Goal: Task Accomplishment & Management: Manage account settings

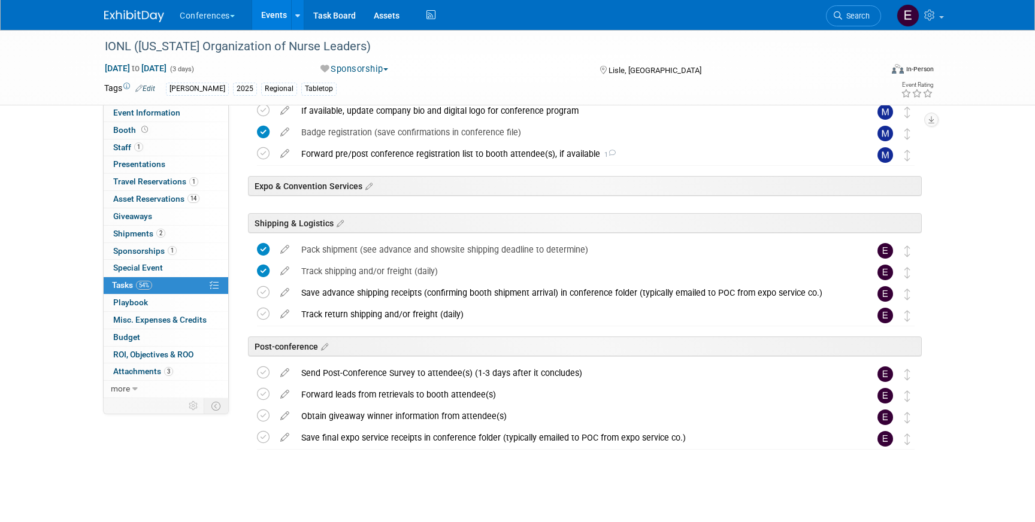
click at [120, 10] on img at bounding box center [134, 16] width 60 height 12
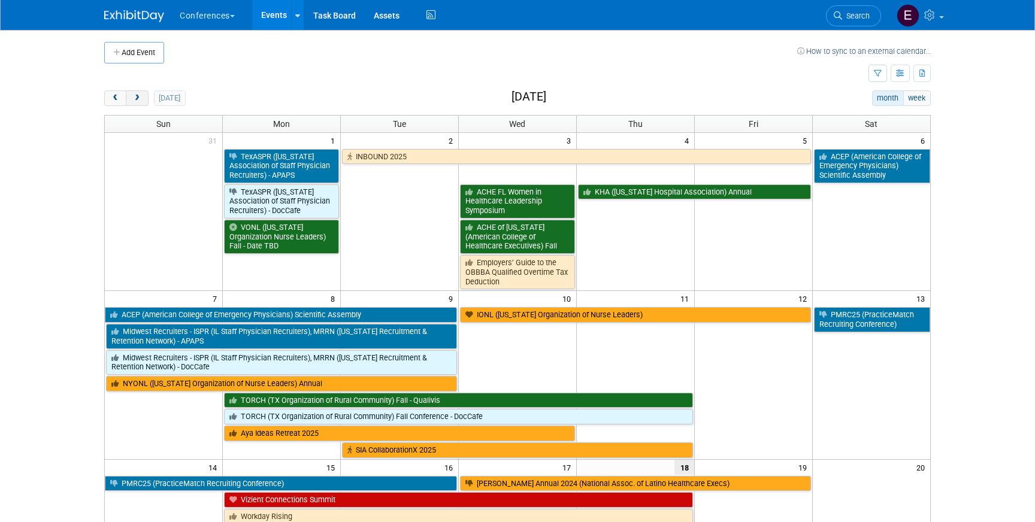
click at [137, 102] on button "next" at bounding box center [137, 98] width 22 height 16
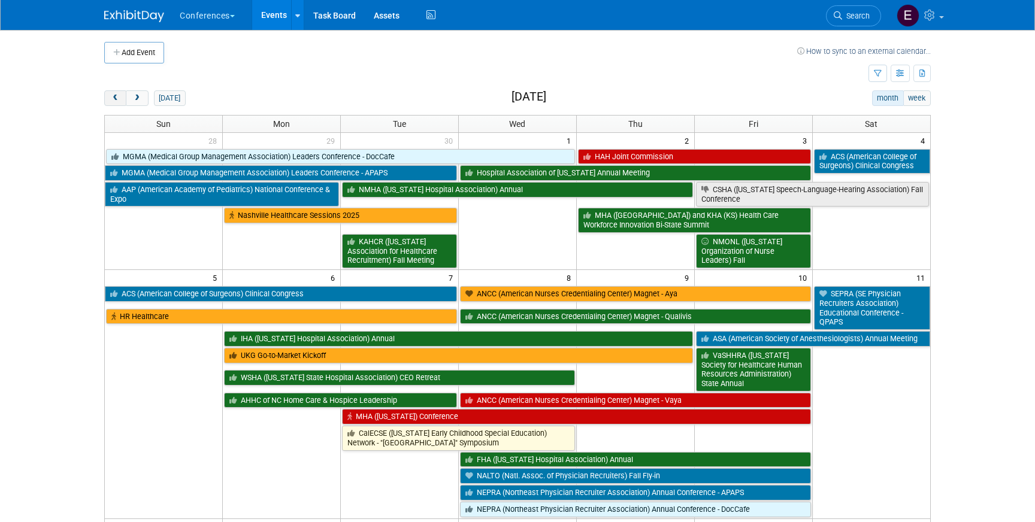
click at [111, 99] on span "prev" at bounding box center [115, 99] width 9 height 8
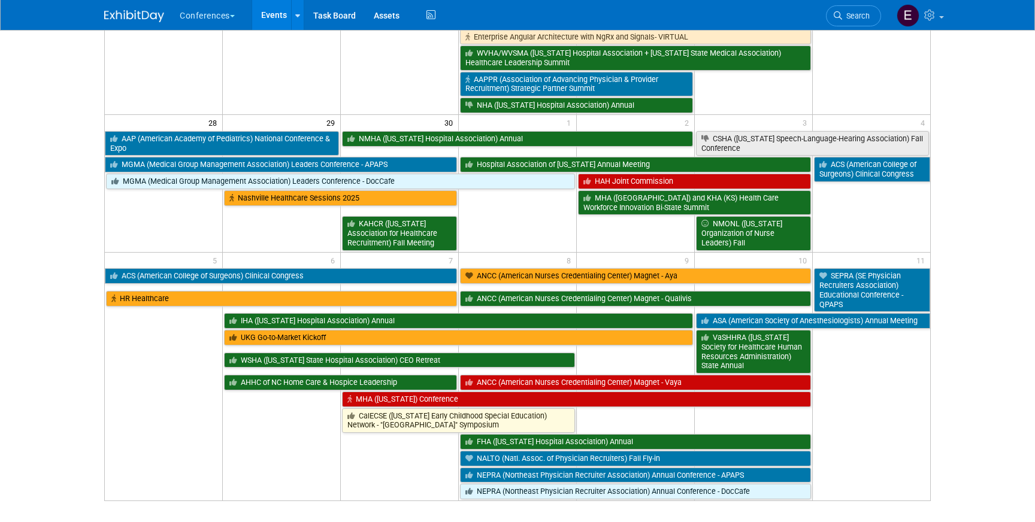
scroll to position [799, 0]
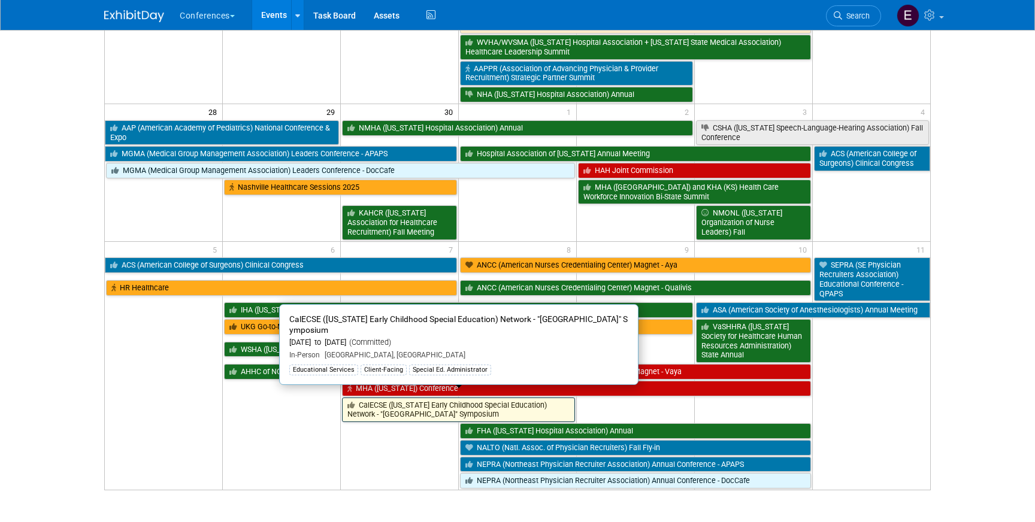
click at [416, 401] on link "CalECSE ([US_STATE] Early Childhood Special Education) Network - "[GEOGRAPHIC_D…" at bounding box center [458, 410] width 233 height 25
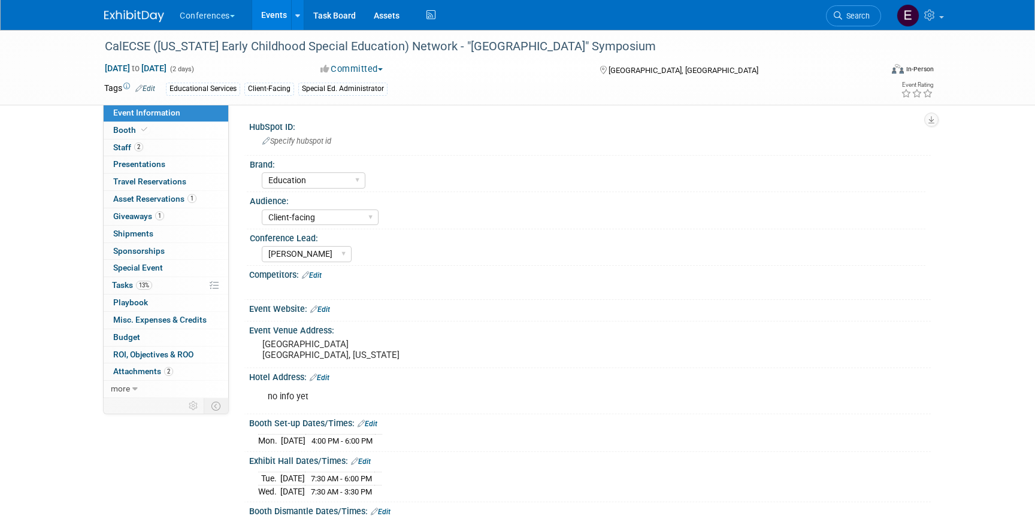
select select "Education"
select select "Client-facing"
select select "[PERSON_NAME]"
click at [170, 202] on span "Asset Reservations 1" at bounding box center [154, 199] width 83 height 10
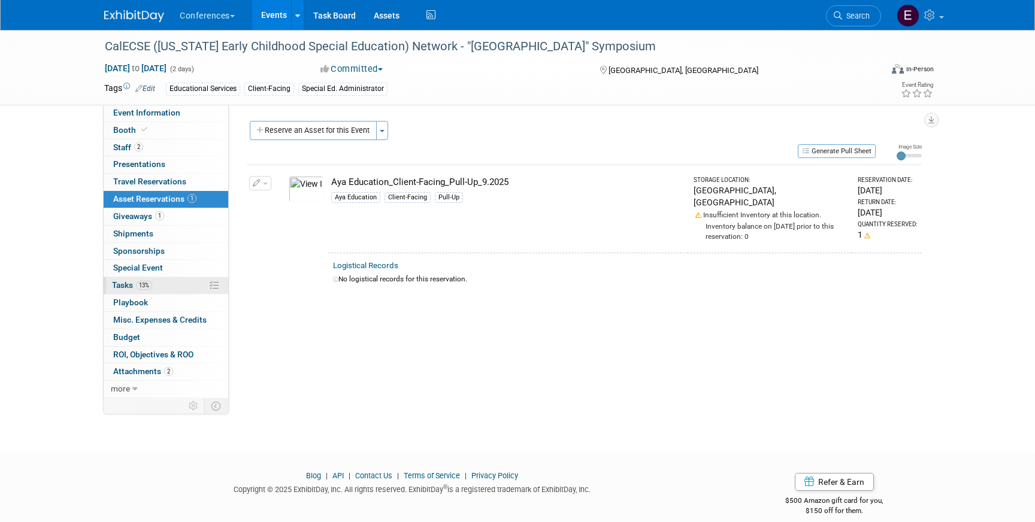
click at [183, 284] on link "13% Tasks 13%" at bounding box center [166, 285] width 125 height 17
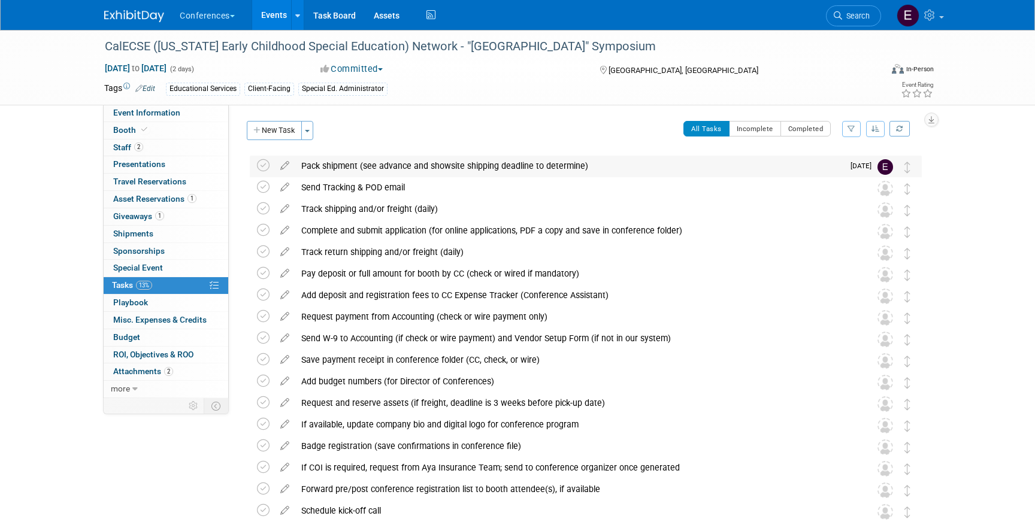
click at [352, 166] on div "Pack shipment (see advance and showsite shipping deadline to determine)" at bounding box center [569, 166] width 548 height 20
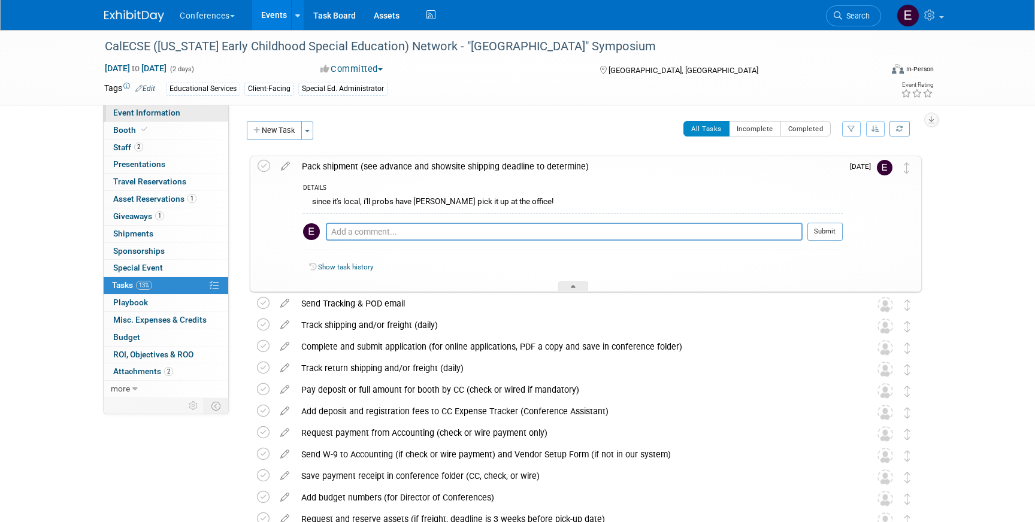
click at [173, 119] on link "Event Information" at bounding box center [166, 113] width 125 height 17
select select "Education"
select select "Client-facing"
select select "[PERSON_NAME]"
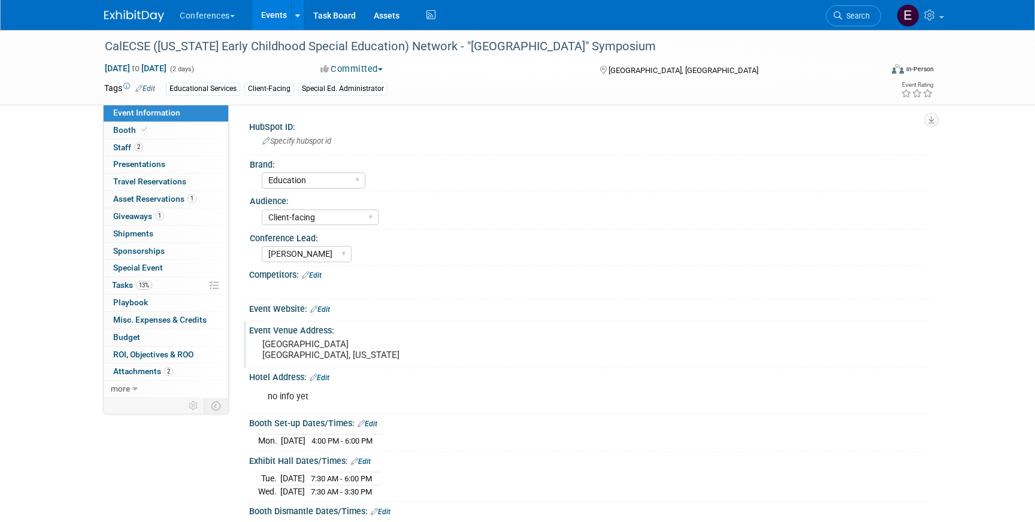
scroll to position [167, 0]
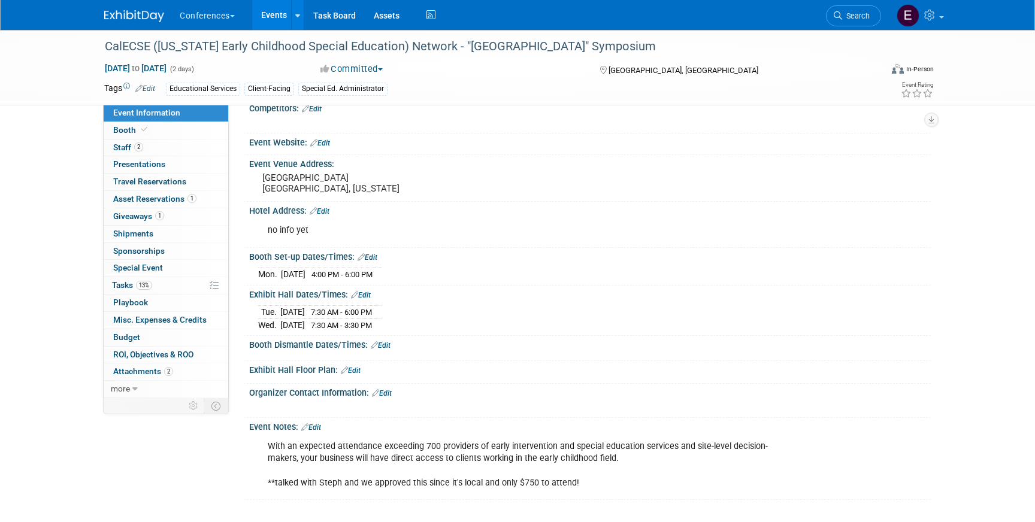
click at [128, 14] on img at bounding box center [134, 16] width 60 height 12
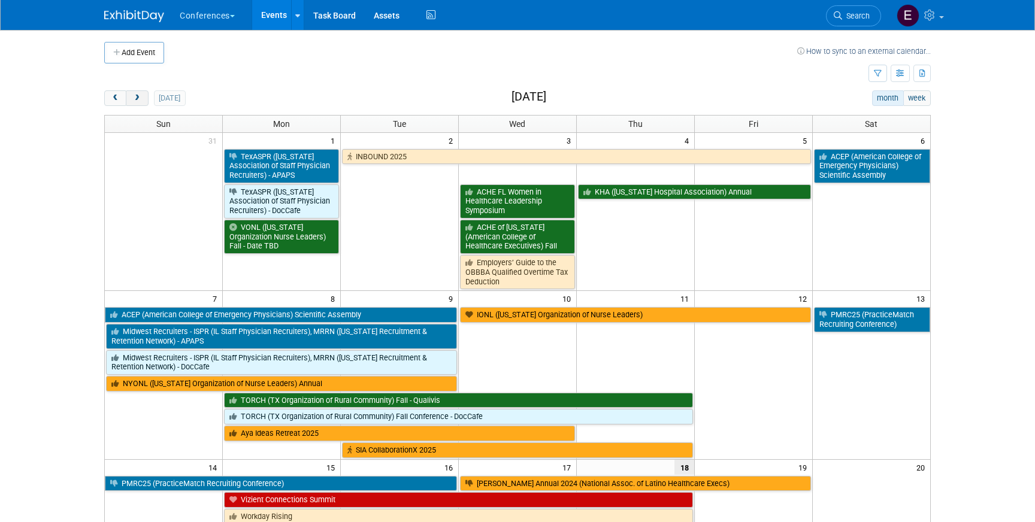
click at [141, 99] on button "next" at bounding box center [137, 98] width 22 height 16
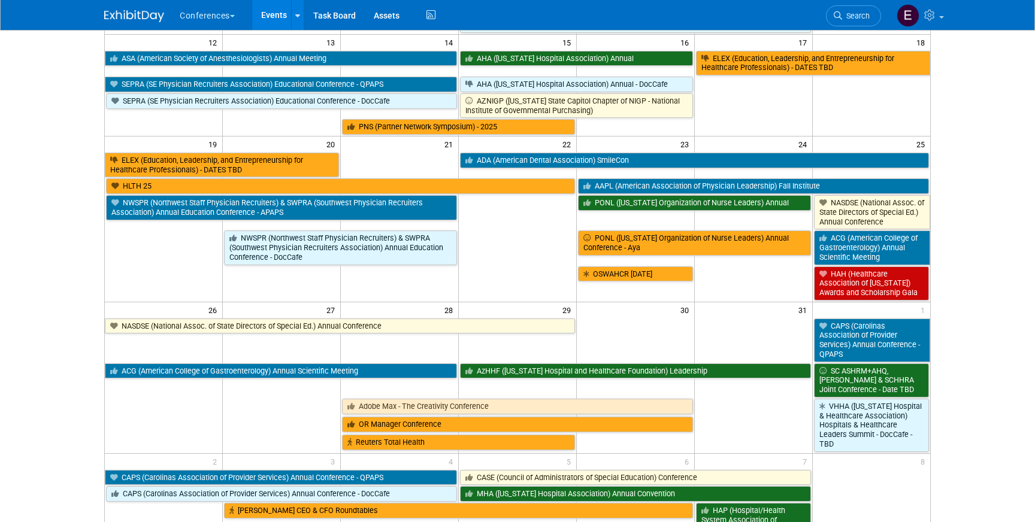
scroll to position [497, 0]
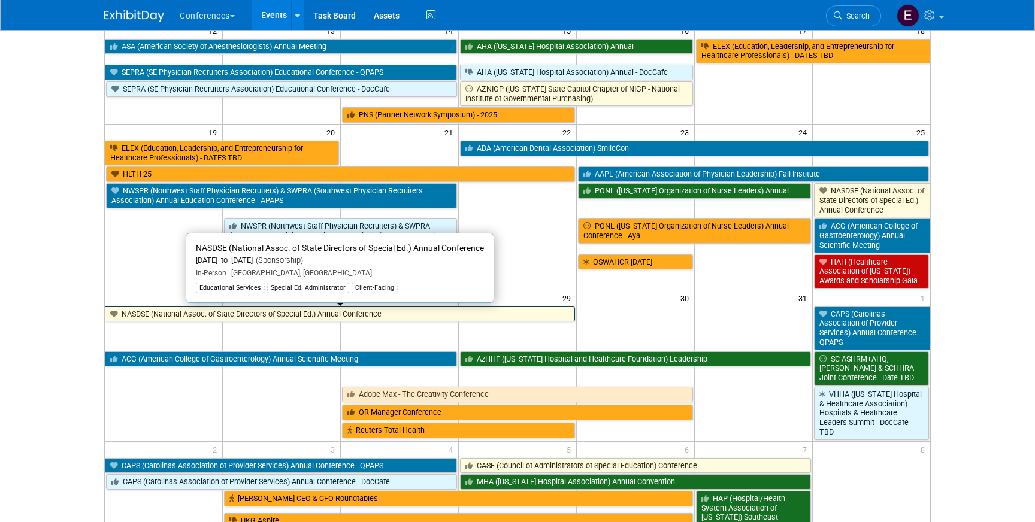
click at [227, 316] on link "NASDSE (National Assoc. of State Directors of Special Ed.) Annual Conference" at bounding box center [340, 315] width 470 height 16
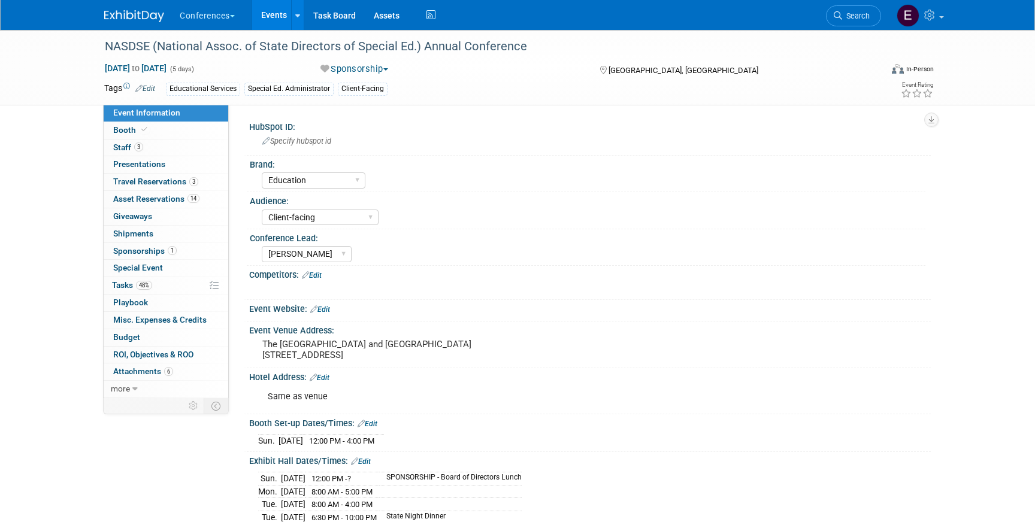
select select "Education"
select select "Client-facing"
select select "Sophie"
click at [148, 196] on span "Asset Reservations 14" at bounding box center [156, 199] width 86 height 10
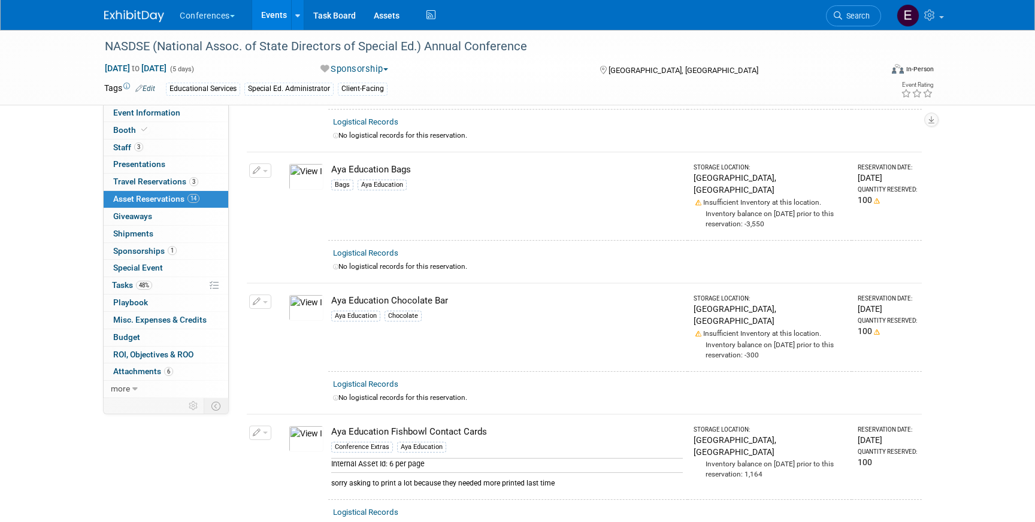
scroll to position [426, 0]
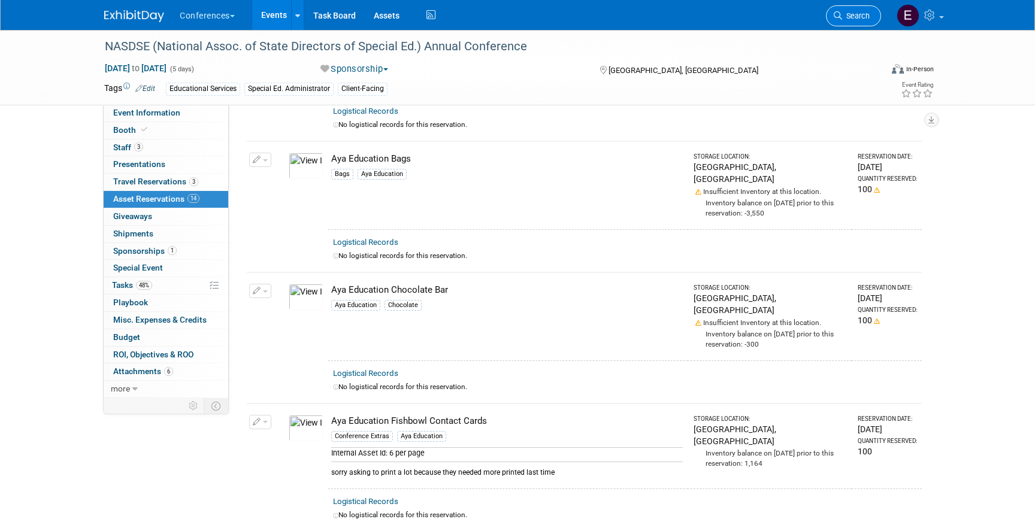
click at [857, 18] on span "Search" at bounding box center [856, 15] width 28 height 9
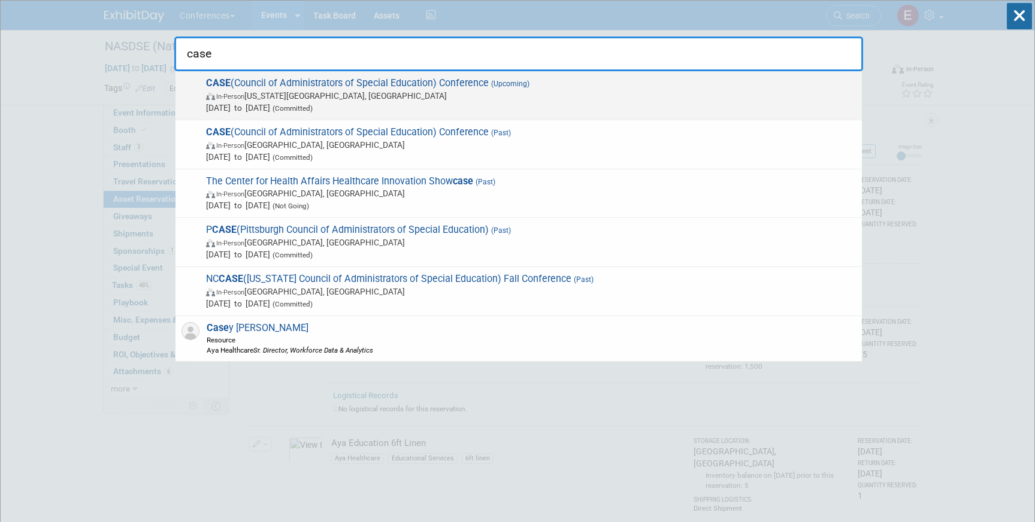
type input "case"
click at [354, 97] on span "In-Person Oklahoma City, OK" at bounding box center [531, 96] width 650 height 12
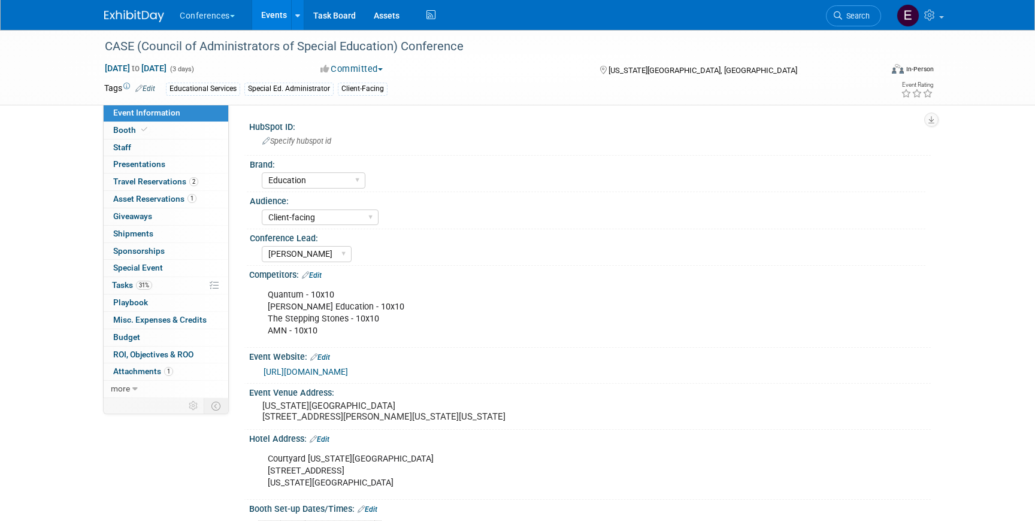
select select "Education"
select select "Client-facing"
select select "[PERSON_NAME]"
click at [147, 206] on link "1 Asset Reservations 1" at bounding box center [166, 199] width 125 height 17
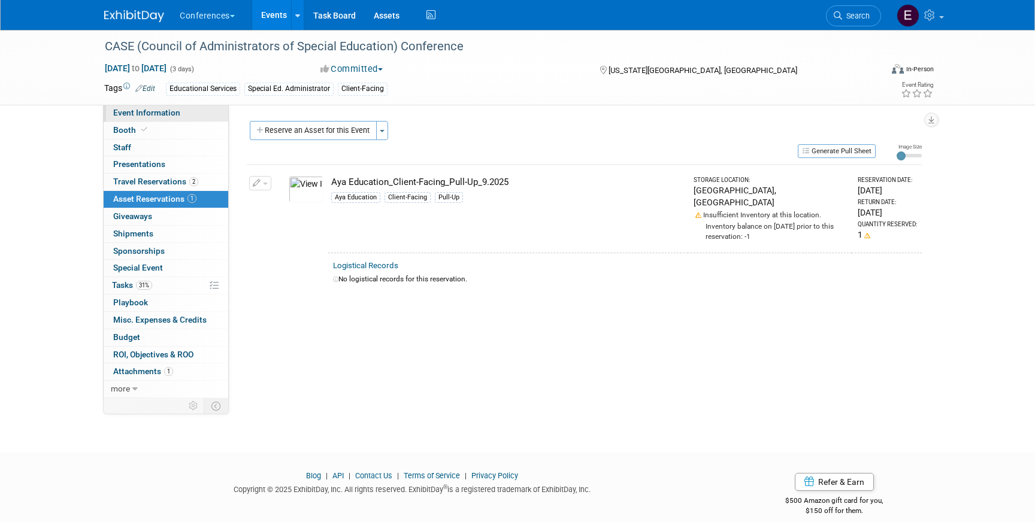
click at [162, 107] on link "Event Information" at bounding box center [166, 113] width 125 height 17
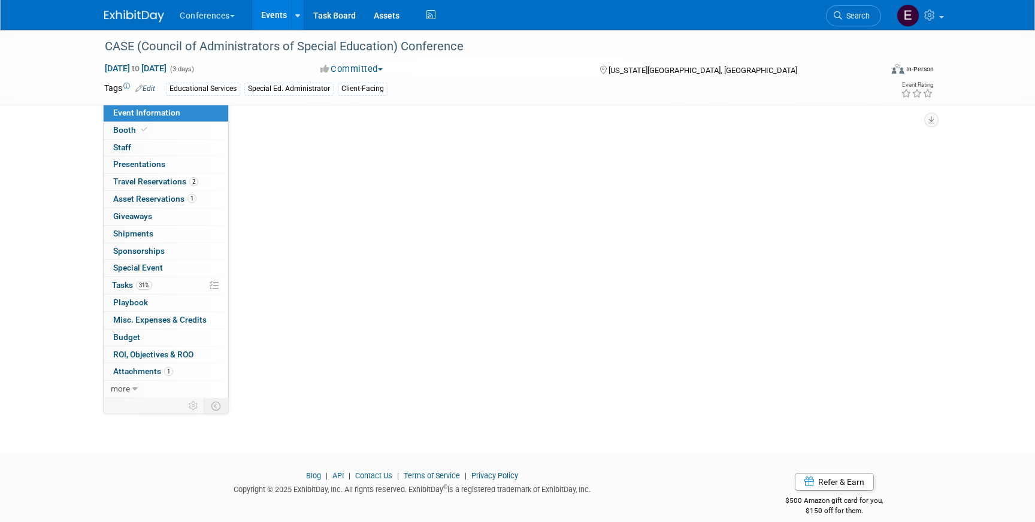
select select "Education"
select select "Client-facing"
select select "[PERSON_NAME]"
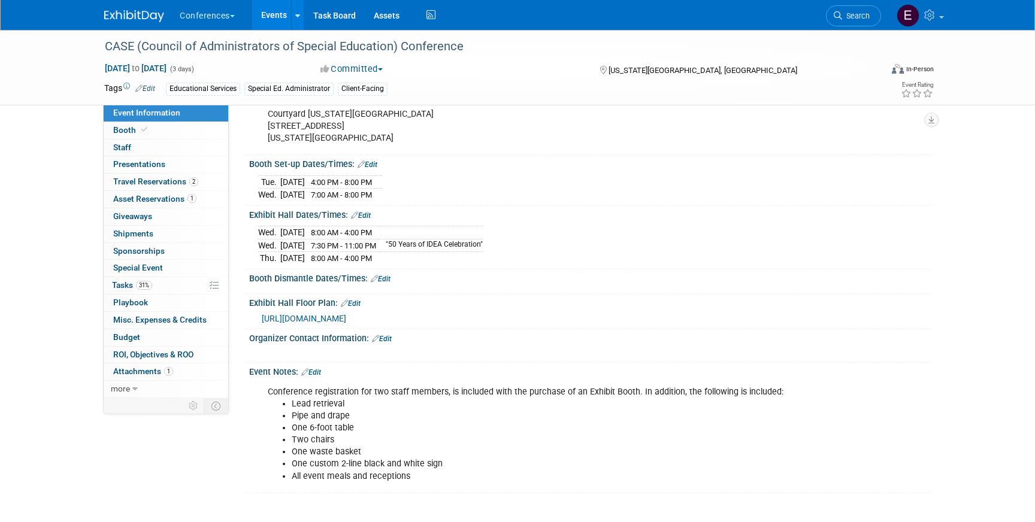
scroll to position [347, 0]
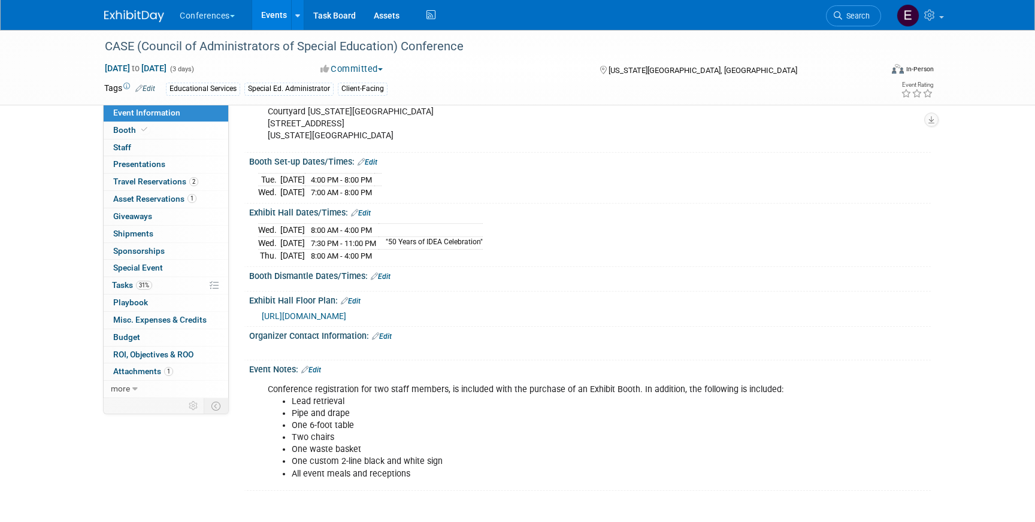
click at [119, 14] on img at bounding box center [134, 16] width 60 height 12
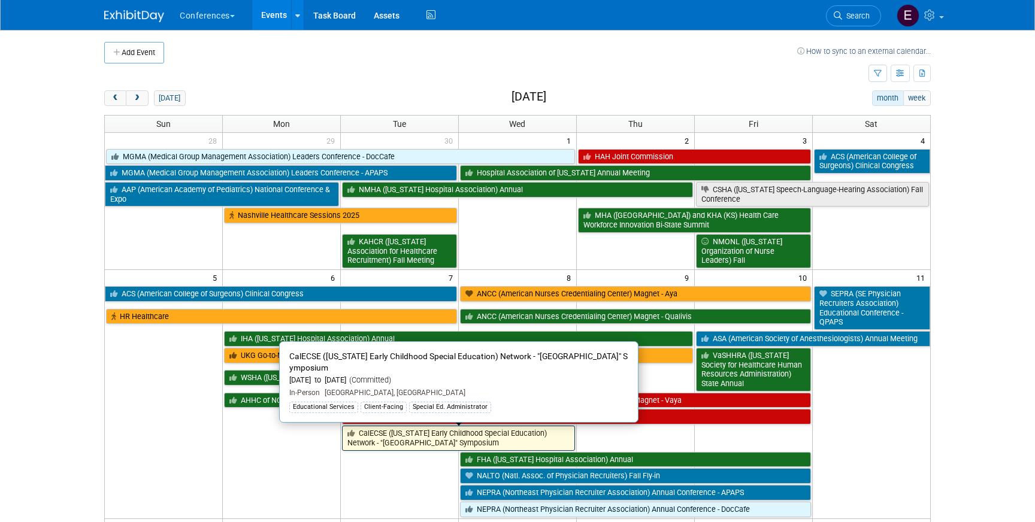
click at [414, 440] on link "CalECSE ([US_STATE] Early Childhood Special Education) Network - "[GEOGRAPHIC_D…" at bounding box center [458, 438] width 233 height 25
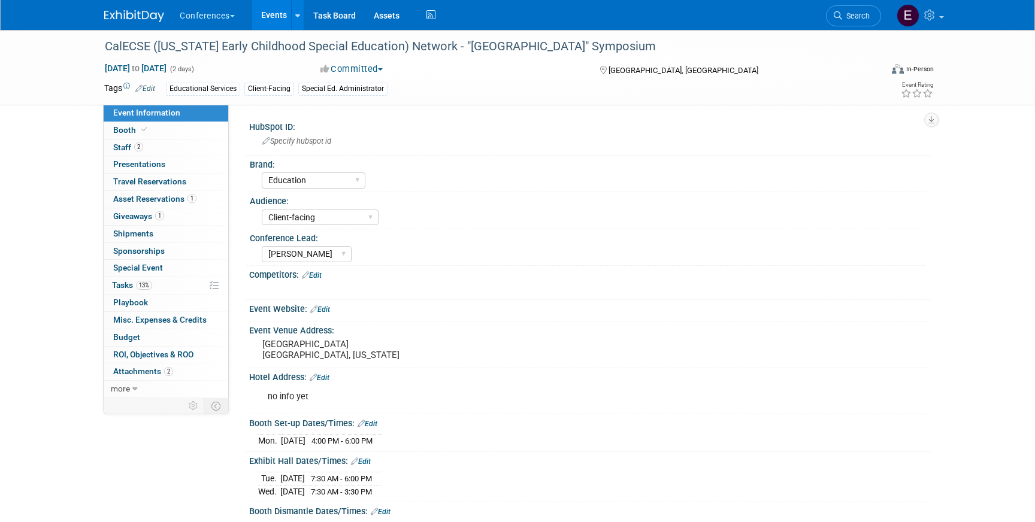
select select "Education"
select select "Client-facing"
select select "[PERSON_NAME]"
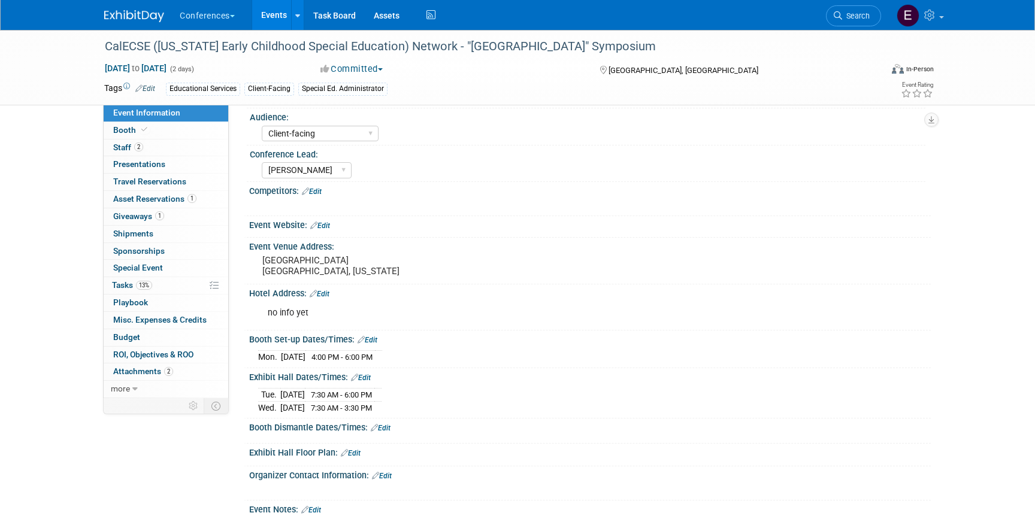
scroll to position [89, 0]
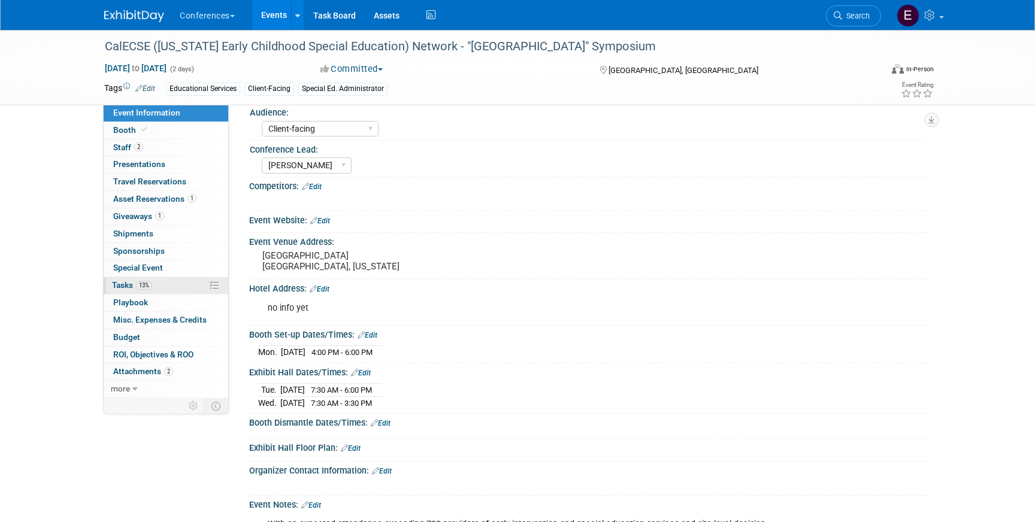
click at [184, 281] on link "13% Tasks 13%" at bounding box center [166, 285] width 125 height 17
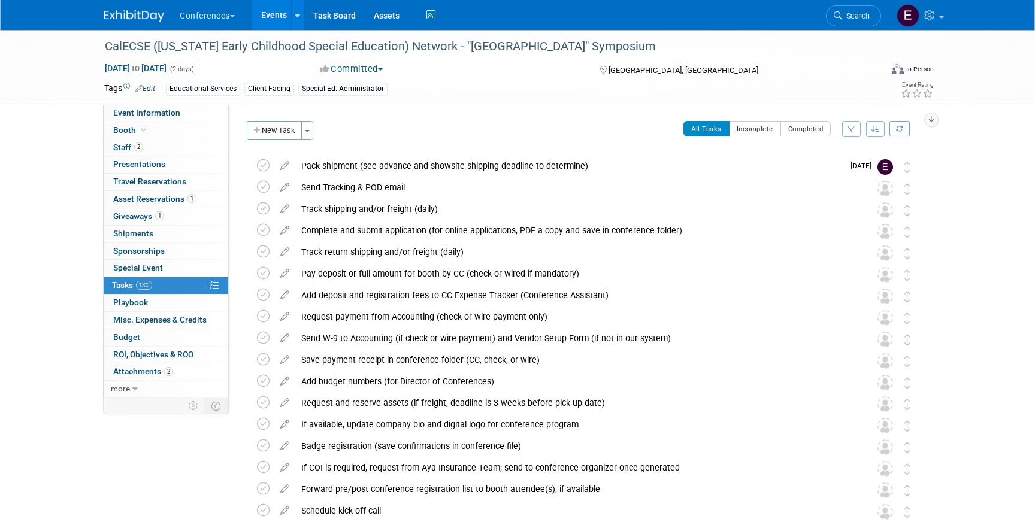
click at [140, 16] on img at bounding box center [134, 16] width 60 height 12
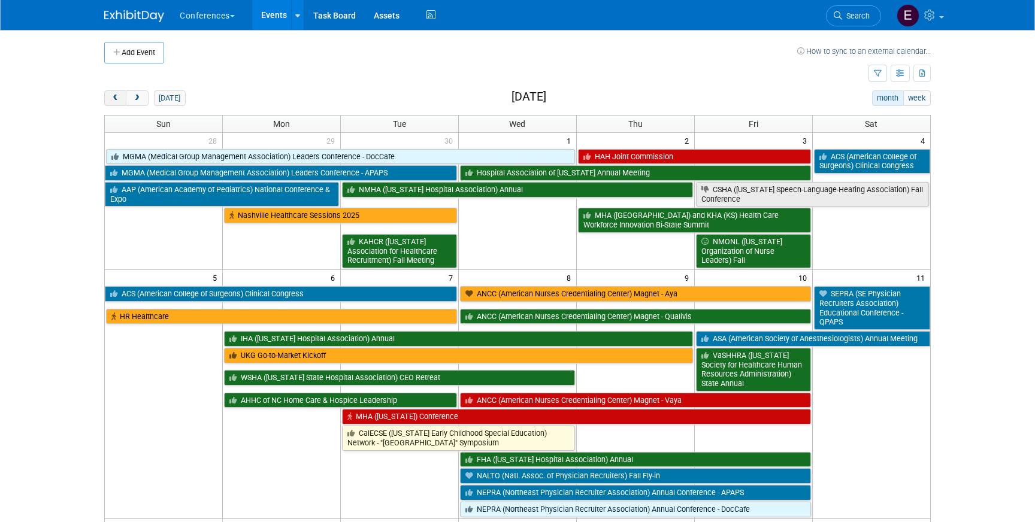
click at [113, 100] on span "prev" at bounding box center [115, 99] width 9 height 8
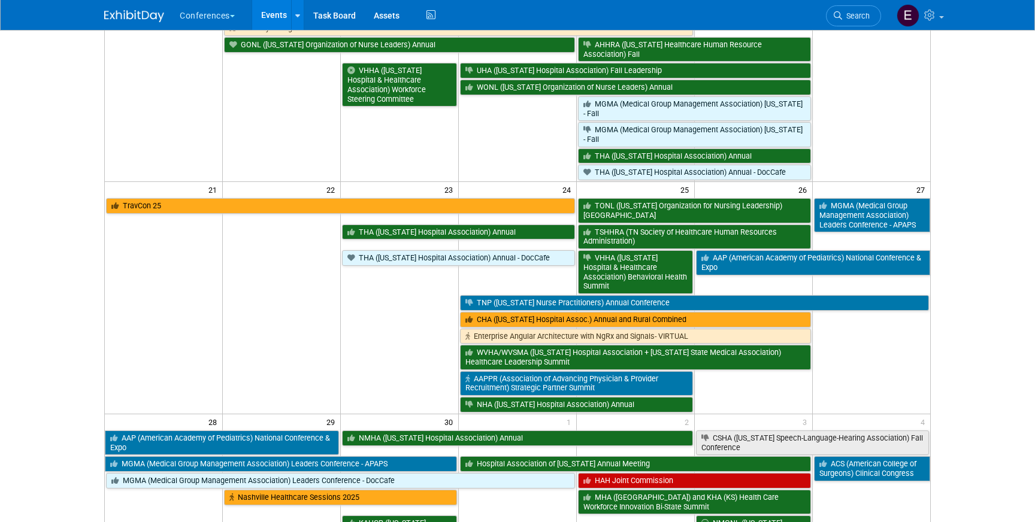
scroll to position [500, 0]
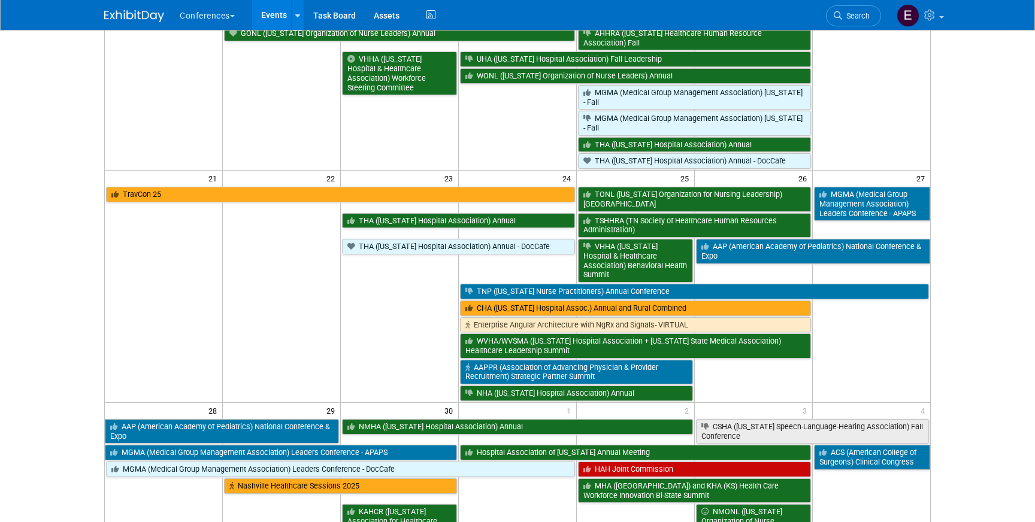
click at [552, 264] on td "THA (Texas Hospital Association) Annual - DocCafe" at bounding box center [459, 260] width 236 height 45
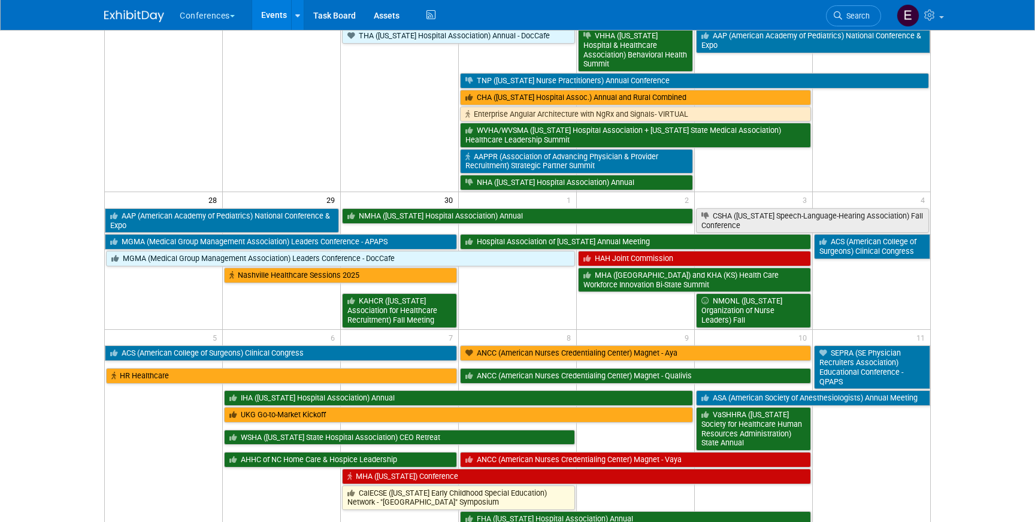
scroll to position [718, 0]
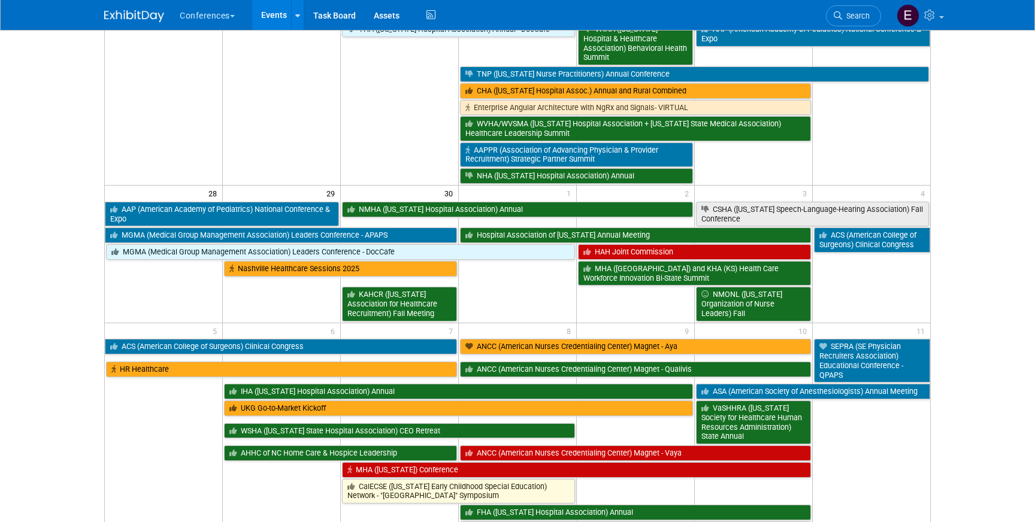
click at [532, 276] on td at bounding box center [518, 291] width 118 height 62
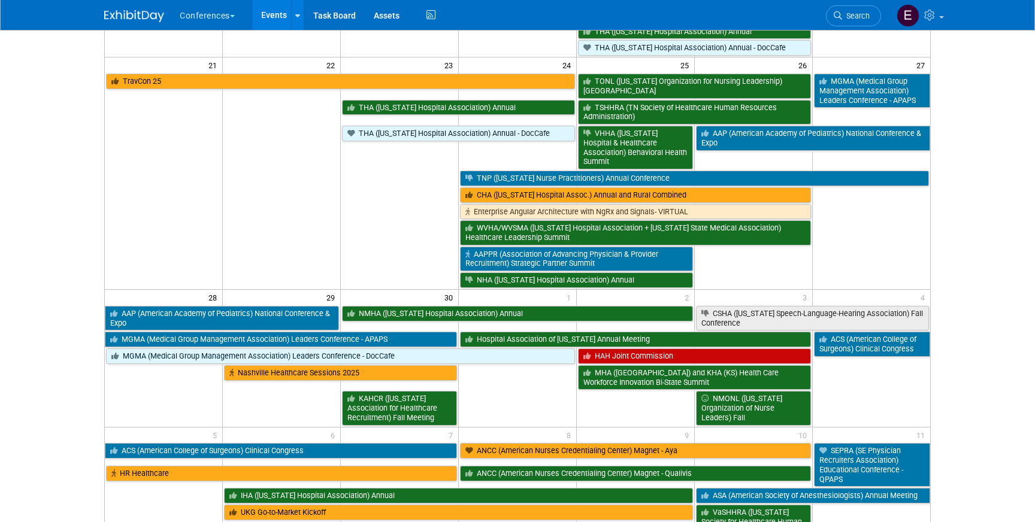
scroll to position [607, 0]
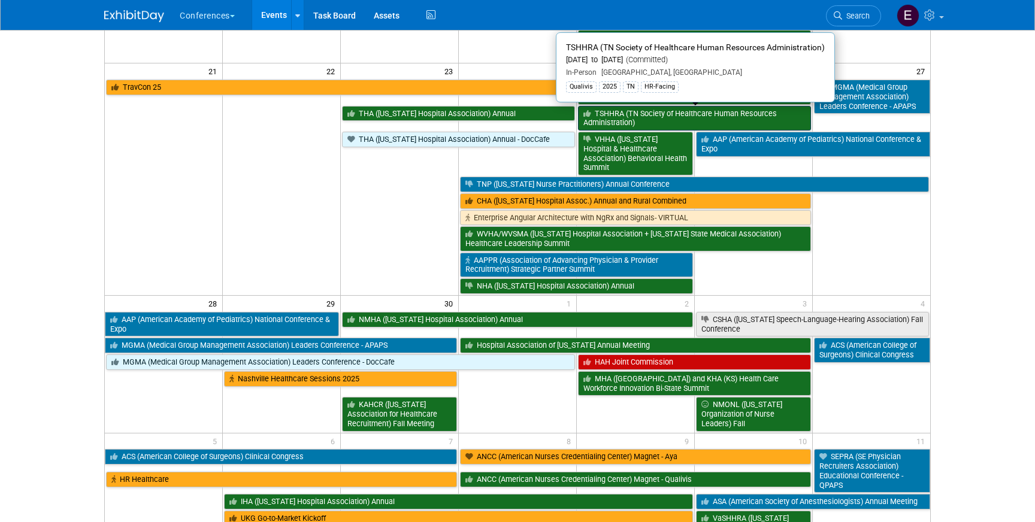
click at [709, 125] on link "TSHHRA (TN Society of Healthcare Human Resources Administration)" at bounding box center [694, 118] width 233 height 25
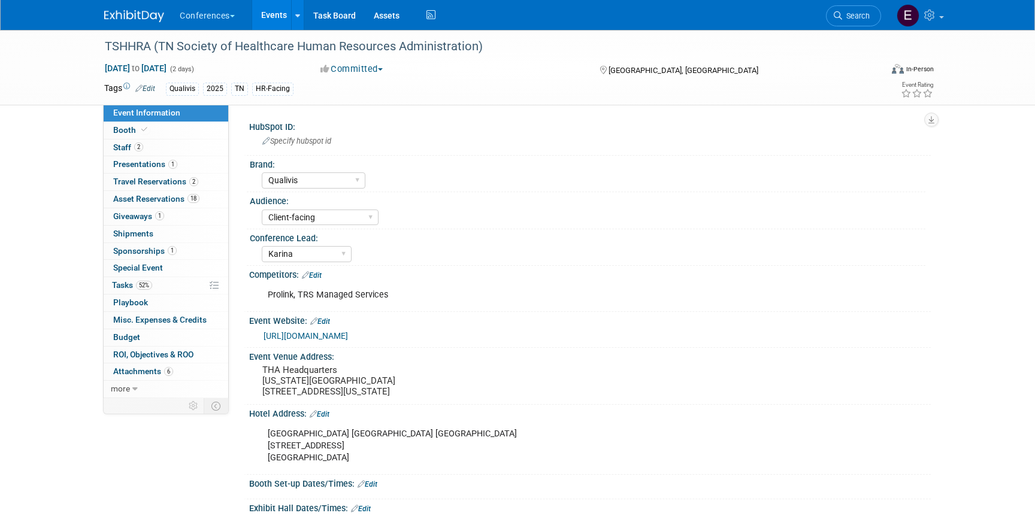
select select "Qualivis"
select select "Client-facing"
select select "Karina"
click at [140, 291] on link "52% Tasks 52%" at bounding box center [166, 285] width 125 height 17
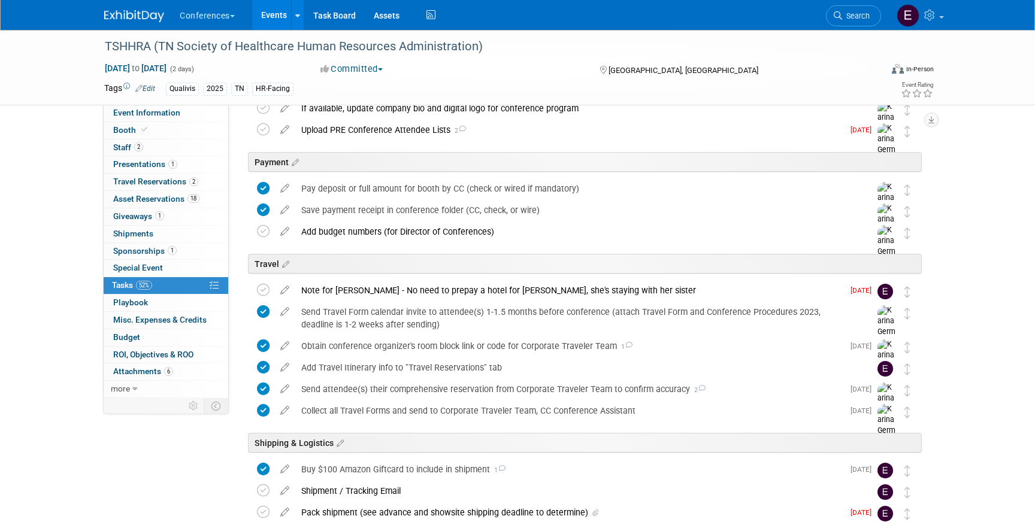
scroll to position [279, 0]
click at [150, 199] on span "Asset Reservations 18" at bounding box center [156, 199] width 86 height 10
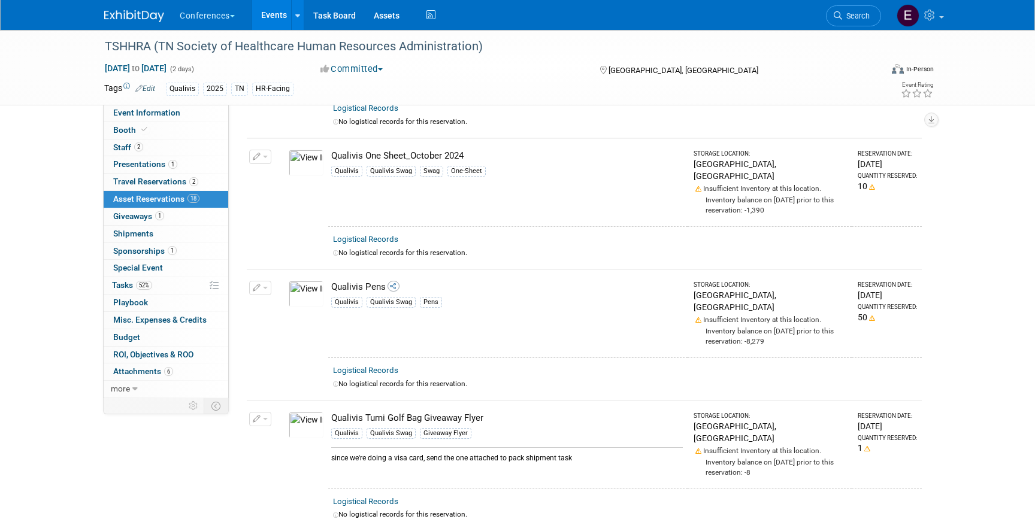
scroll to position [1702, 0]
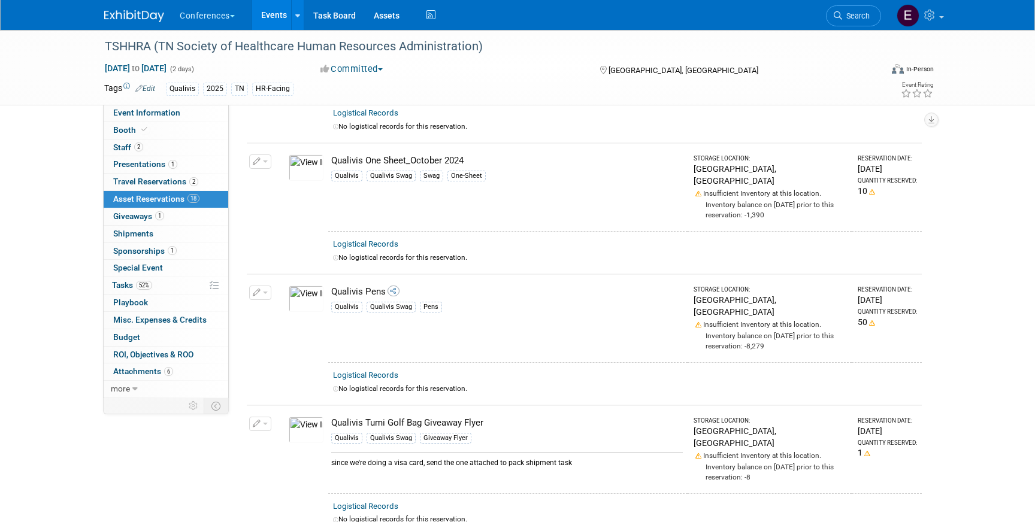
click at [311, 417] on img at bounding box center [306, 430] width 35 height 26
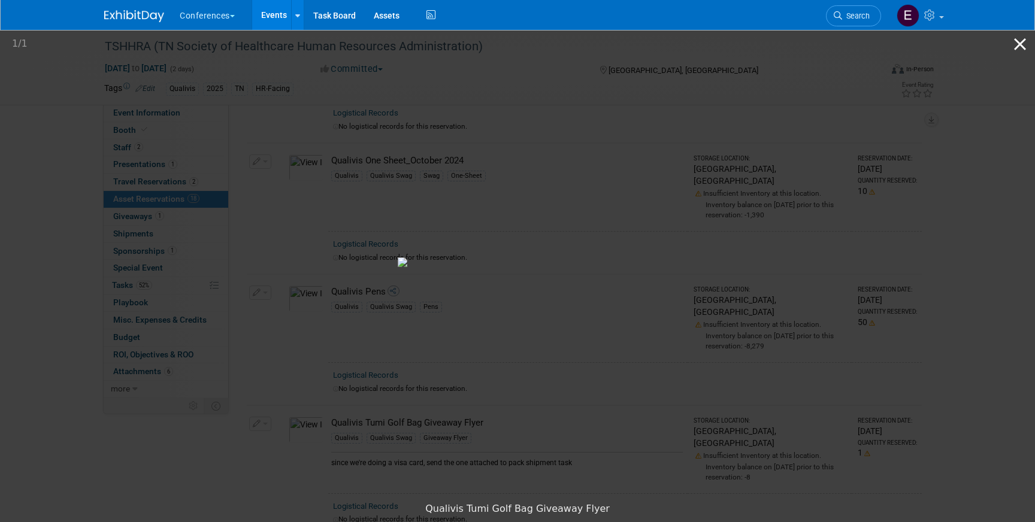
click at [1019, 37] on button "Close gallery" at bounding box center [1020, 44] width 30 height 28
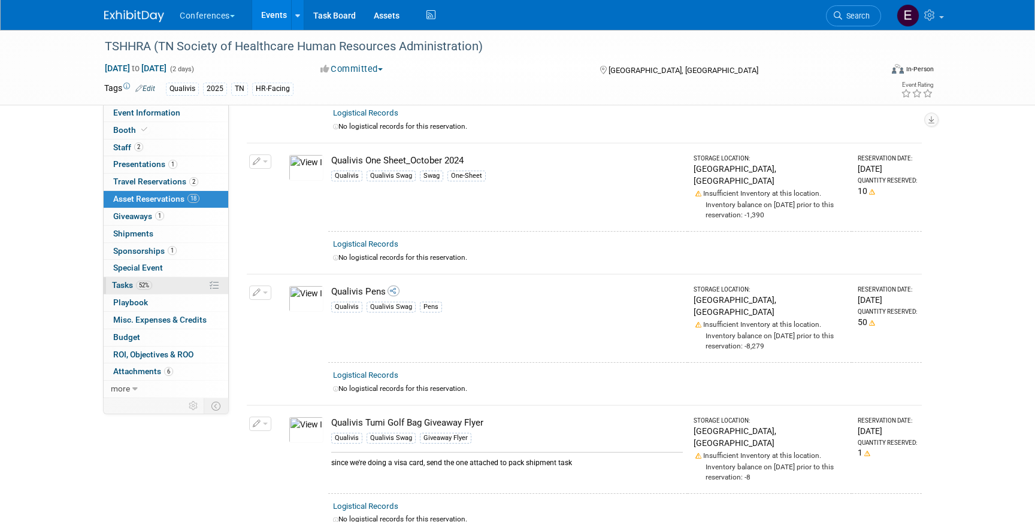
click at [150, 289] on span "Tasks 52%" at bounding box center [132, 285] width 40 height 10
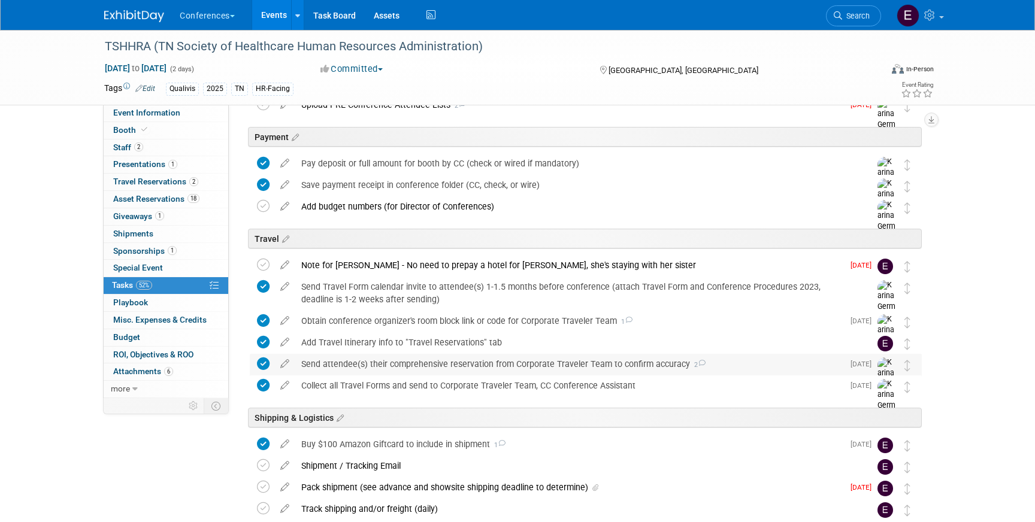
scroll to position [519, 0]
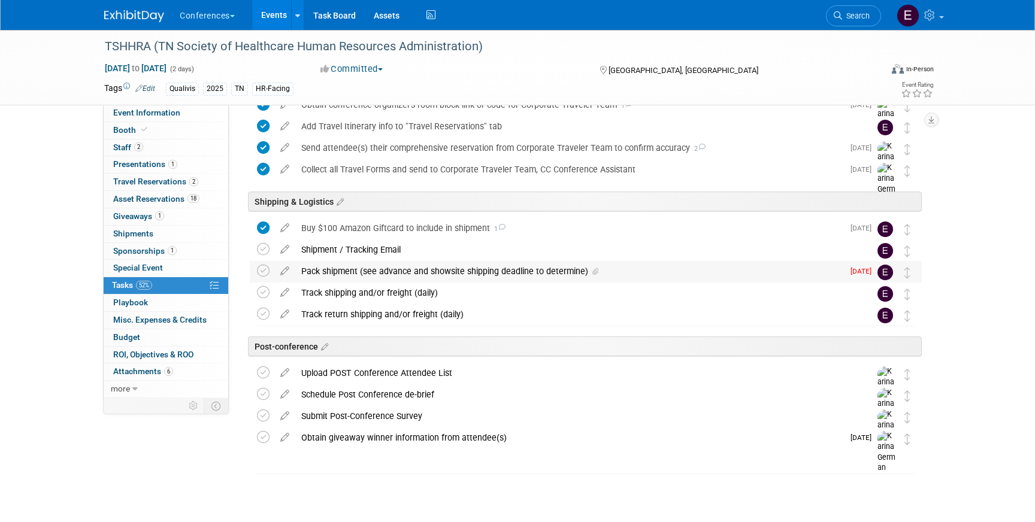
click at [437, 276] on div "Pack shipment (see advance and showsite shipping deadline to determine)" at bounding box center [569, 271] width 548 height 20
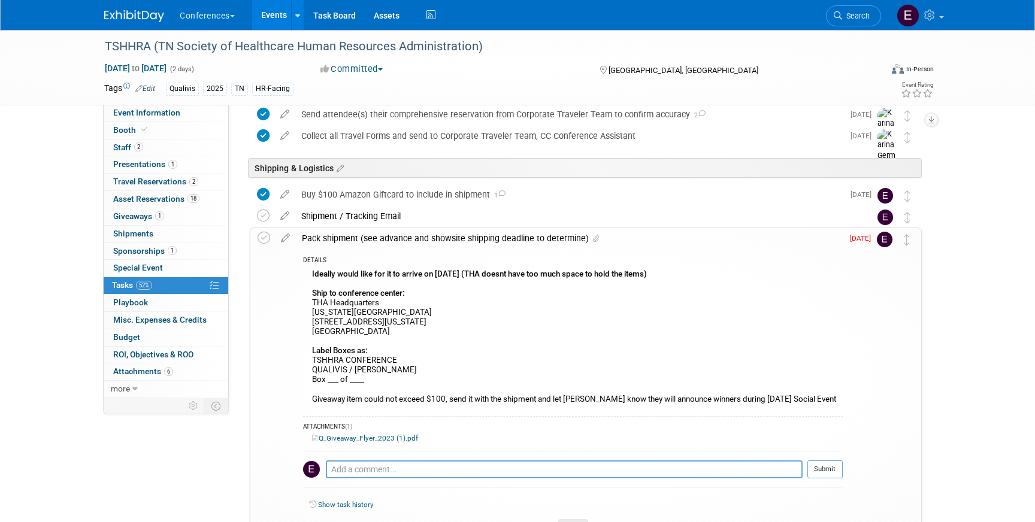
scroll to position [549, 0]
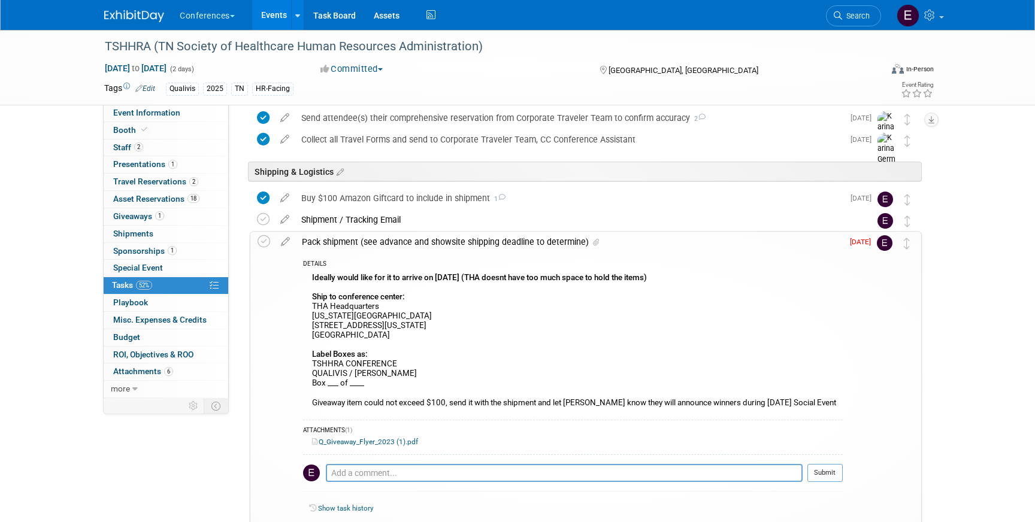
click at [388, 438] on link "Q_Giveaway_Flyer_2023 (1).pdf" at bounding box center [365, 442] width 106 height 8
click at [377, 17] on link "Assets" at bounding box center [387, 15] width 44 height 30
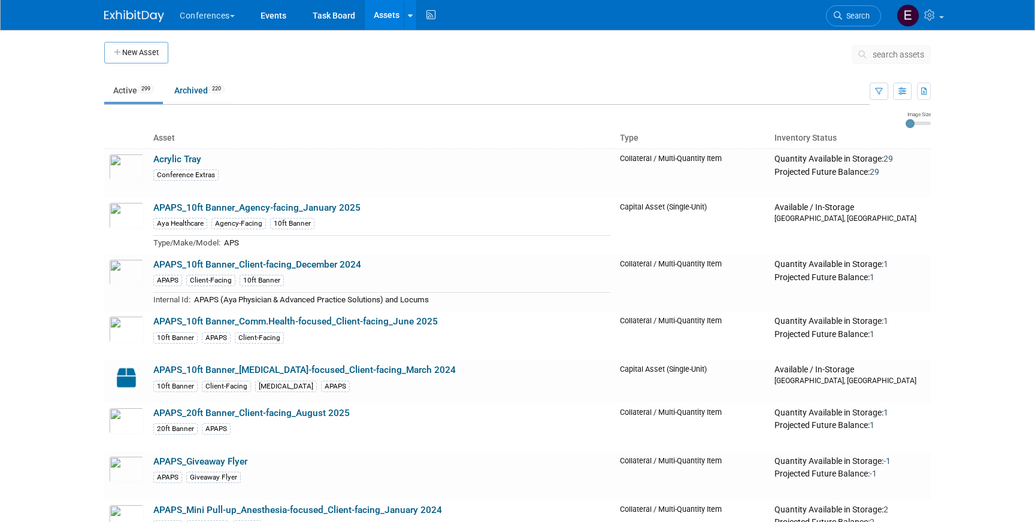
click at [891, 54] on span "search assets" at bounding box center [899, 55] width 52 height 10
click at [851, 13] on span "Search" at bounding box center [856, 15] width 28 height 9
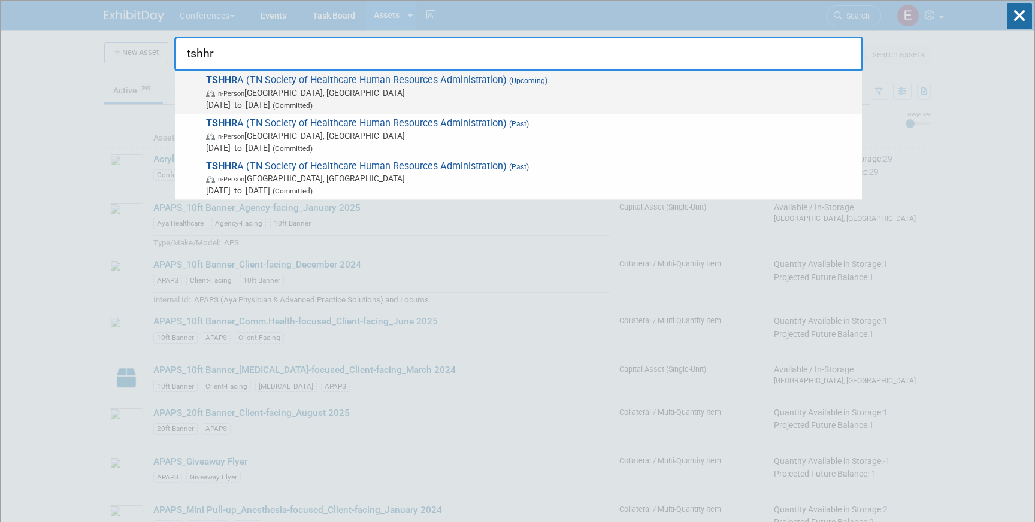
type input "tshhr"
click at [642, 107] on span "Sep 25, 2025 to Sep 26, 2025 (Committed)" at bounding box center [531, 105] width 650 height 12
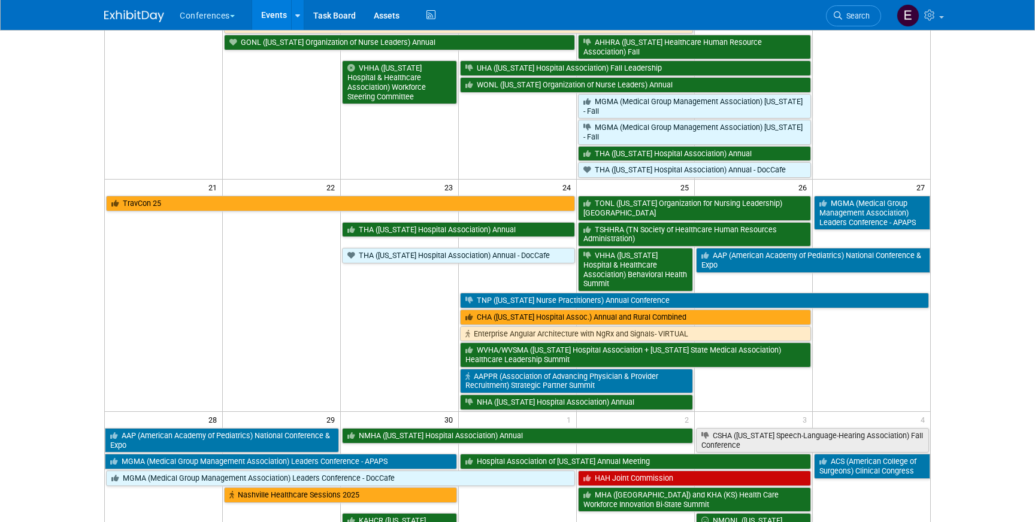
scroll to position [494, 0]
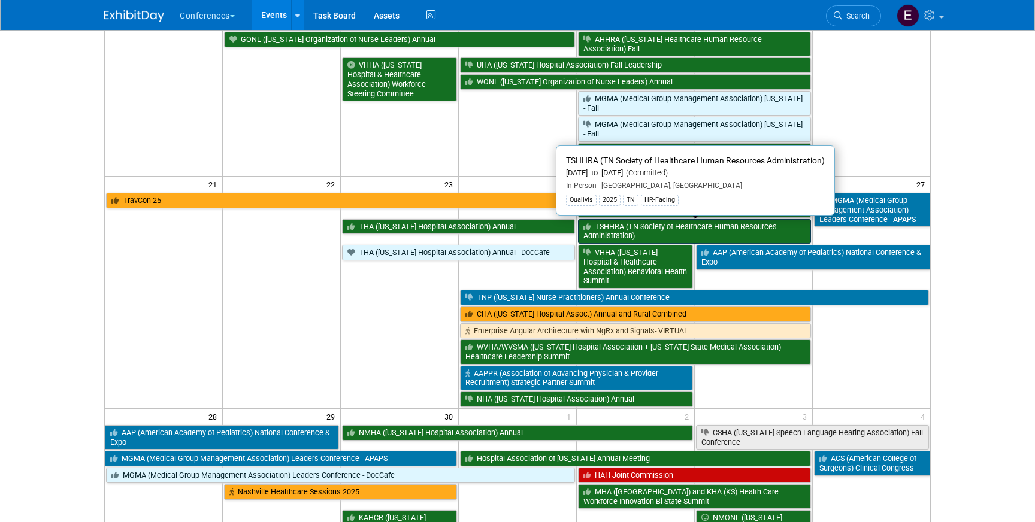
click at [644, 235] on link "TSHHRA (TN Society of Healthcare Human Resources Administration)" at bounding box center [694, 231] width 233 height 25
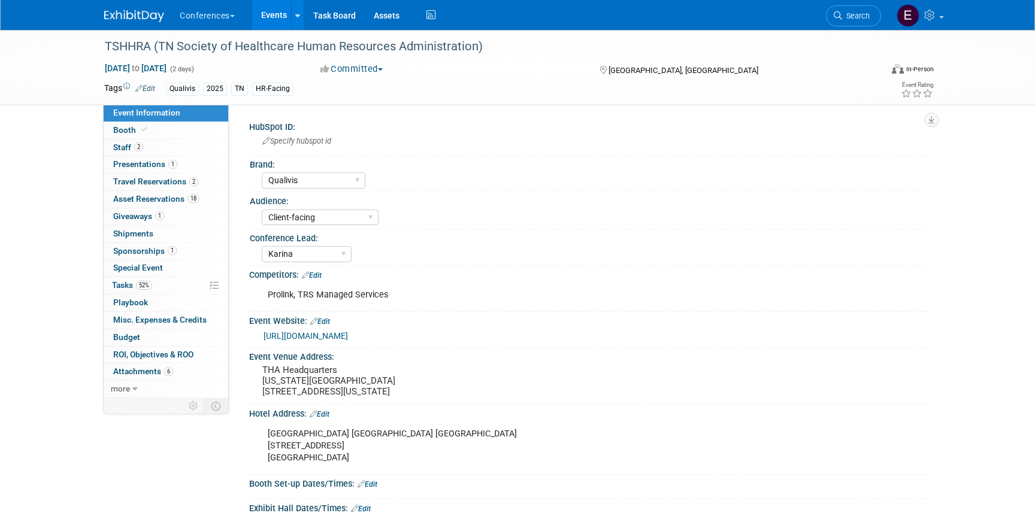
select select "Qualivis"
select select "Client-facing"
select select "Karina"
click at [131, 286] on span "Tasks 52%" at bounding box center [132, 285] width 40 height 10
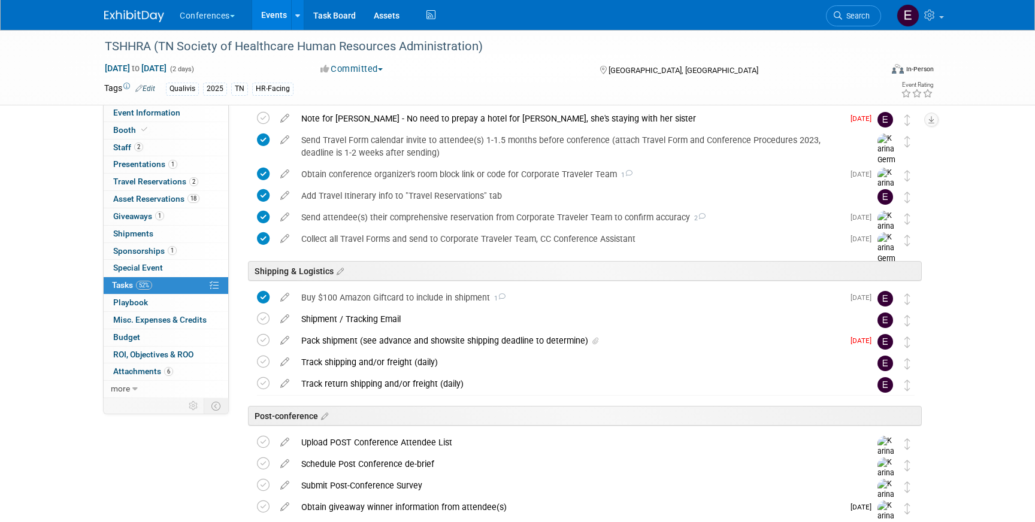
scroll to position [453, 0]
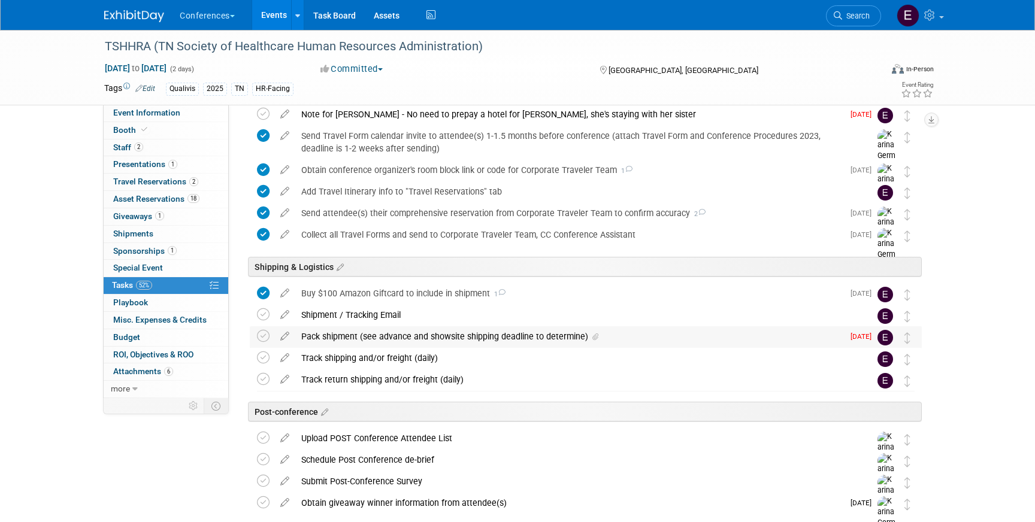
click at [400, 337] on div "Pack shipment (see advance and showsite shipping deadline to determine)" at bounding box center [569, 336] width 548 height 20
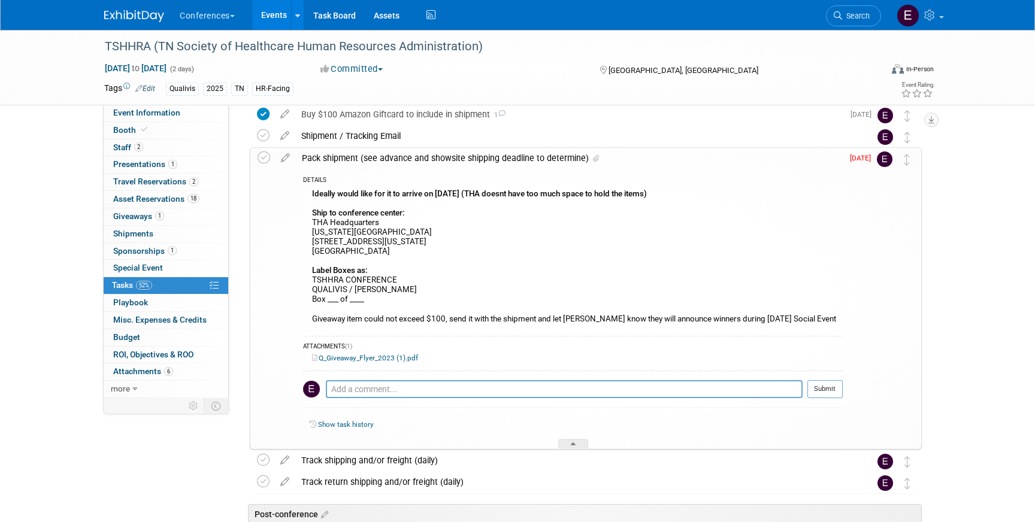
scroll to position [634, 0]
click at [264, 161] on icon at bounding box center [264, 156] width 13 height 13
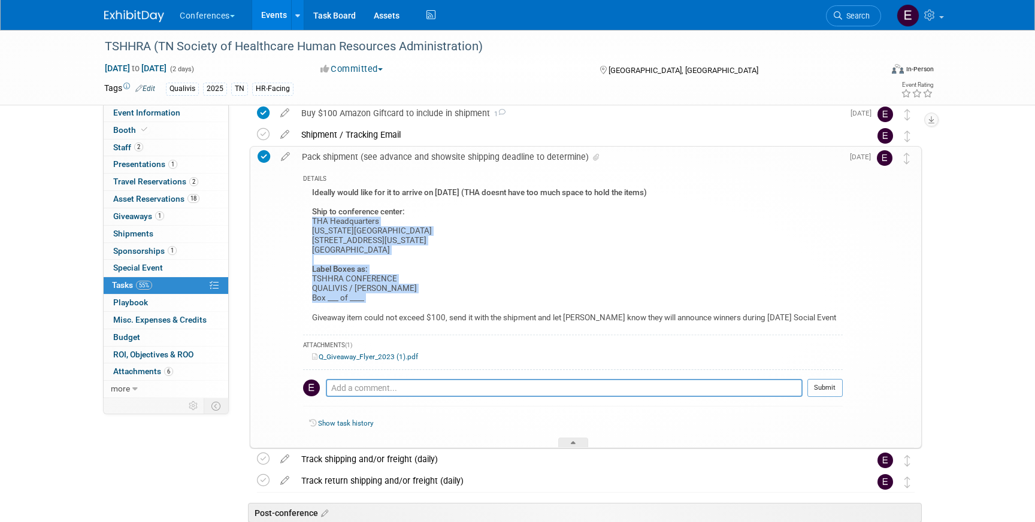
drag, startPoint x: 311, startPoint y: 221, endPoint x: 418, endPoint y: 304, distance: 134.9
click at [418, 304] on div "Ideally would like for it to arrive on Sept 23/24 (THA doesnt have too much spa…" at bounding box center [573, 257] width 540 height 144
copy div "THA Headquarters Virginia Way Conference Center 5201 Virginia Way Brentwood, TN…"
click at [161, 176] on link "2 Travel Reservations 2" at bounding box center [166, 182] width 125 height 17
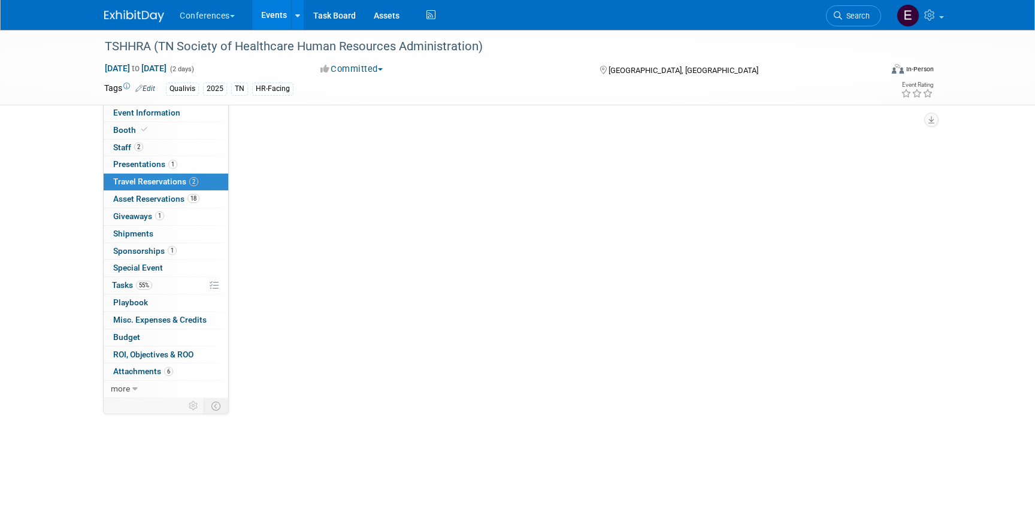
scroll to position [0, 0]
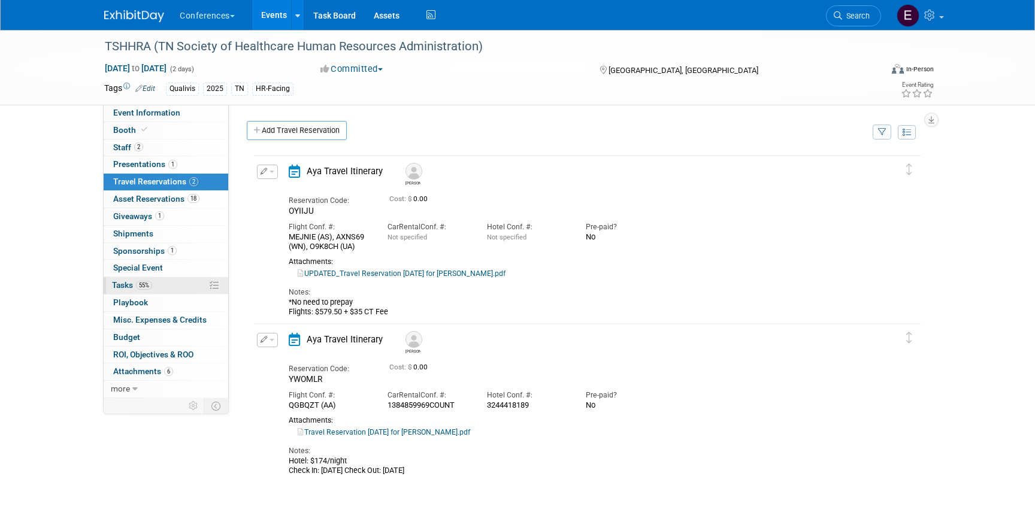
click at [141, 282] on span "55%" at bounding box center [144, 285] width 16 height 9
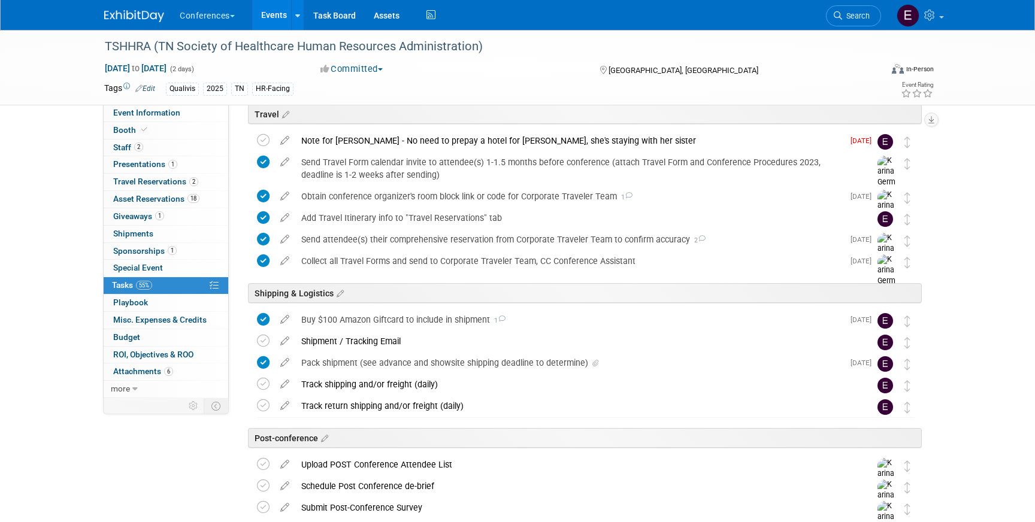
scroll to position [472, 0]
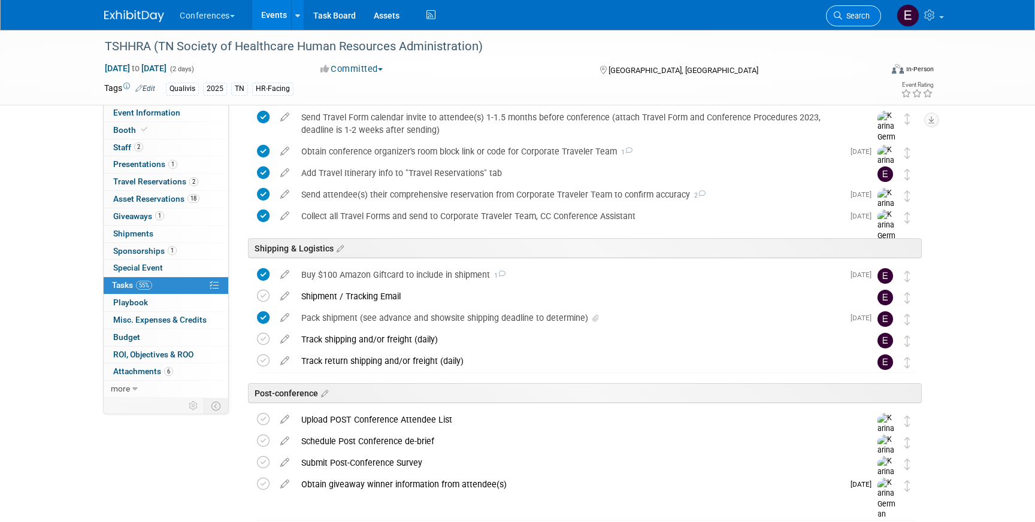
click at [842, 20] on span "Search" at bounding box center [856, 15] width 28 height 9
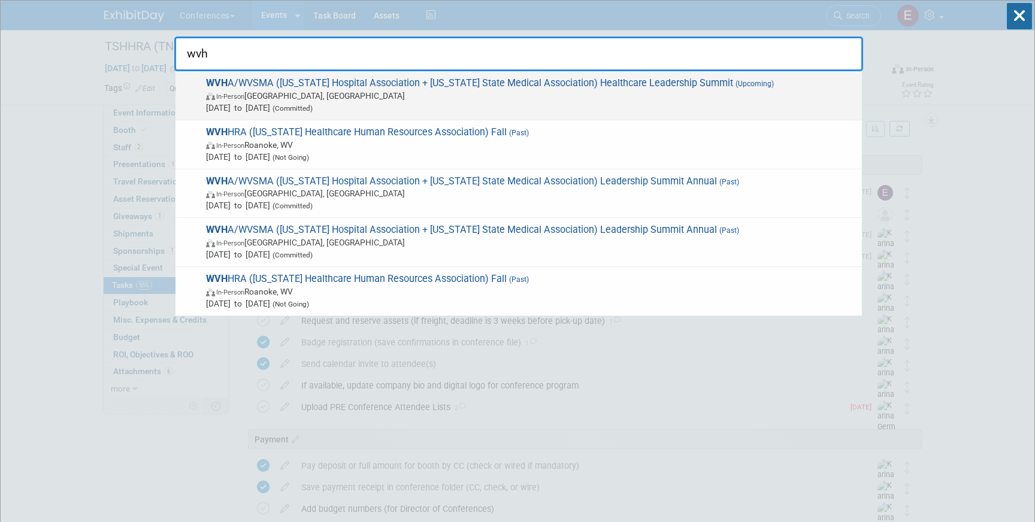
type input "wvh"
click at [518, 111] on span "Sep 24, 2025 to Sep 26, 2025 (Committed)" at bounding box center [531, 108] width 650 height 12
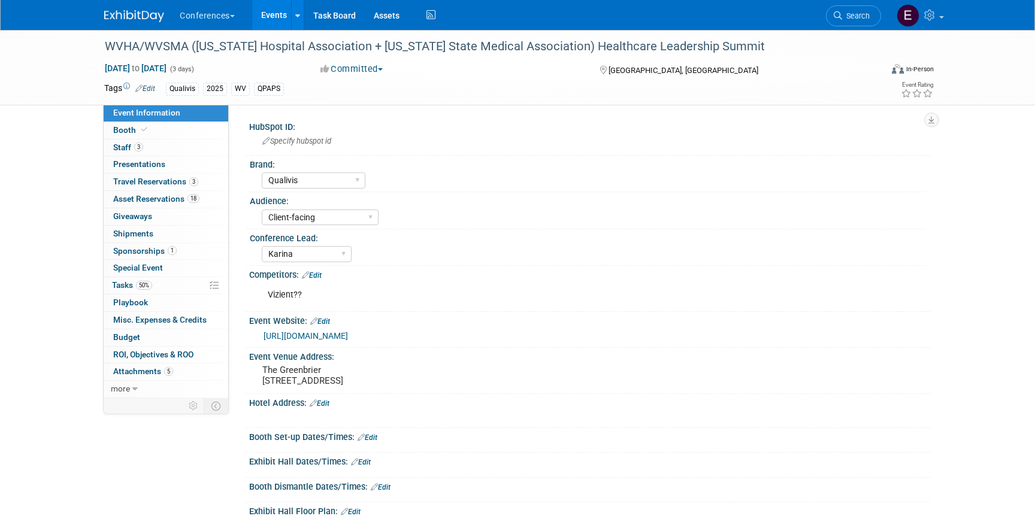
select select "Qualivis"
select select "Client-facing"
select select "Karina"
click at [156, 282] on link "50% Tasks 50%" at bounding box center [166, 285] width 125 height 17
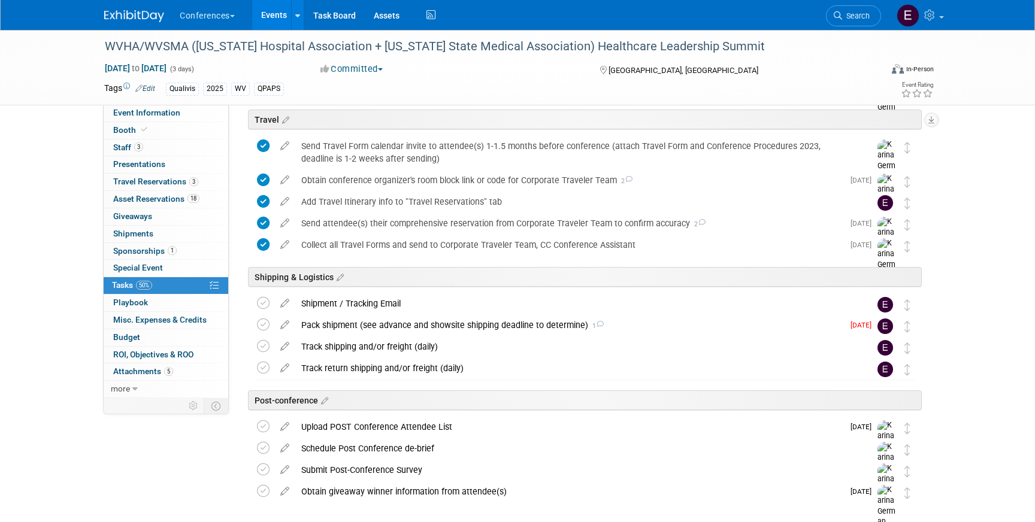
scroll to position [442, 0]
click at [350, 331] on div "Pack shipment (see advance and showsite shipping deadline to determine) 1" at bounding box center [569, 326] width 548 height 20
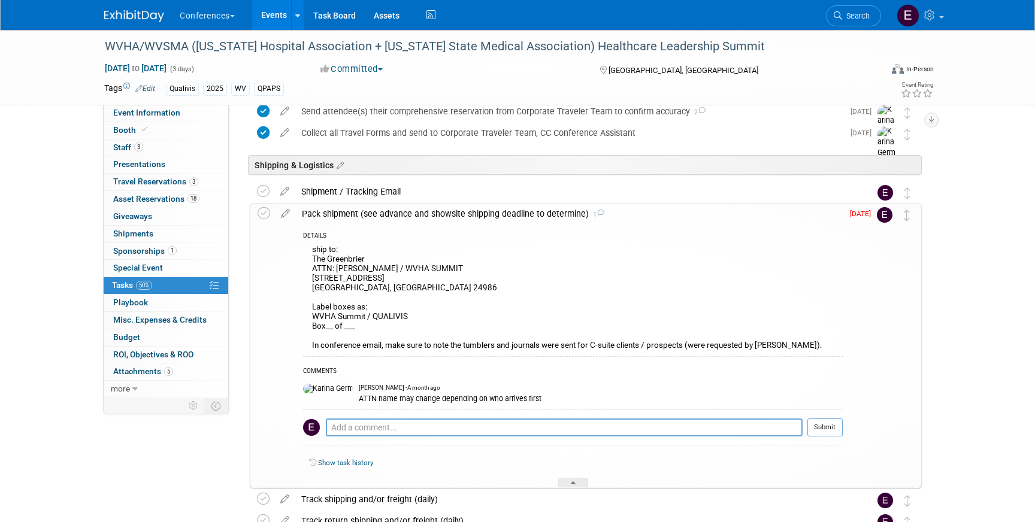
scroll to position [556, 0]
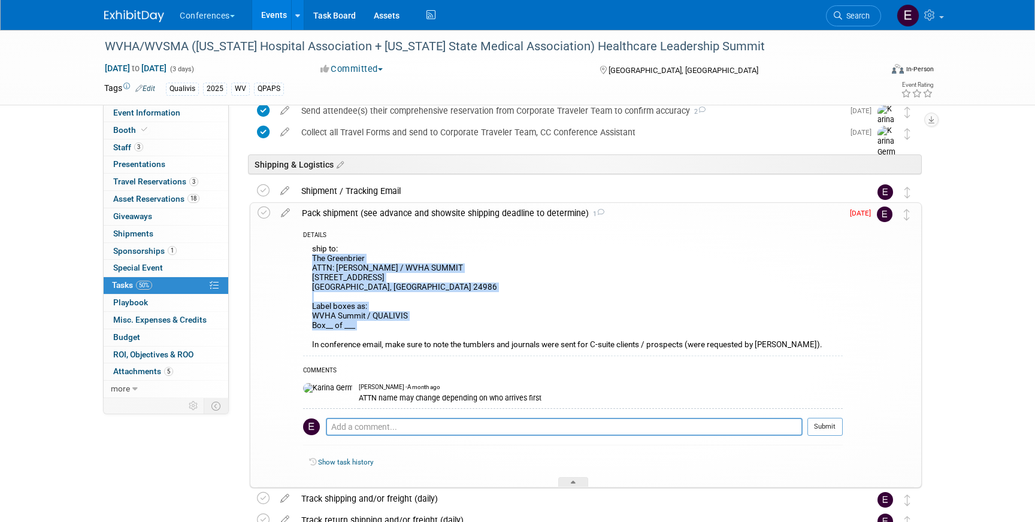
drag, startPoint x: 309, startPoint y: 257, endPoint x: 522, endPoint y: 337, distance: 227.8
click at [522, 337] on div "ship to: The Greenbrier ATTN: [PERSON_NAME] / WVHA SUMMIT [STREET_ADDRESS] Labe…" at bounding box center [573, 298] width 540 height 115
copy div "The Greenbrier ATTN: [PERSON_NAME] / WVHA SUMMIT [STREET_ADDRESS] Label boxes a…"
click at [172, 183] on span "Travel Reservations 3" at bounding box center [155, 182] width 85 height 10
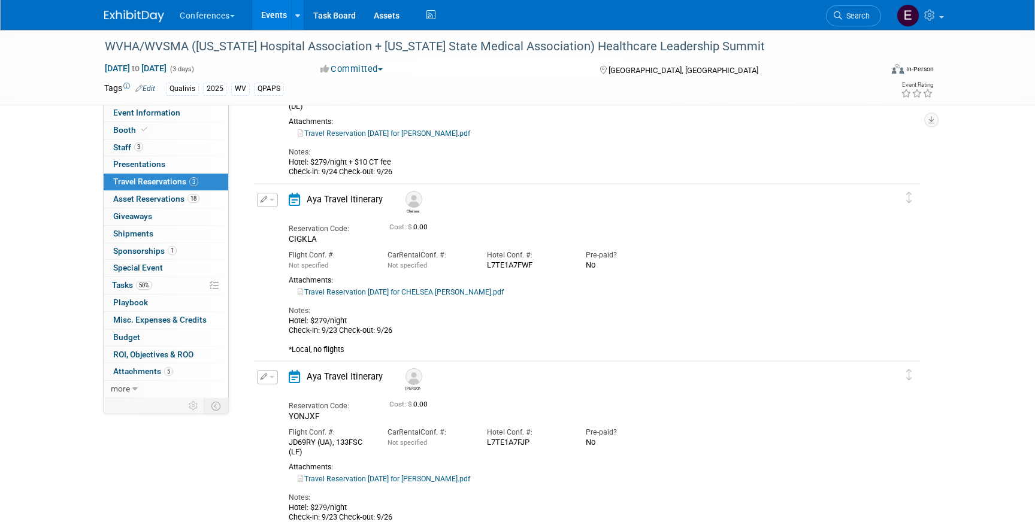
scroll to position [141, 0]
click at [134, 288] on span "Tasks 50%" at bounding box center [132, 285] width 40 height 10
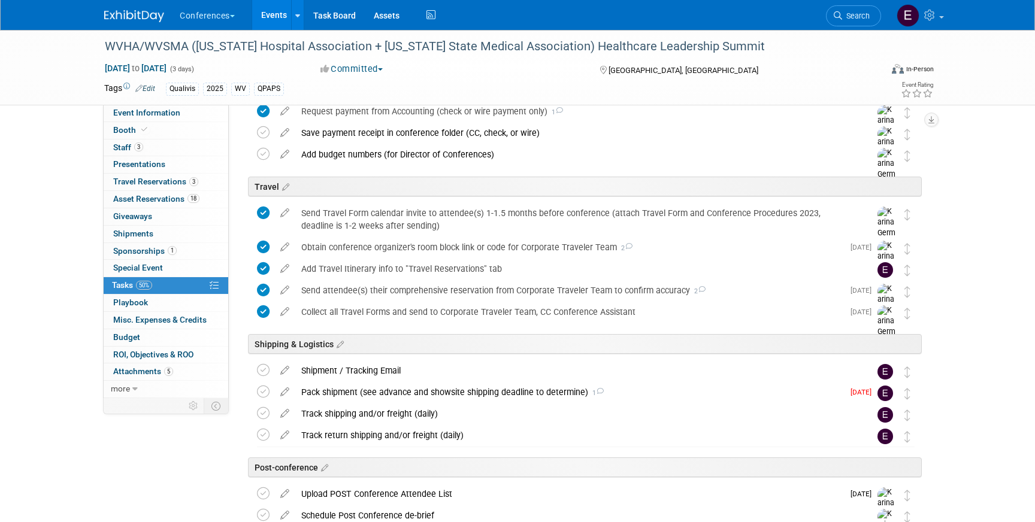
scroll to position [379, 0]
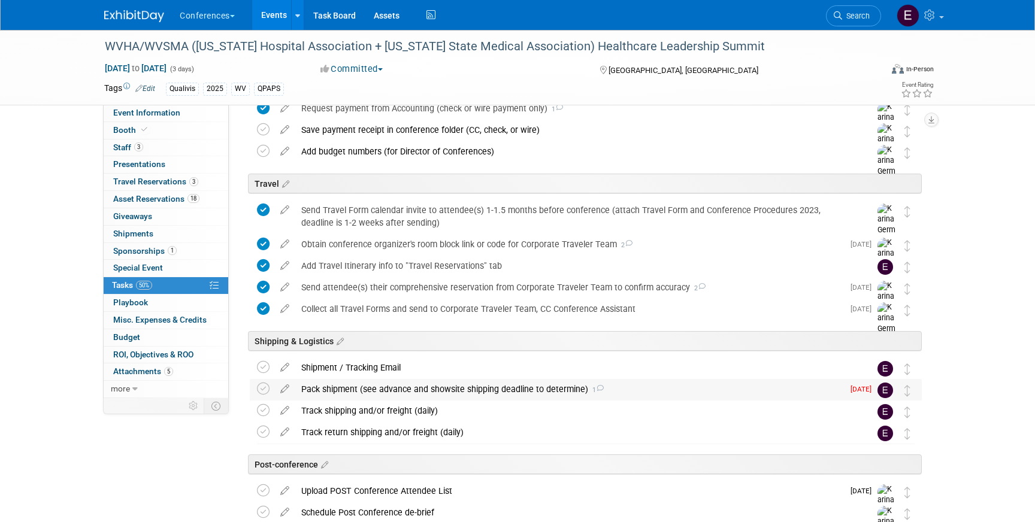
click at [370, 389] on div "Pack shipment (see advance and showsite shipping deadline to determine) 1" at bounding box center [569, 389] width 548 height 20
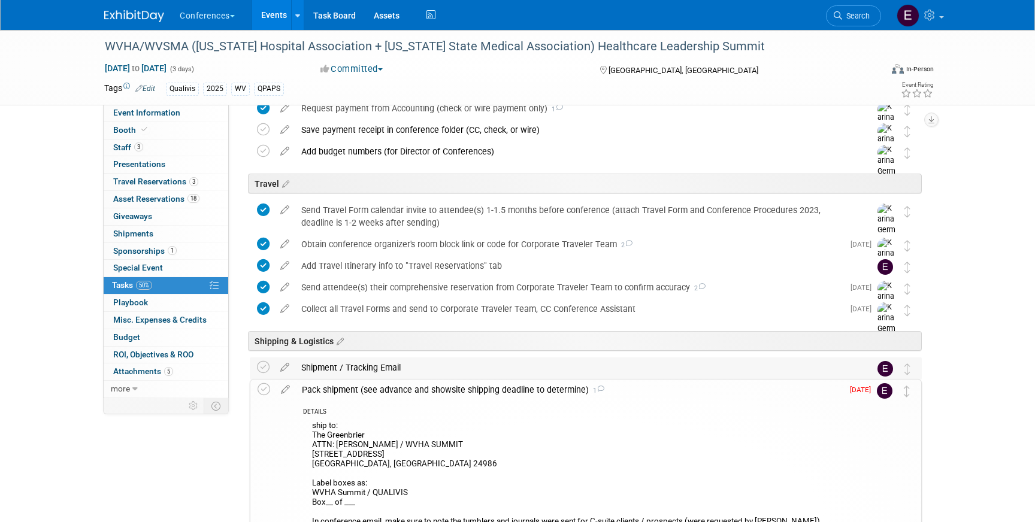
scroll to position [513, 0]
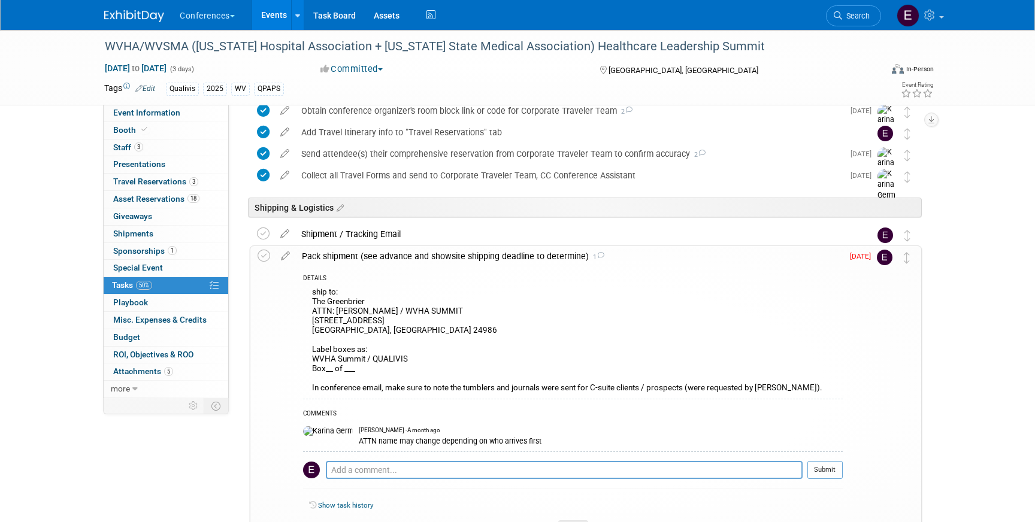
click at [120, 11] on img at bounding box center [134, 16] width 60 height 12
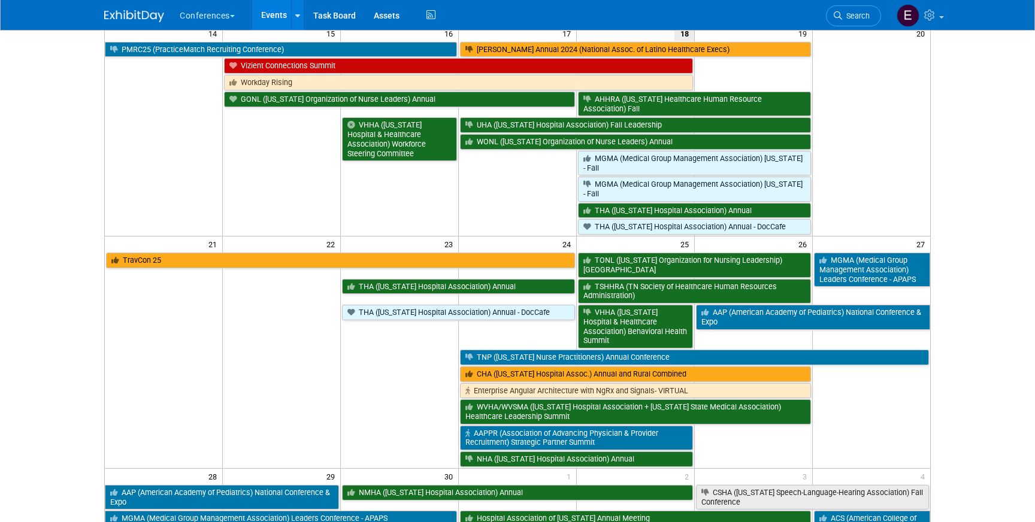
scroll to position [441, 0]
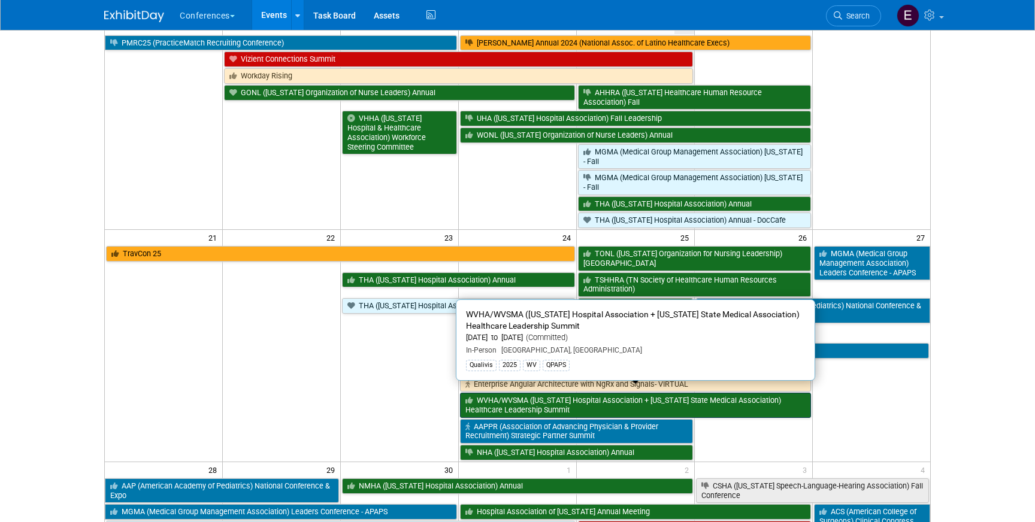
click at [491, 399] on link "WVHA/WVSMA ([US_STATE] Hospital Association + [US_STATE] State Medical Associat…" at bounding box center [635, 405] width 351 height 25
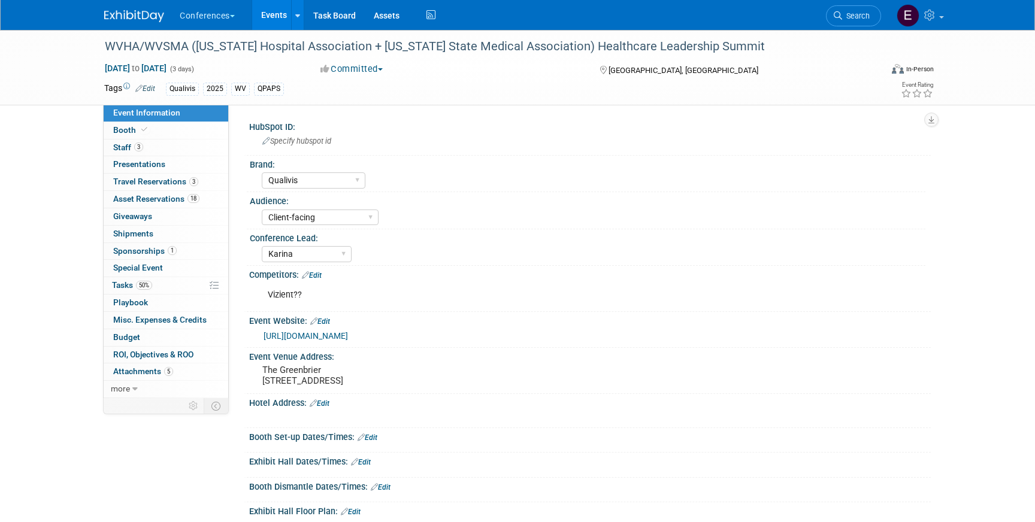
select select "Qualivis"
select select "Client-facing"
select select "Karina"
click at [139, 286] on span "50%" at bounding box center [144, 285] width 16 height 9
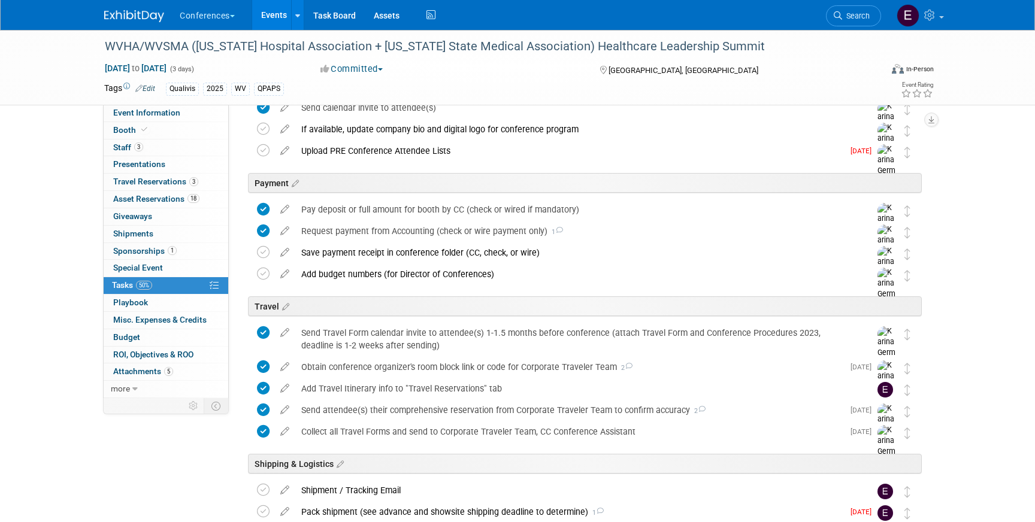
scroll to position [497, 0]
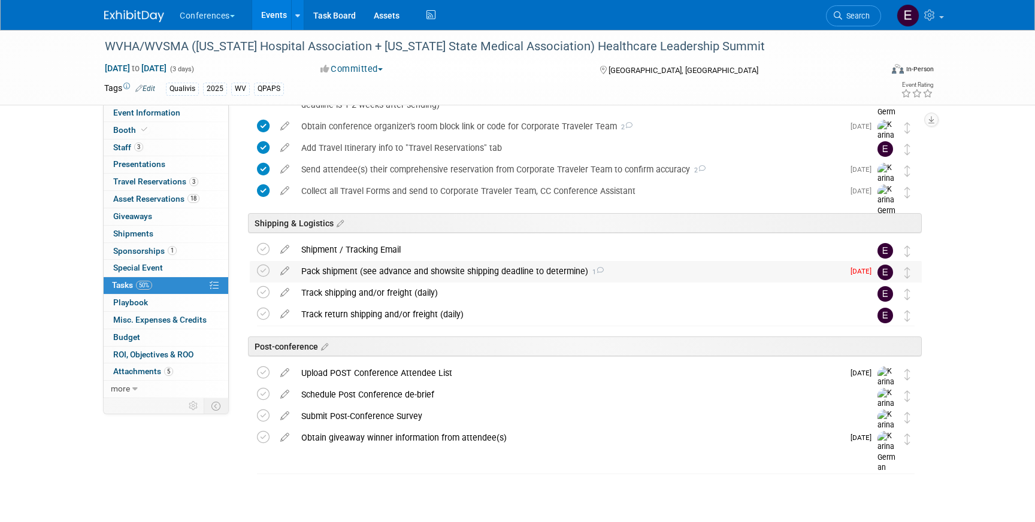
click at [343, 269] on div "Pack shipment (see advance and showsite shipping deadline to determine) 1" at bounding box center [569, 271] width 548 height 20
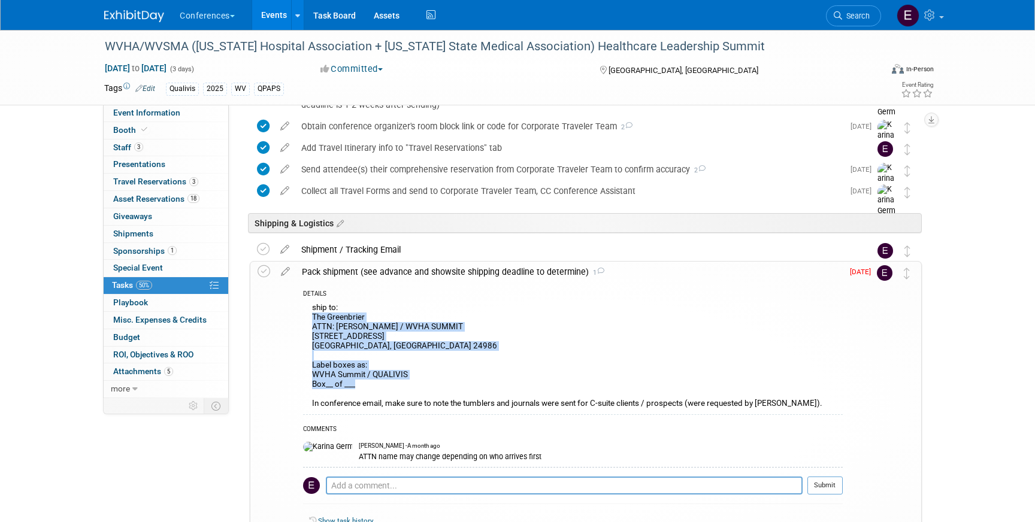
drag, startPoint x: 311, startPoint y: 316, endPoint x: 565, endPoint y: 385, distance: 263.3
click at [565, 386] on div "ship to: The Greenbrier ATTN: [PERSON_NAME] / WVHA SUMMIT [STREET_ADDRESS] Labe…" at bounding box center [573, 357] width 540 height 115
copy div "The Greenbrier ATTN: [PERSON_NAME] / WVHA SUMMIT [STREET_ADDRESS] Label boxes a…"
click at [847, 14] on span "Search" at bounding box center [856, 15] width 28 height 9
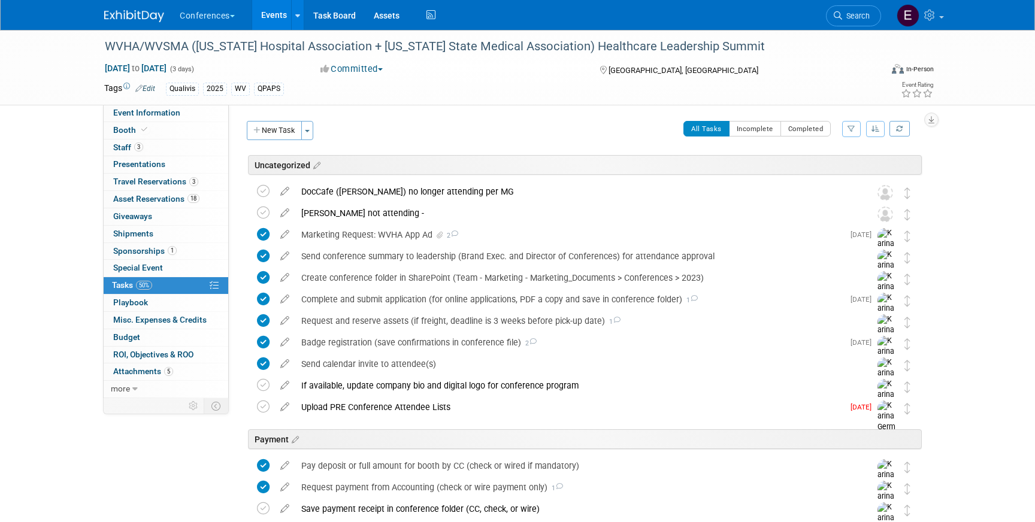
click at [138, 16] on img at bounding box center [134, 16] width 60 height 12
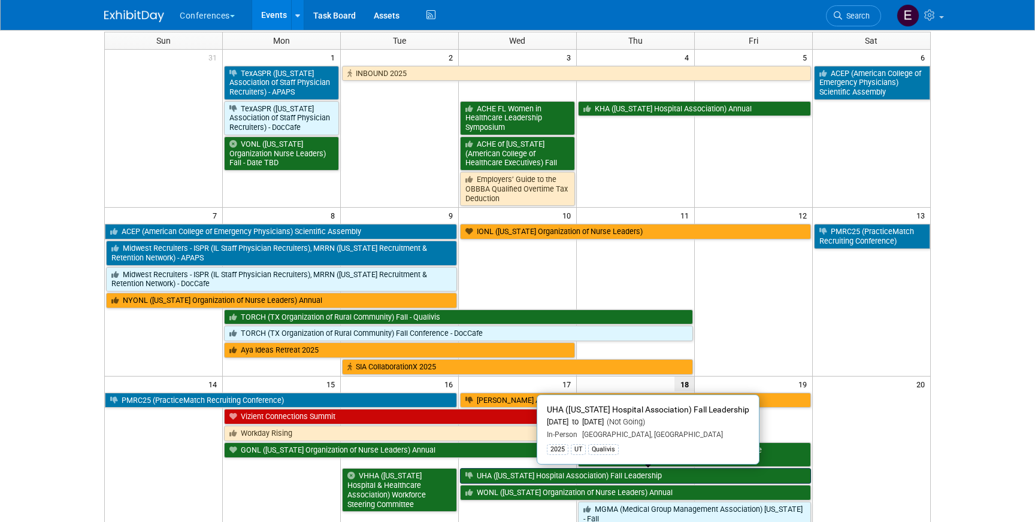
scroll to position [71, 0]
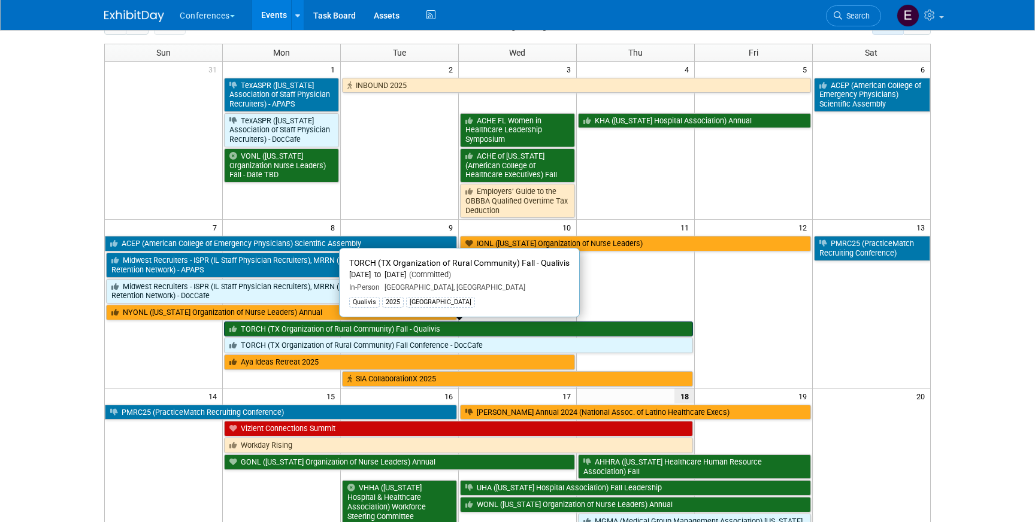
click at [460, 332] on link "TORCH (TX Organization of Rural Community) Fall - Qualivis" at bounding box center [458, 330] width 468 height 16
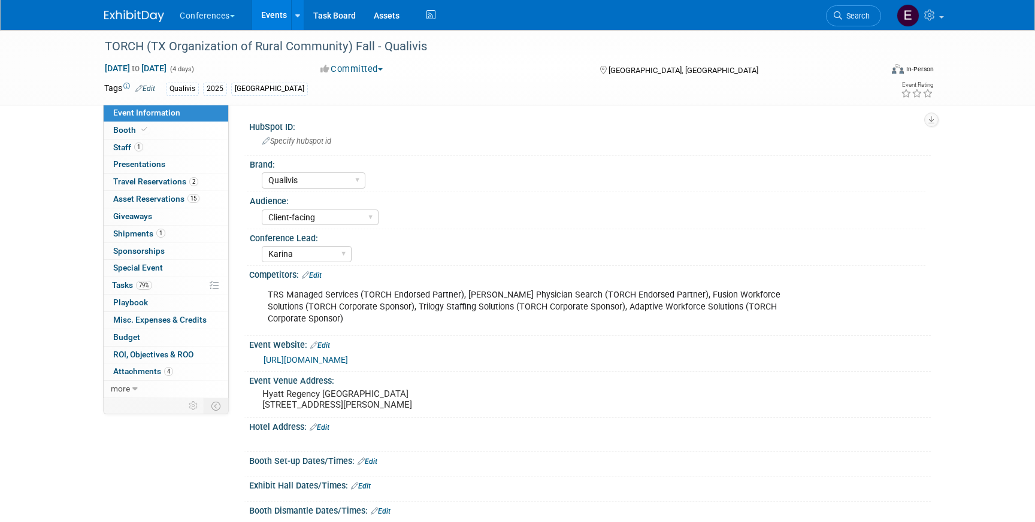
select select "Qualivis"
select select "Client-facing"
select select "Karina"
click at [137, 12] on img at bounding box center [134, 16] width 60 height 12
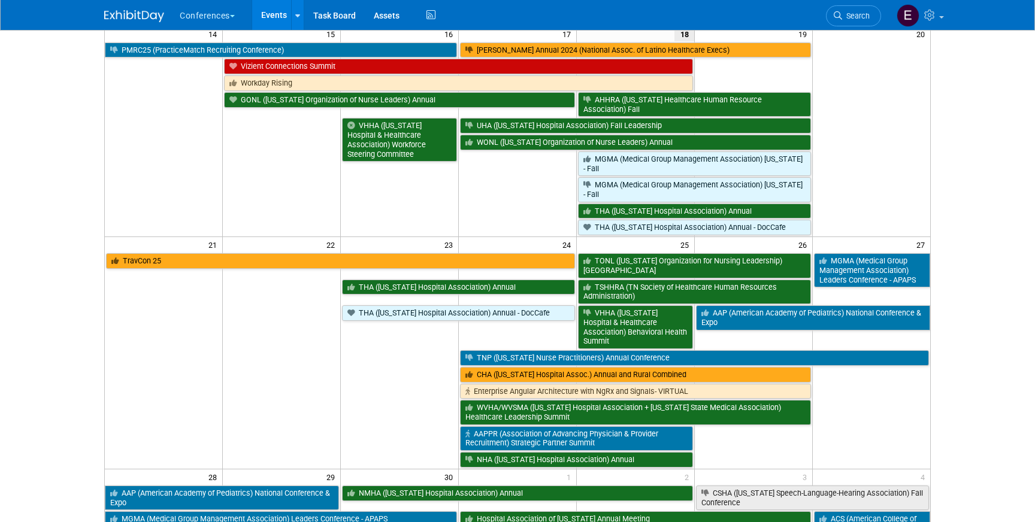
scroll to position [439, 0]
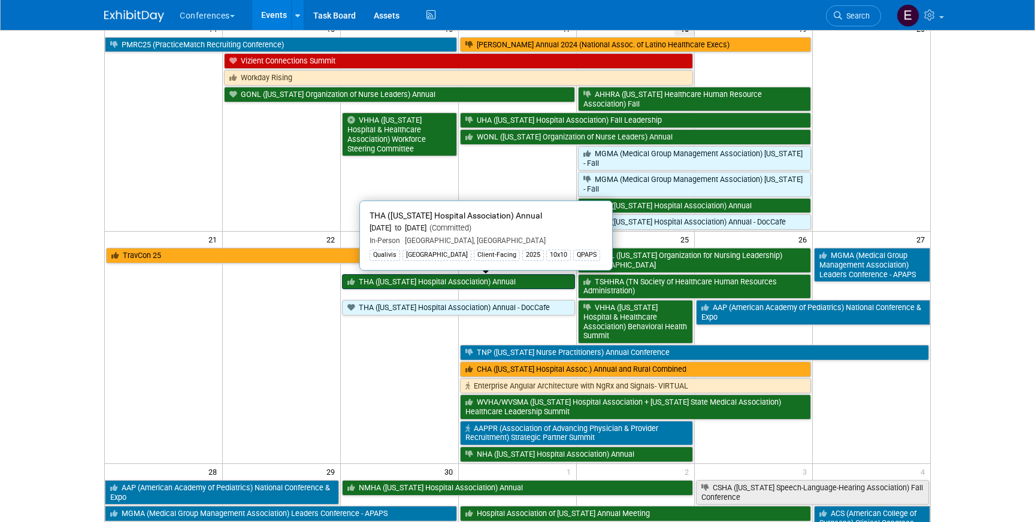
click at [428, 286] on link "THA ([US_STATE] Hospital Association) Annual" at bounding box center [458, 282] width 233 height 16
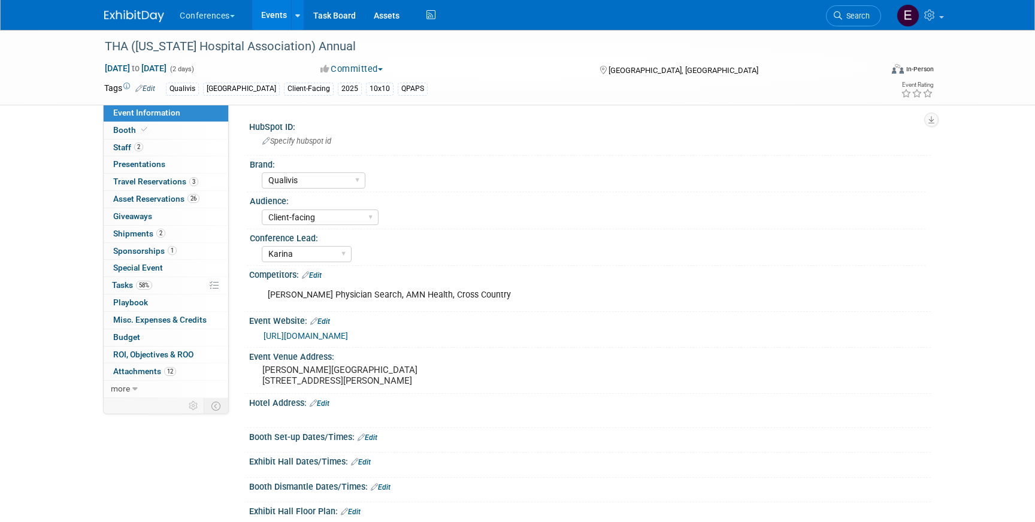
select select "Qualivis"
select select "Client-facing"
select select "Karina"
click at [168, 187] on link "3 Travel Reservations 3" at bounding box center [166, 182] width 125 height 17
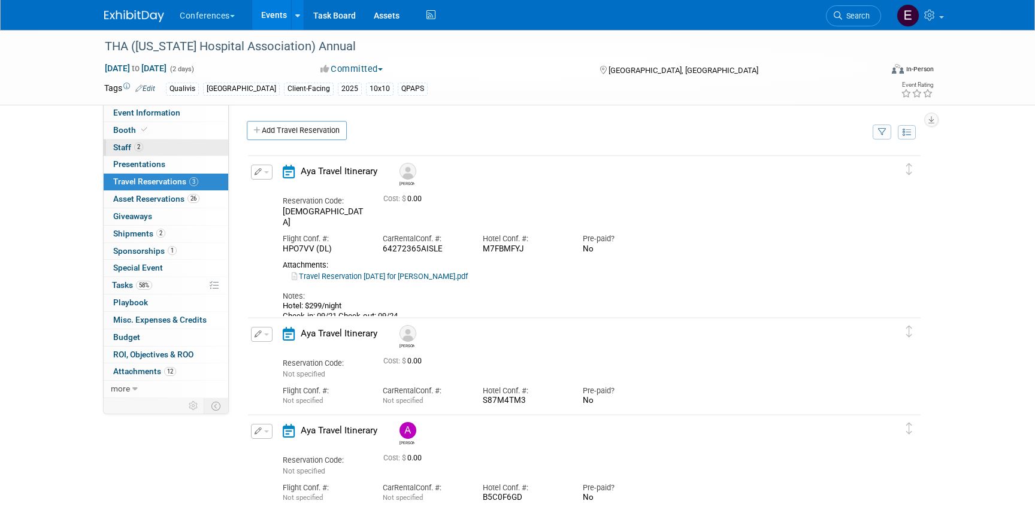
click at [201, 141] on link "2 Staff 2" at bounding box center [166, 148] width 125 height 17
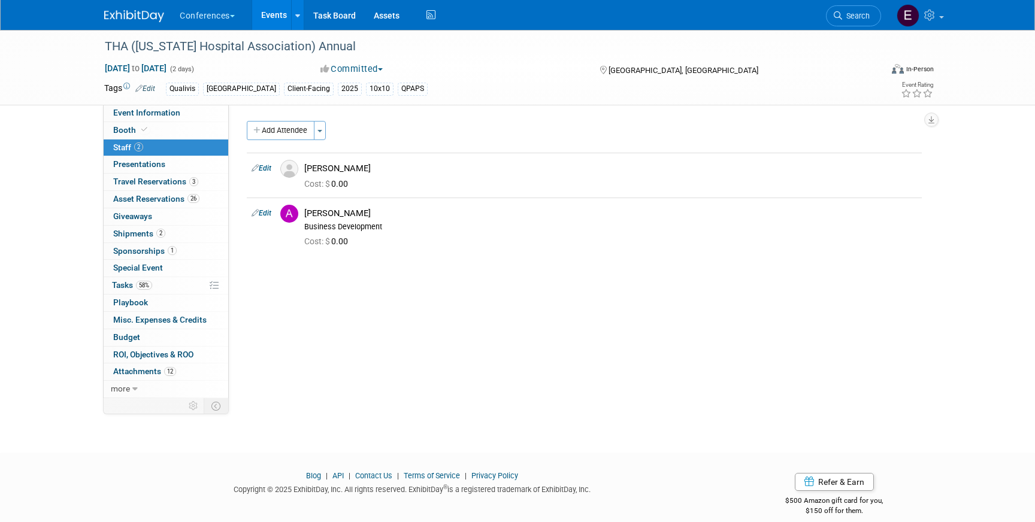
click at [121, 6] on link at bounding box center [141, 10] width 74 height 10
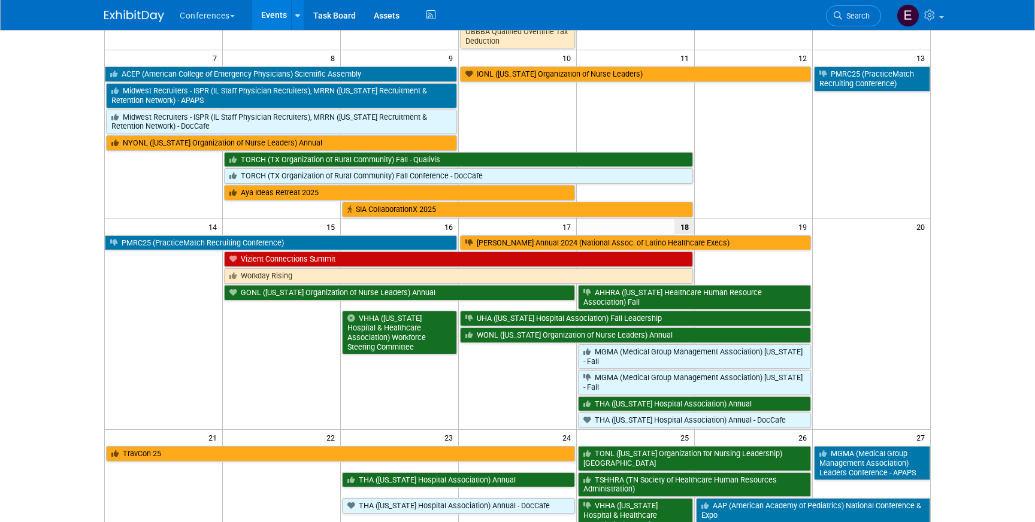
scroll to position [344, 0]
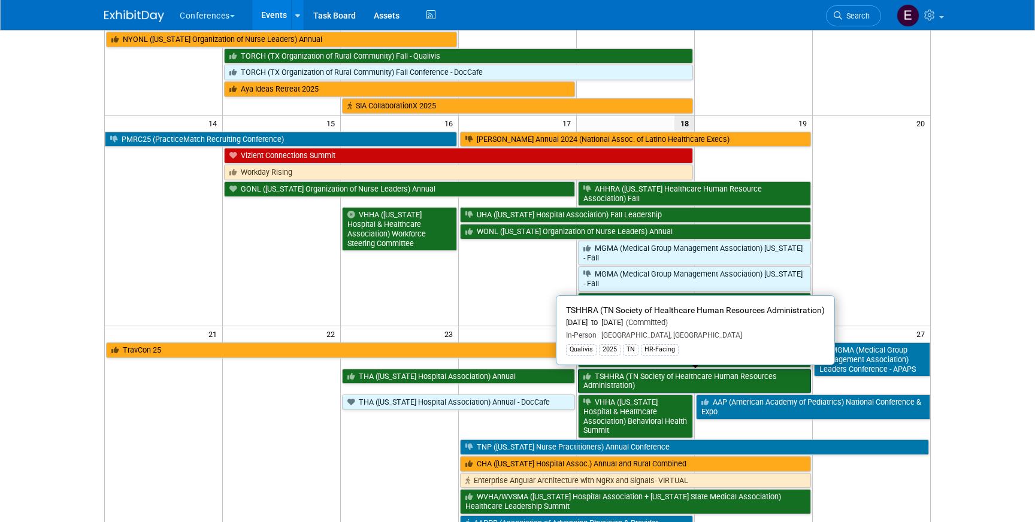
click at [624, 383] on link "TSHHRA (TN Society of Healthcare Human Resources Administration)" at bounding box center [694, 381] width 233 height 25
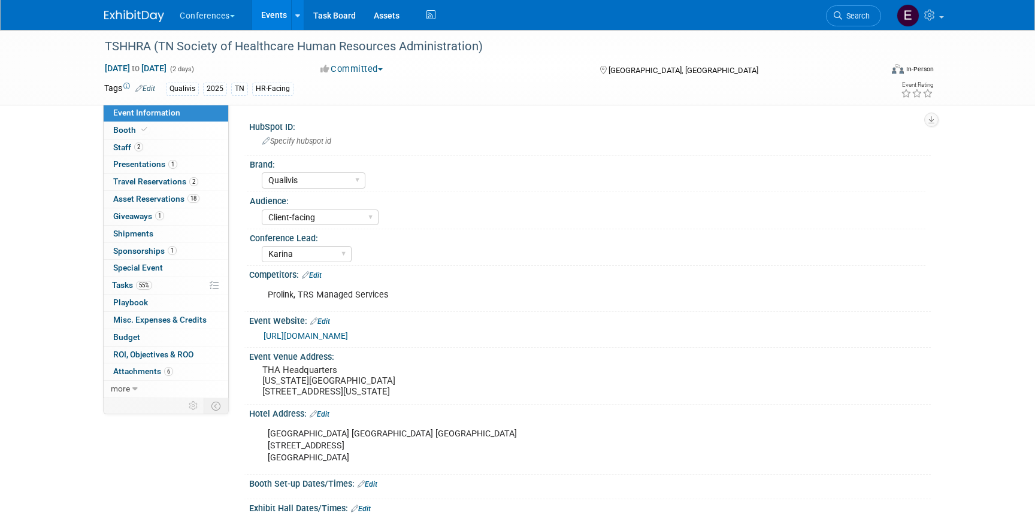
select select "Qualivis"
select select "Client-facing"
select select "Karina"
click at [208, 182] on link "2 Travel Reservations 2" at bounding box center [166, 182] width 125 height 17
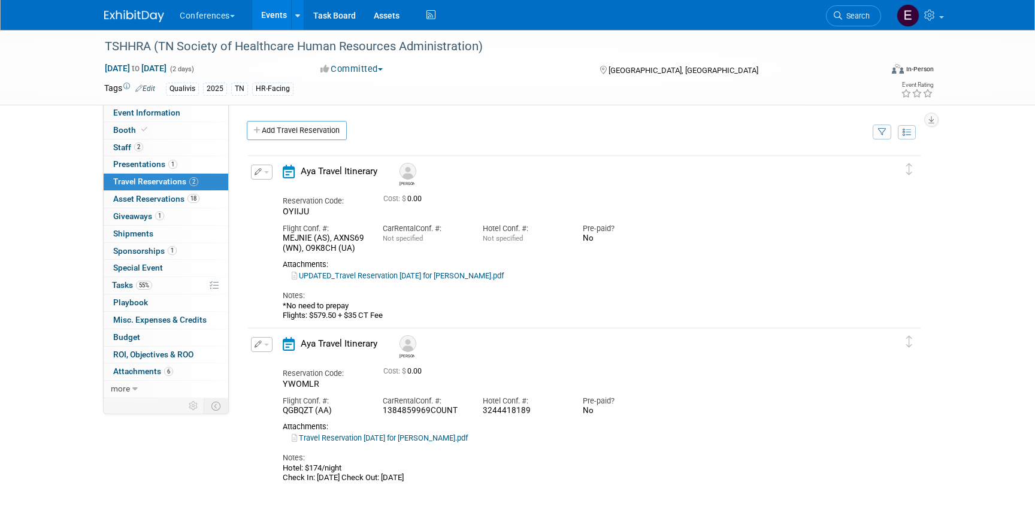
click at [136, 13] on img at bounding box center [134, 16] width 60 height 12
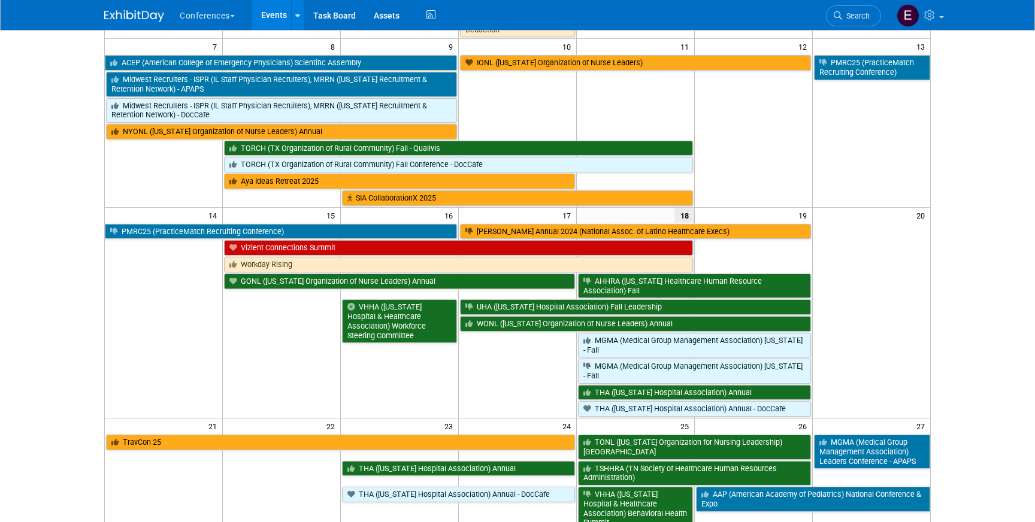
scroll to position [247, 0]
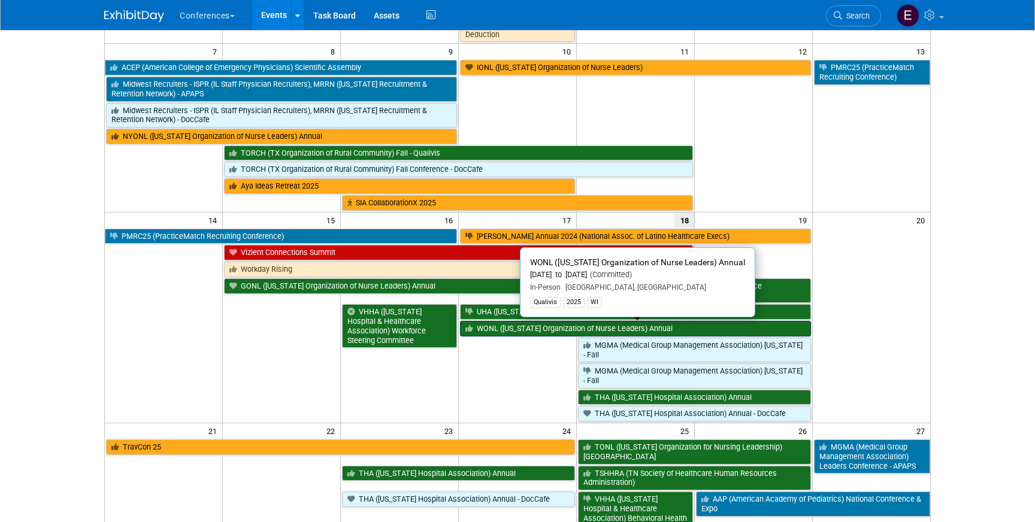
click at [531, 329] on link "WONL ([US_STATE] Organization of Nurse Leaders) Annual" at bounding box center [635, 329] width 351 height 16
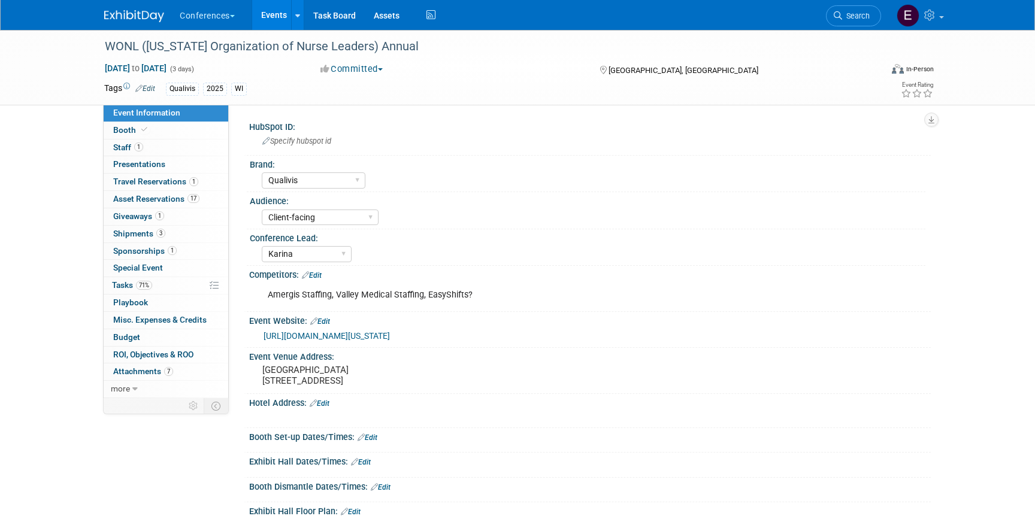
select select "Qualivis"
select select "Client-facing"
select select "Karina"
click at [159, 186] on span "Travel Reservations 1" at bounding box center [155, 182] width 85 height 10
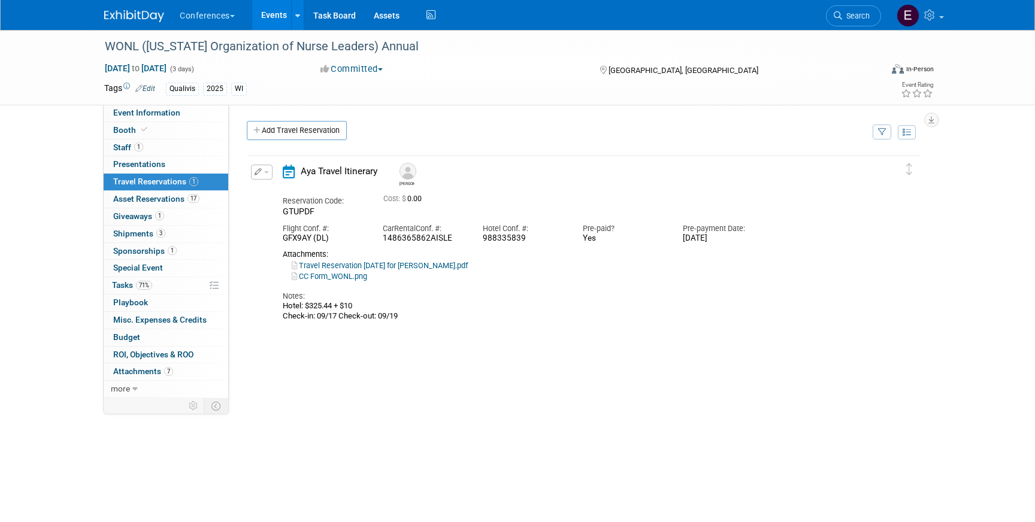
click at [117, 19] on img at bounding box center [134, 16] width 60 height 12
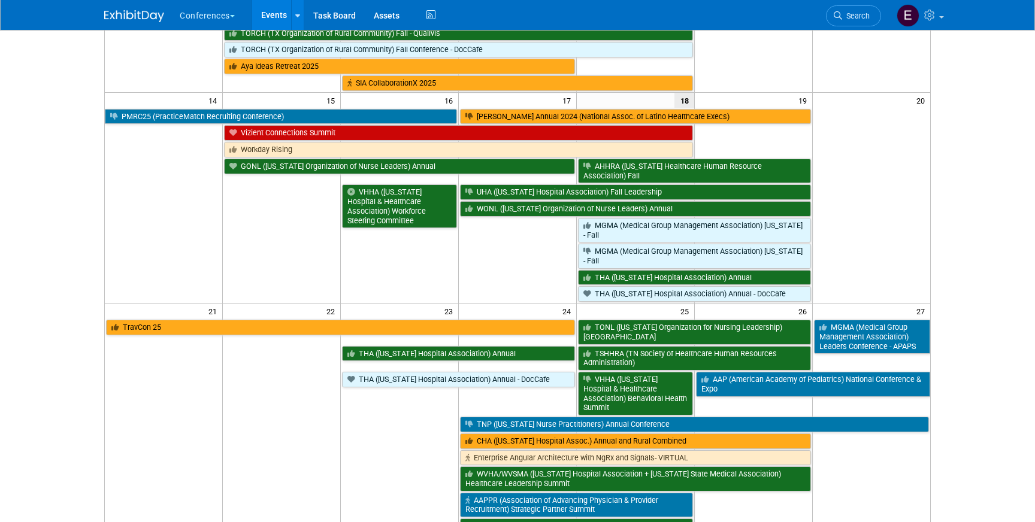
scroll to position [366, 0]
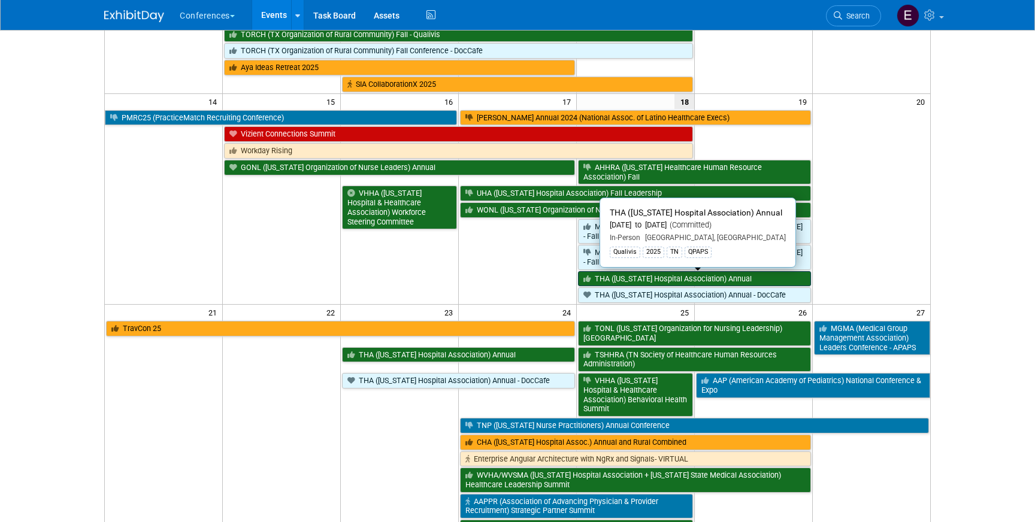
click at [640, 280] on link "THA ([US_STATE] Hospital Association) Annual" at bounding box center [694, 279] width 233 height 16
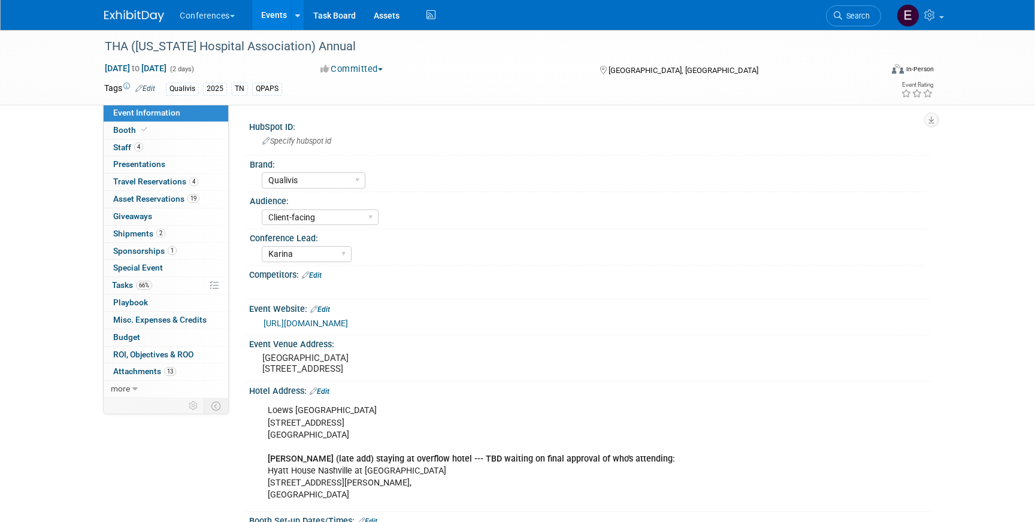
select select "Qualivis"
select select "Client-facing"
select select "Karina"
click at [164, 153] on link "4 Staff 4" at bounding box center [166, 148] width 125 height 17
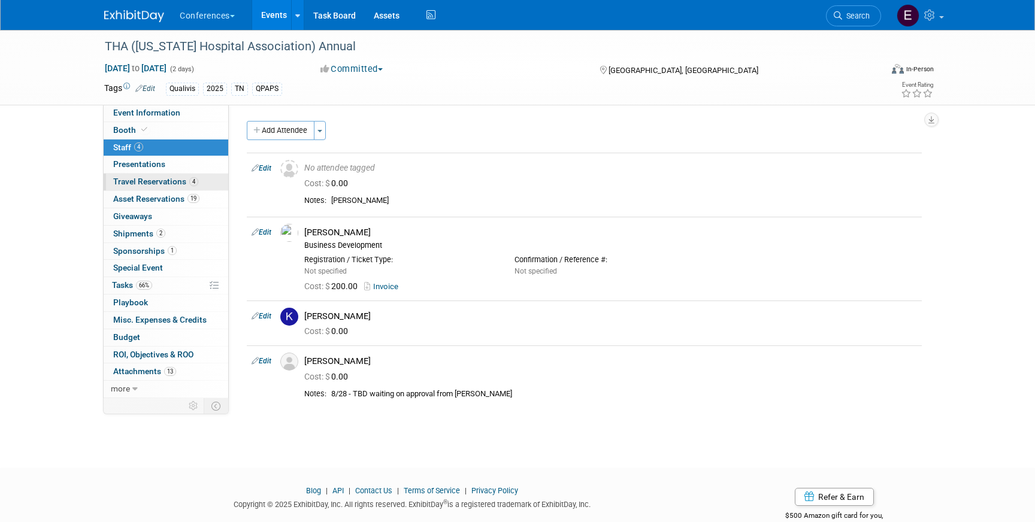
click at [181, 178] on span "Travel Reservations 4" at bounding box center [155, 182] width 85 height 10
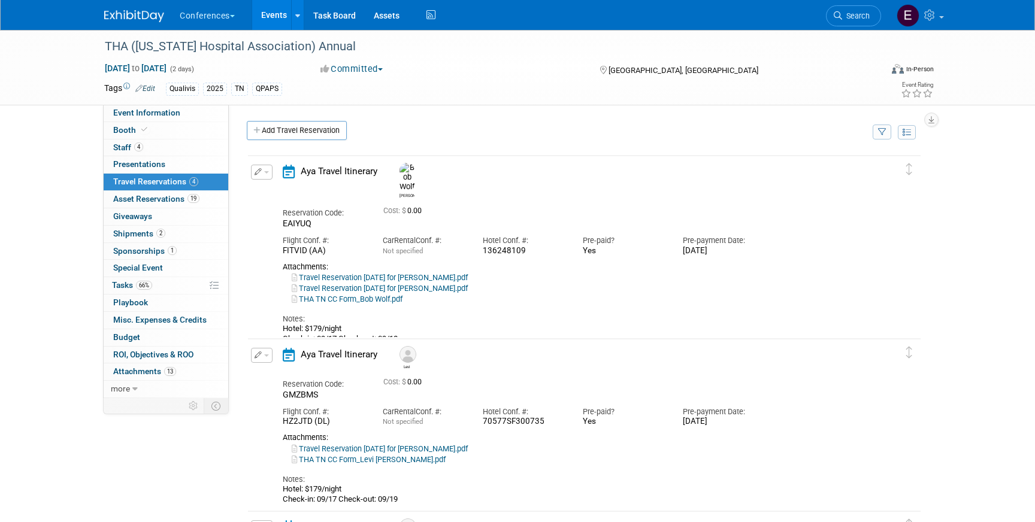
click at [124, 8] on link at bounding box center [141, 10] width 74 height 10
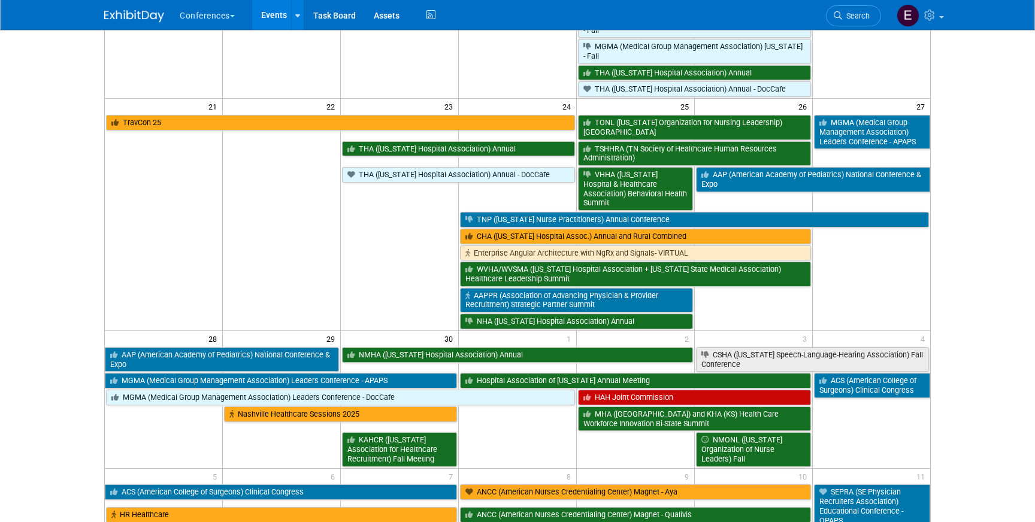
scroll to position [585, 0]
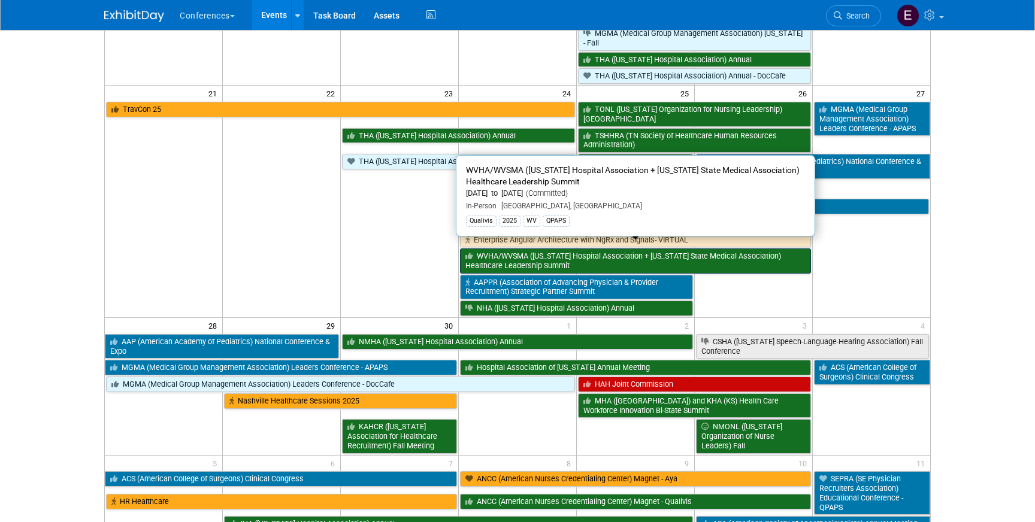
click at [516, 255] on link "WVHA/WVSMA ([US_STATE] Hospital Association + [US_STATE] State Medical Associat…" at bounding box center [635, 261] width 351 height 25
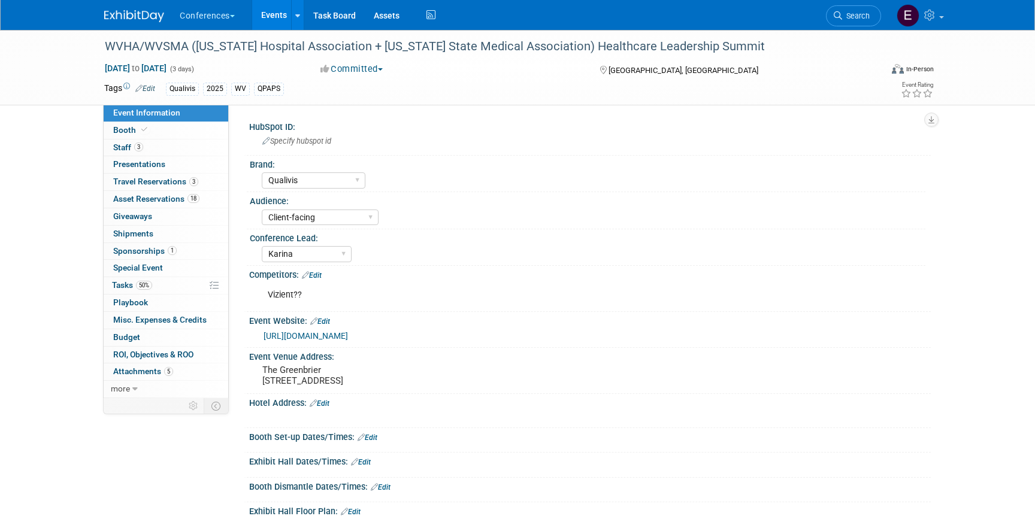
select select "Qualivis"
select select "Client-facing"
select select "Karina"
click at [180, 205] on link "18 Asset Reservations 18" at bounding box center [166, 199] width 125 height 17
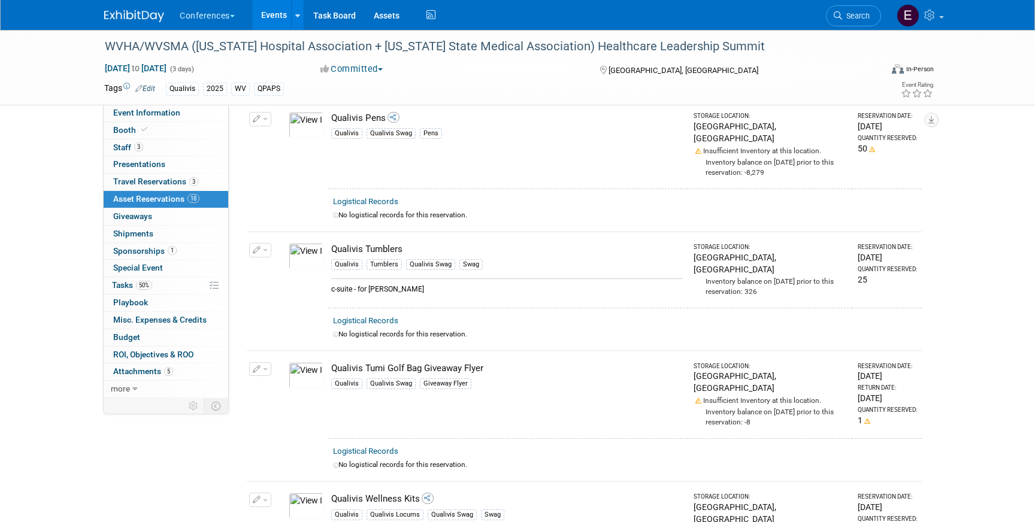
scroll to position [1754, 0]
click at [157, 154] on link "3 Staff 3" at bounding box center [166, 148] width 125 height 17
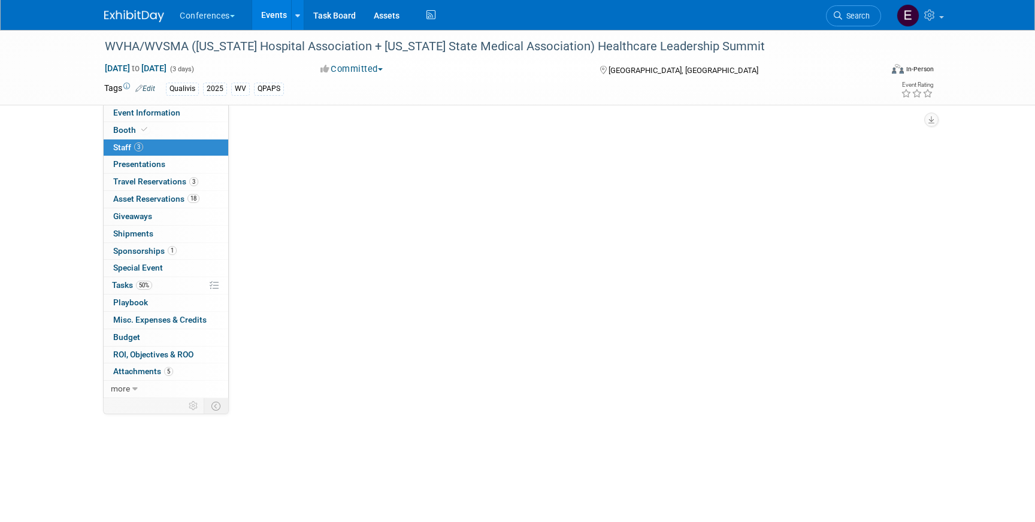
scroll to position [0, 0]
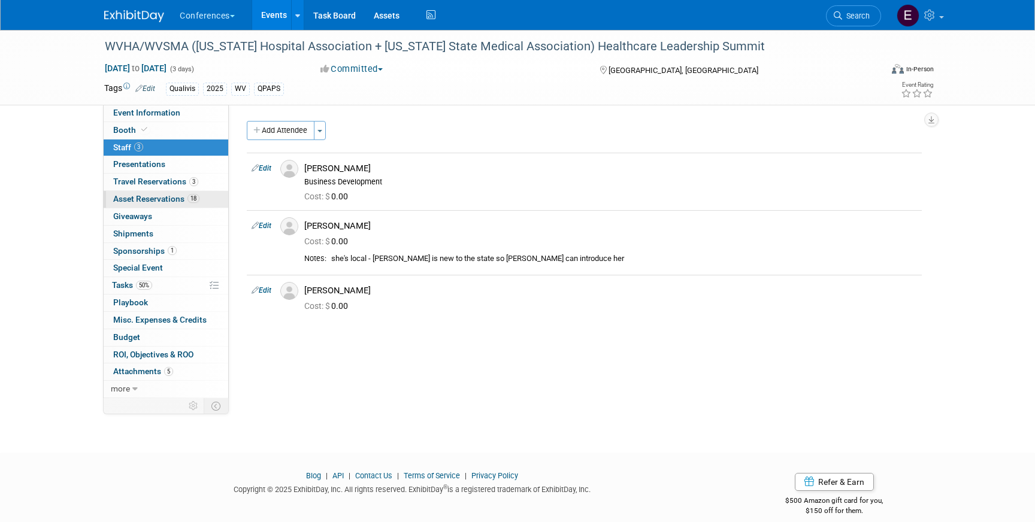
click at [161, 192] on link "18 Asset Reservations 18" at bounding box center [166, 199] width 125 height 17
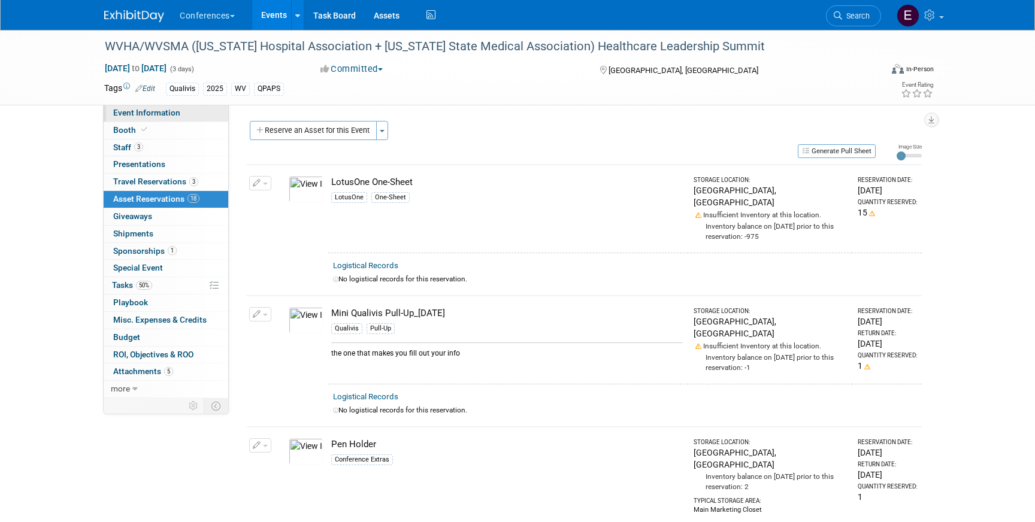
click at [184, 119] on link "Event Information" at bounding box center [166, 113] width 125 height 17
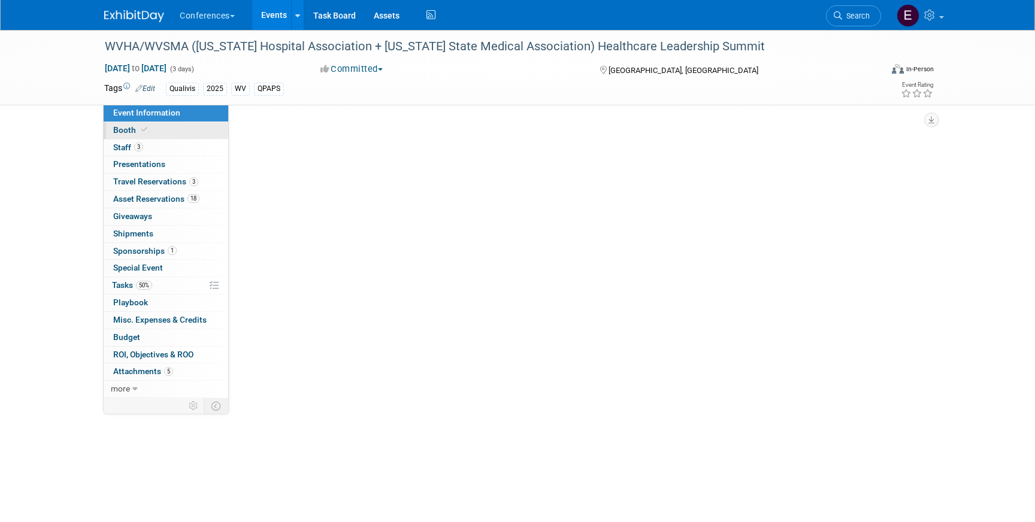
select select "Qualivis"
select select "Client-facing"
select select "Karina"
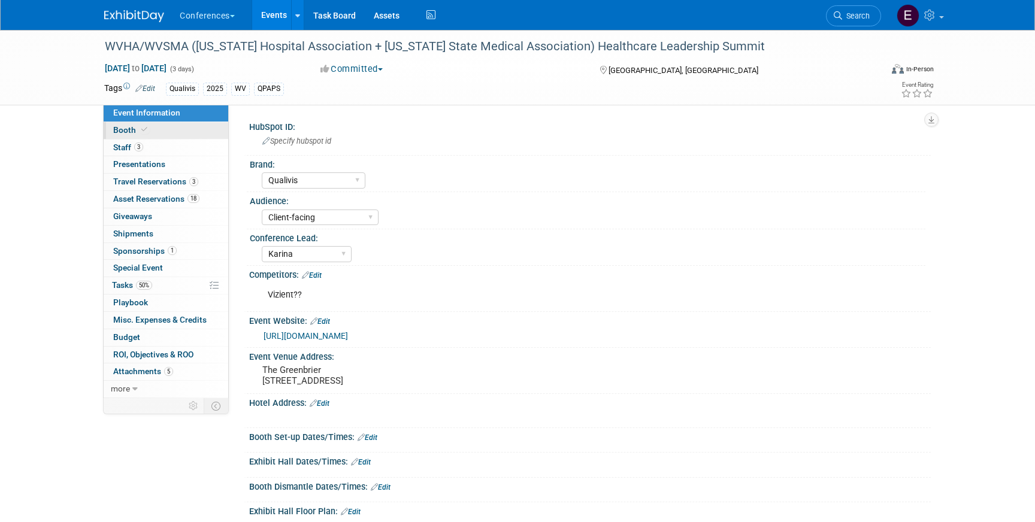
click at [187, 126] on link "Booth" at bounding box center [166, 130] width 125 height 17
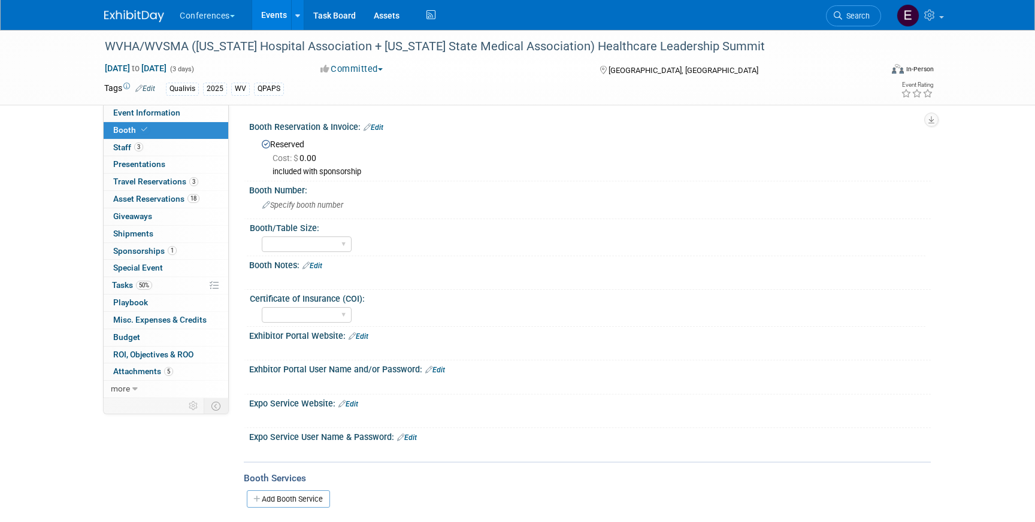
scroll to position [134, 0]
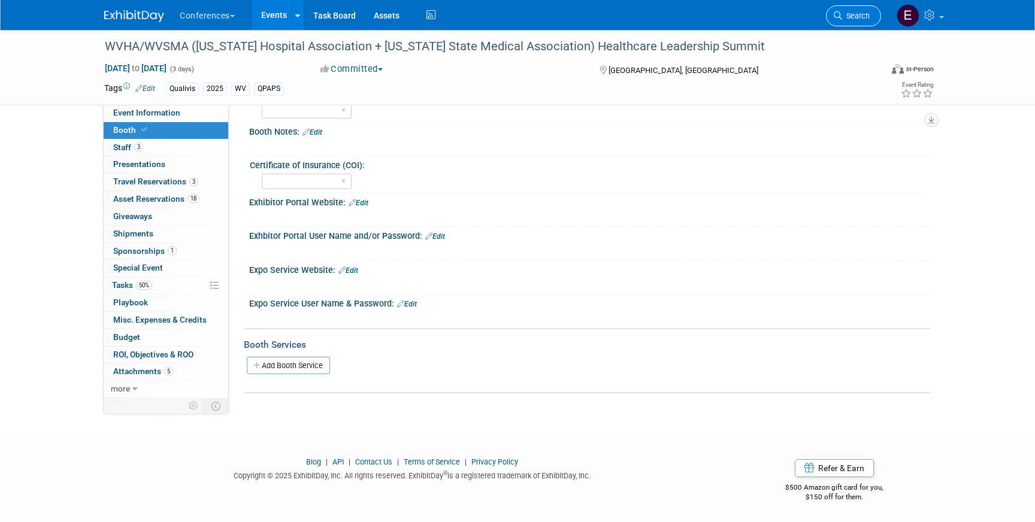
click at [866, 20] on link "Search" at bounding box center [853, 15] width 55 height 21
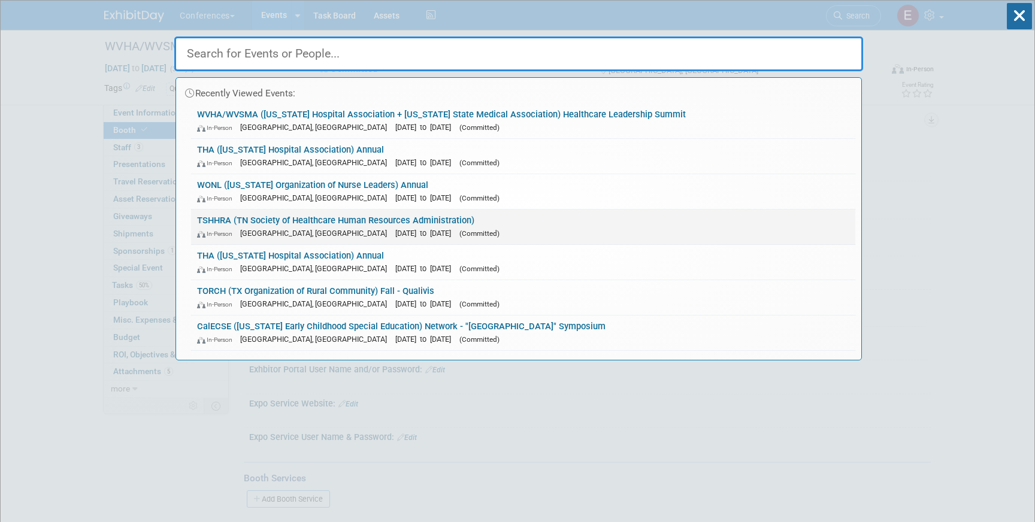
click at [324, 216] on link "TSHHRA (TN Society of Healthcare Human Resources Administration) In-Person Bren…" at bounding box center [523, 227] width 664 height 35
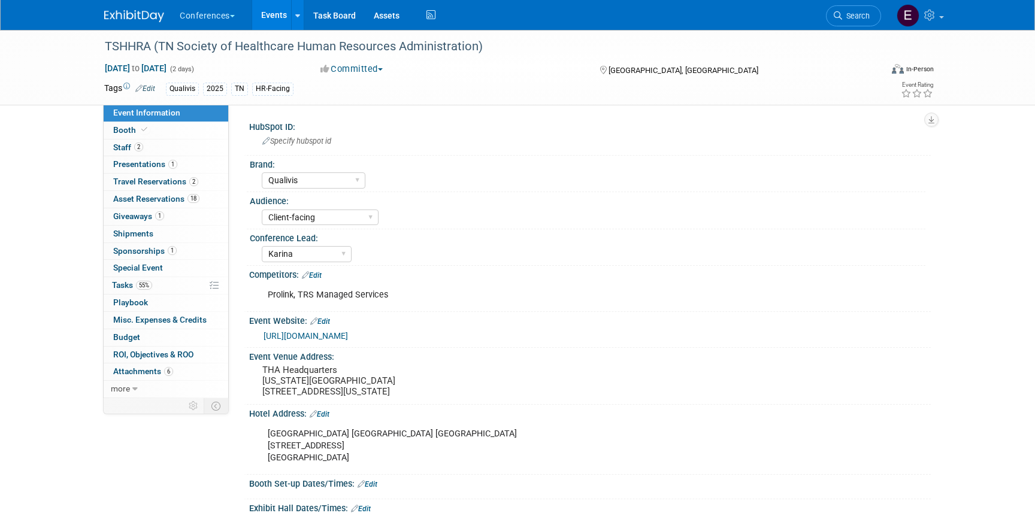
select select "Qualivis"
select select "Client-facing"
select select "Karina"
click at [162, 183] on span "Travel Reservations 2" at bounding box center [155, 182] width 85 height 10
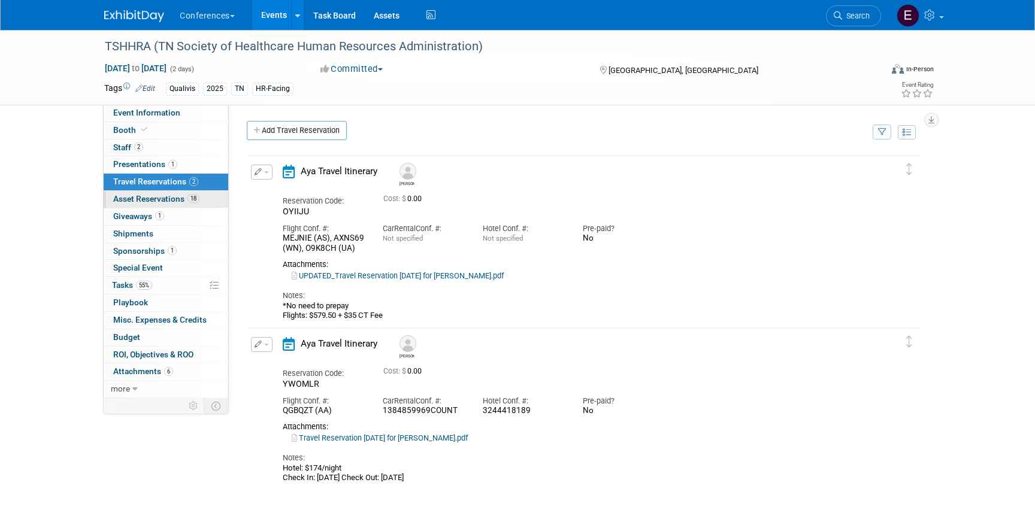
click at [161, 206] on link "18 Asset Reservations 18" at bounding box center [166, 199] width 125 height 17
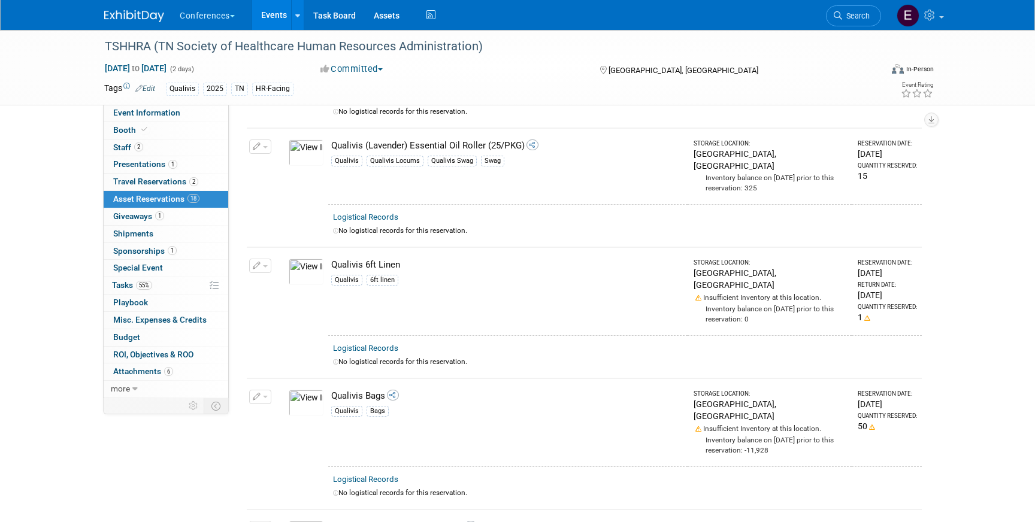
scroll to position [568, 0]
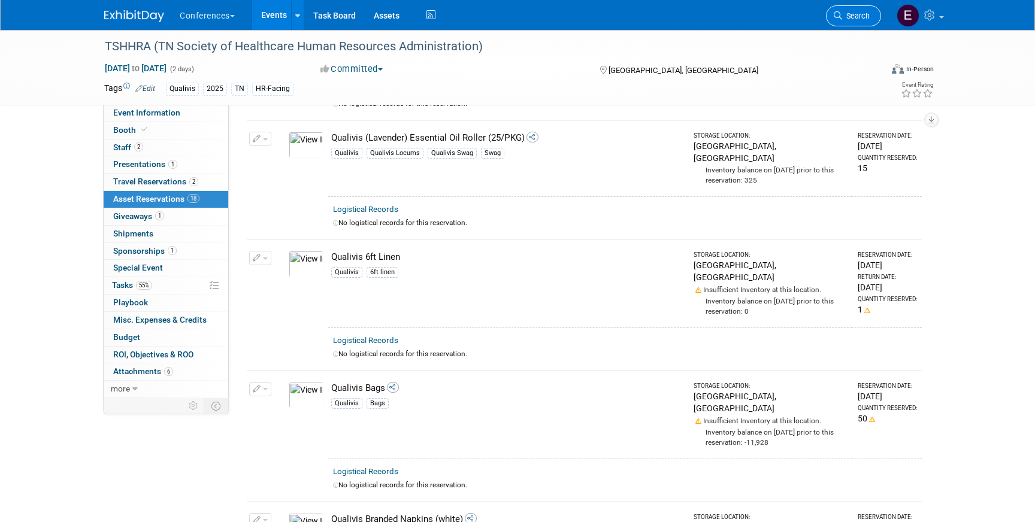
click at [837, 20] on link "Search" at bounding box center [853, 15] width 55 height 21
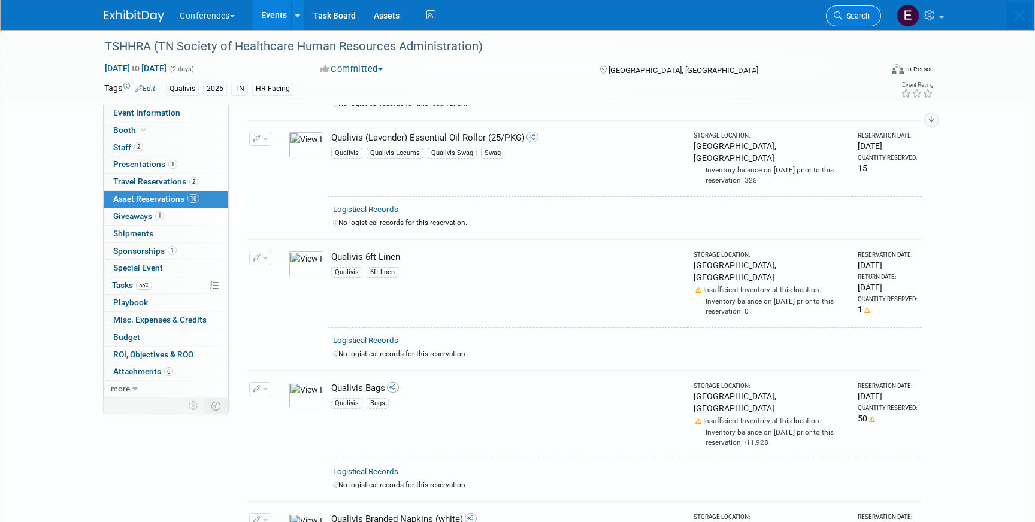
scroll to position [0, 0]
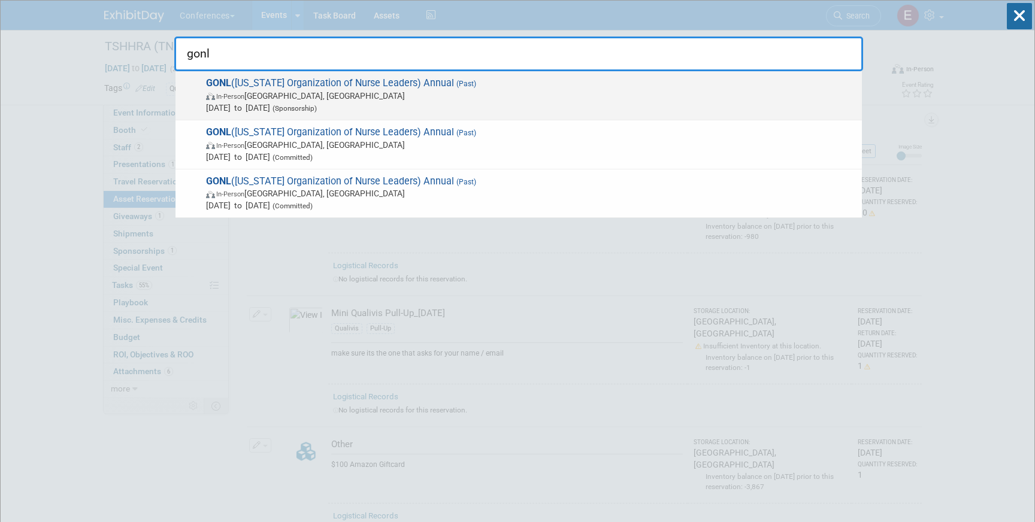
type input "gonl"
click at [455, 85] on span "(Past)" at bounding box center [465, 84] width 22 height 8
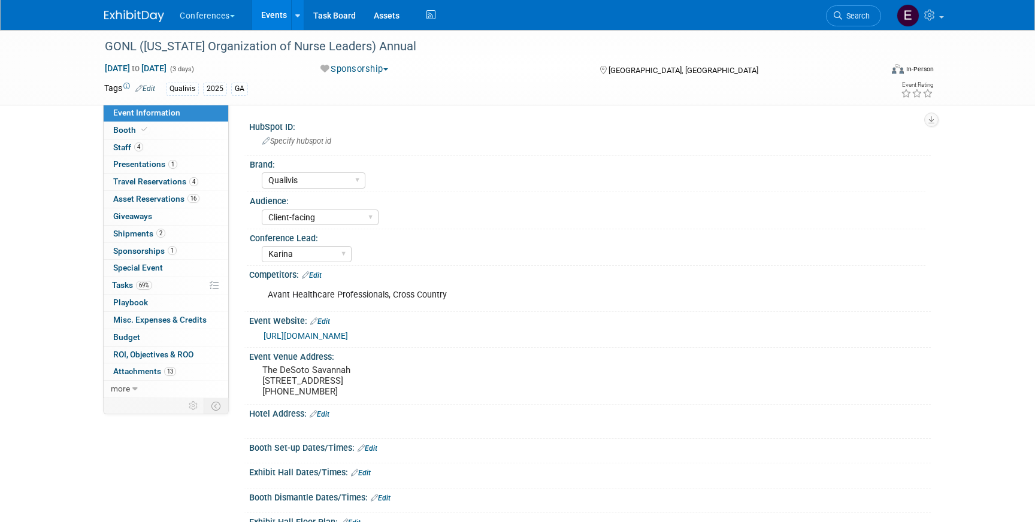
select select "Qualivis"
select select "Client-facing"
select select "Karina"
click at [178, 221] on link "0 Giveaways 0" at bounding box center [166, 216] width 125 height 17
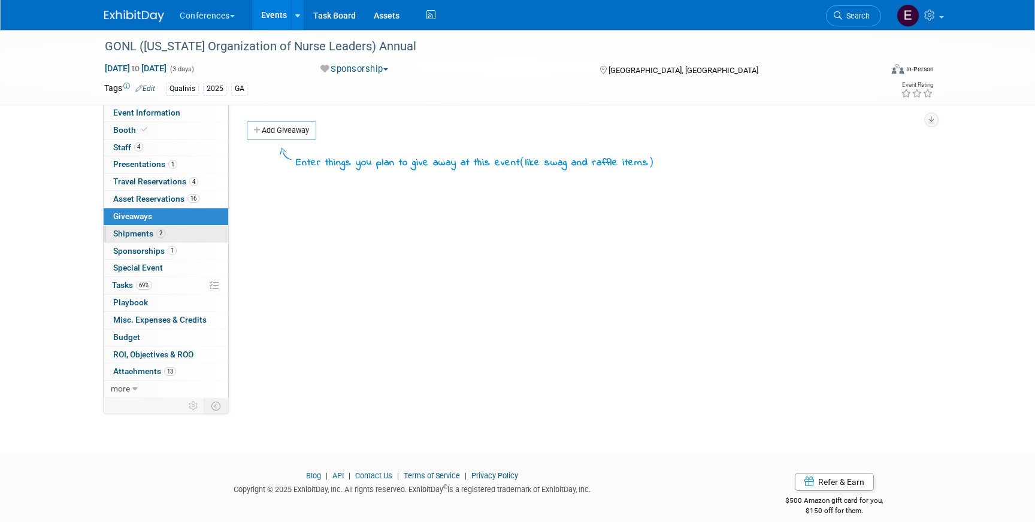
click at [180, 226] on link "2 Shipments 2" at bounding box center [166, 234] width 125 height 17
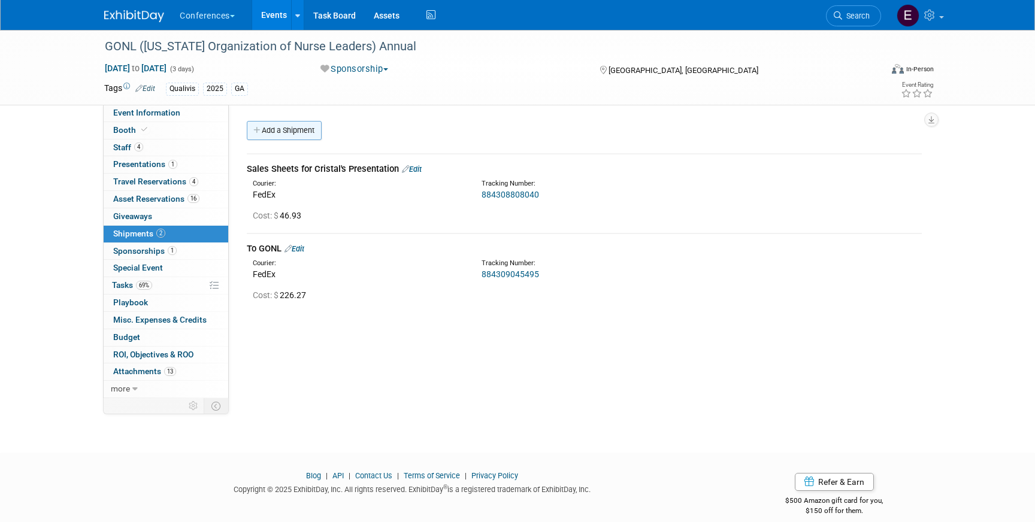
click at [289, 138] on link "Add a Shipment" at bounding box center [284, 130] width 75 height 19
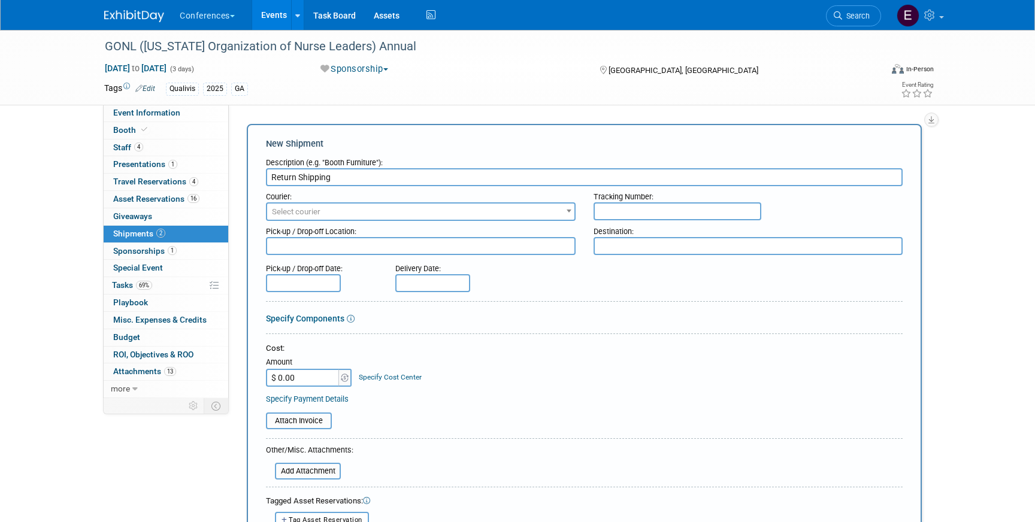
type input "Return Shipping"
click at [337, 210] on span "Select courier" at bounding box center [420, 212] width 307 height 17
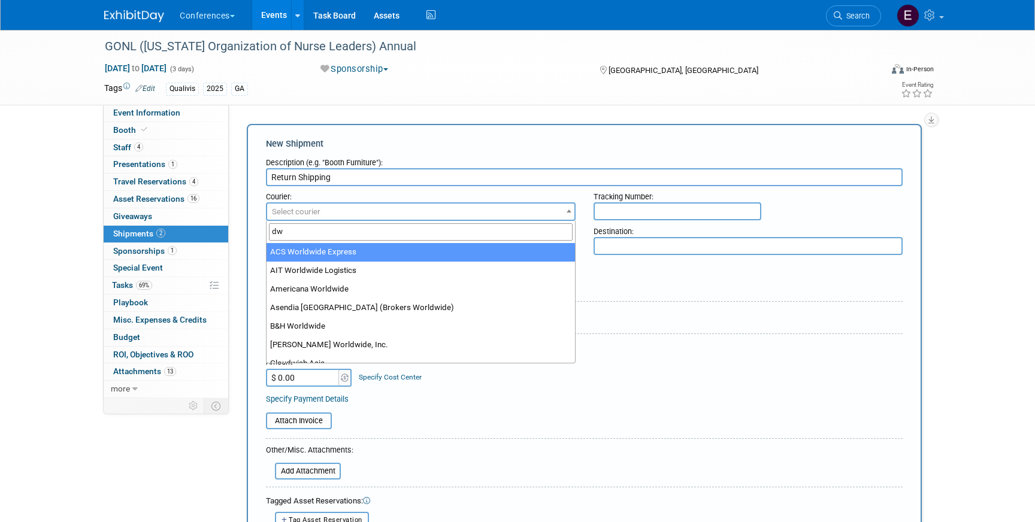
type input "d"
type input "fede"
select select "206"
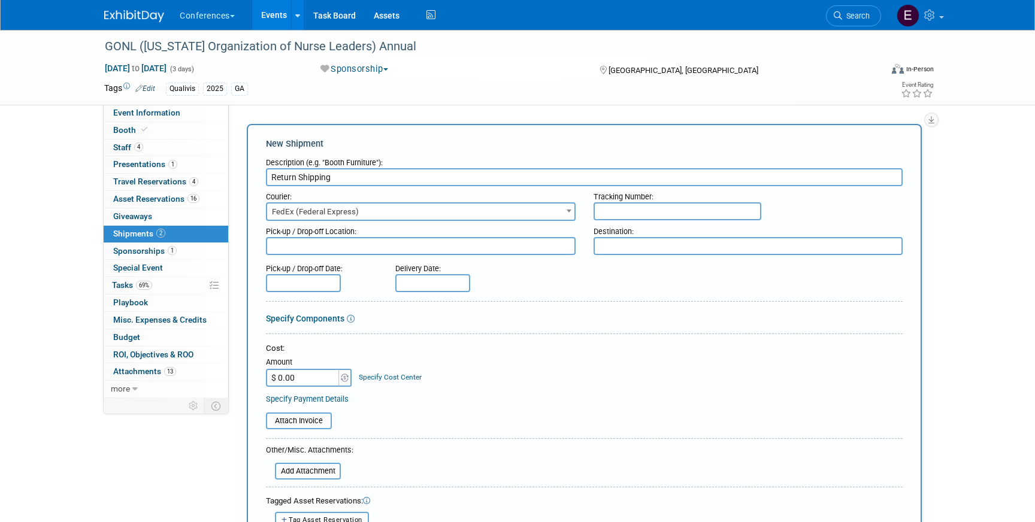
click at [681, 208] on input "text" at bounding box center [678, 211] width 168 height 18
drag, startPoint x: 673, startPoint y: 207, endPoint x: 566, endPoint y: 207, distance: 106.6
click at [566, 207] on div "Courier: 007EX 17 Post Service (17PostService) 2GO (Negros Navigation) 360 Lion…" at bounding box center [584, 203] width 655 height 35
click at [685, 210] on input "814881918272," at bounding box center [678, 211] width 168 height 18
paste input "814881918272,"
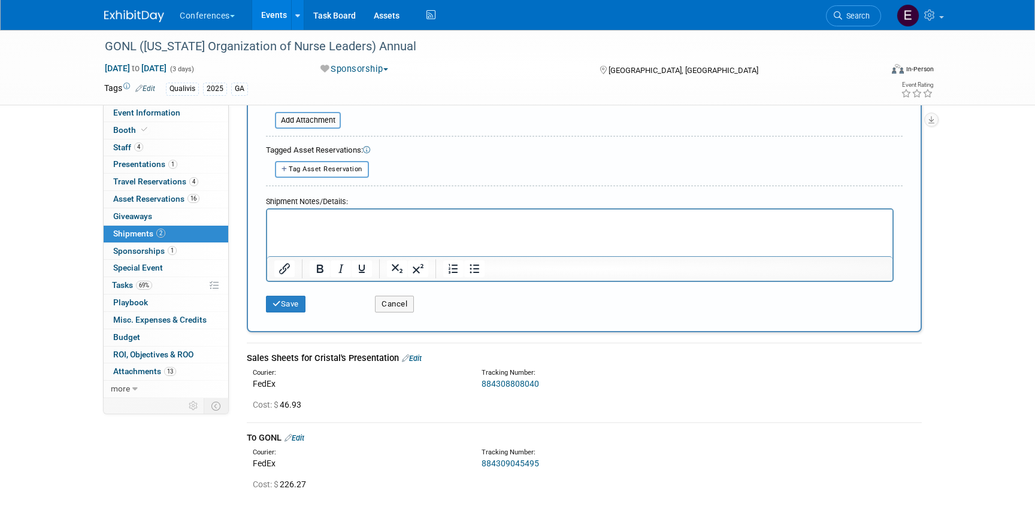
scroll to position [383, 0]
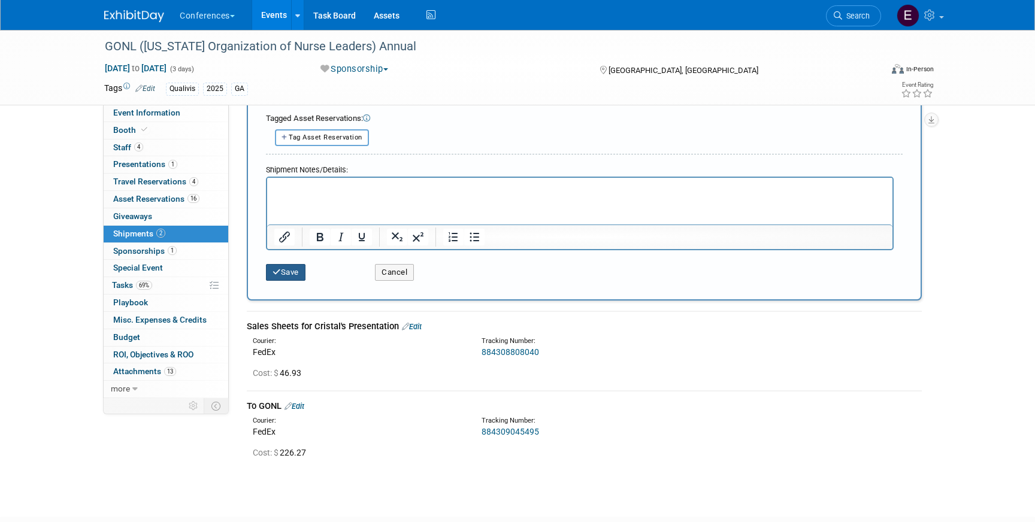
type input "814881918272, 814881918261"
click at [289, 268] on button "Save" at bounding box center [286, 272] width 40 height 17
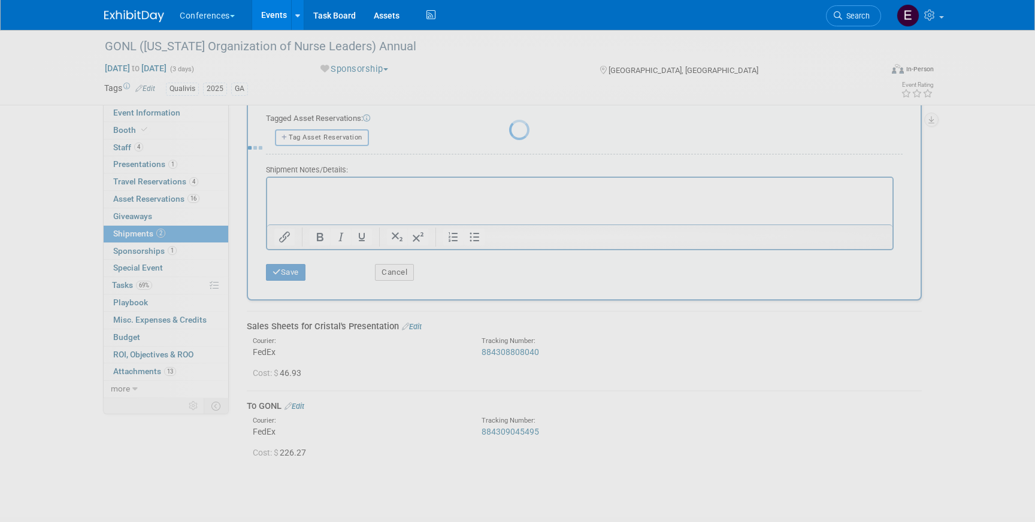
scroll to position [14, 0]
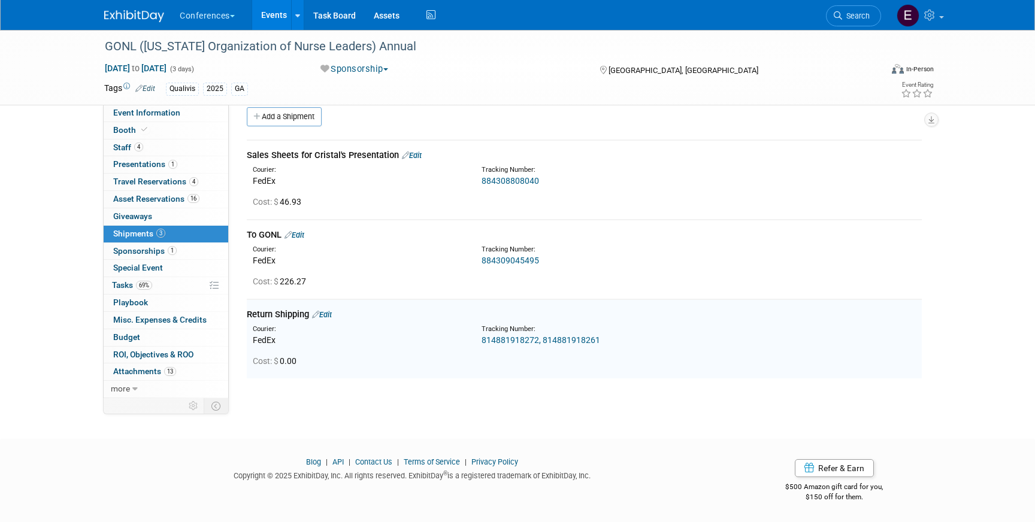
click at [525, 338] on link "814881918272, 814881918261" at bounding box center [541, 340] width 119 height 10
click at [861, 14] on span "Search" at bounding box center [856, 15] width 28 height 9
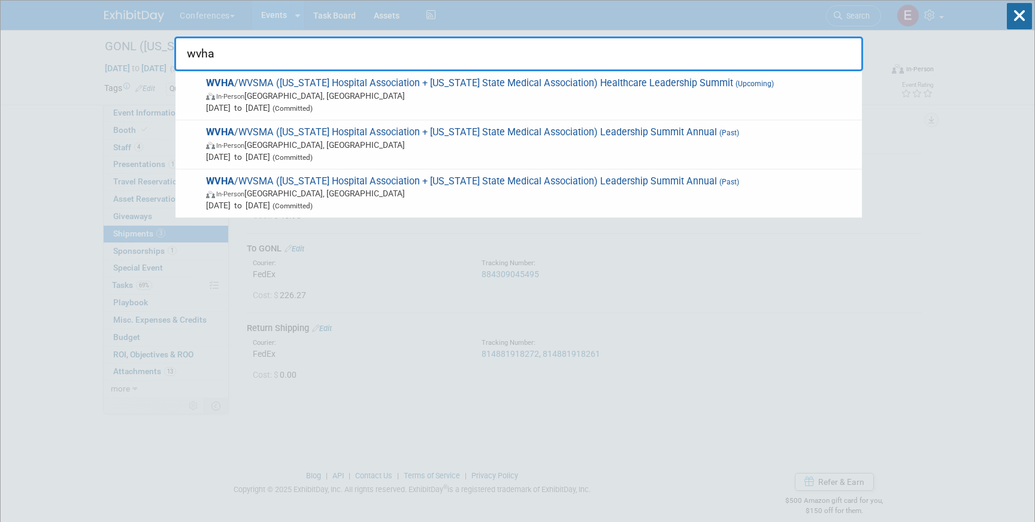
type input "wvha"
